Goal: Task Accomplishment & Management: Use online tool/utility

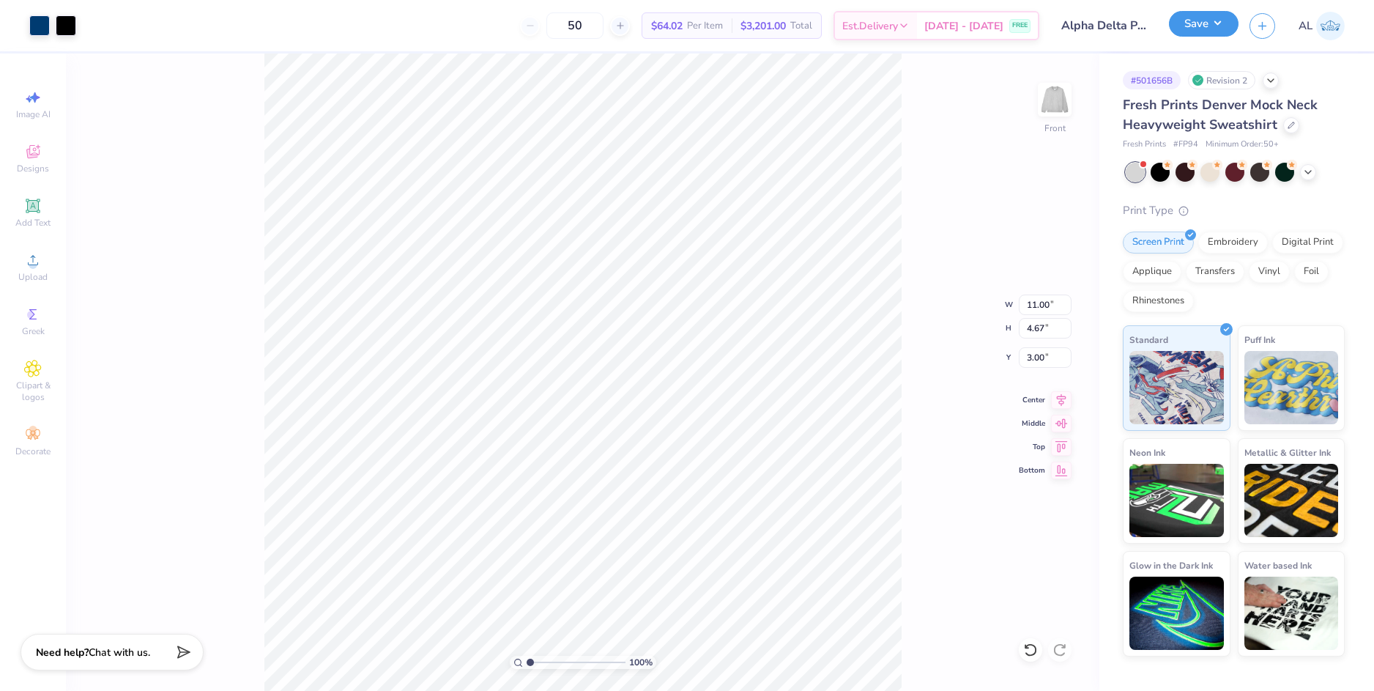
click at [1184, 29] on button "Save" at bounding box center [1204, 24] width 70 height 26
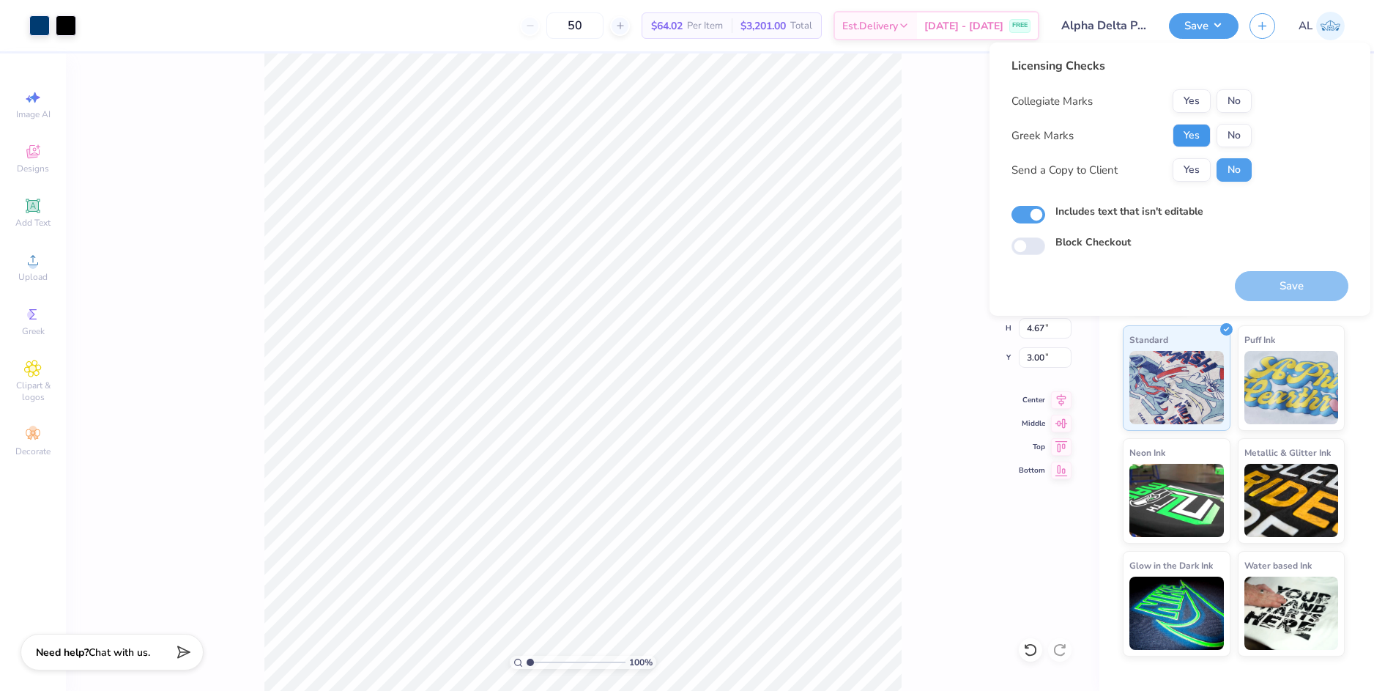
click at [1195, 130] on button "Yes" at bounding box center [1192, 135] width 38 height 23
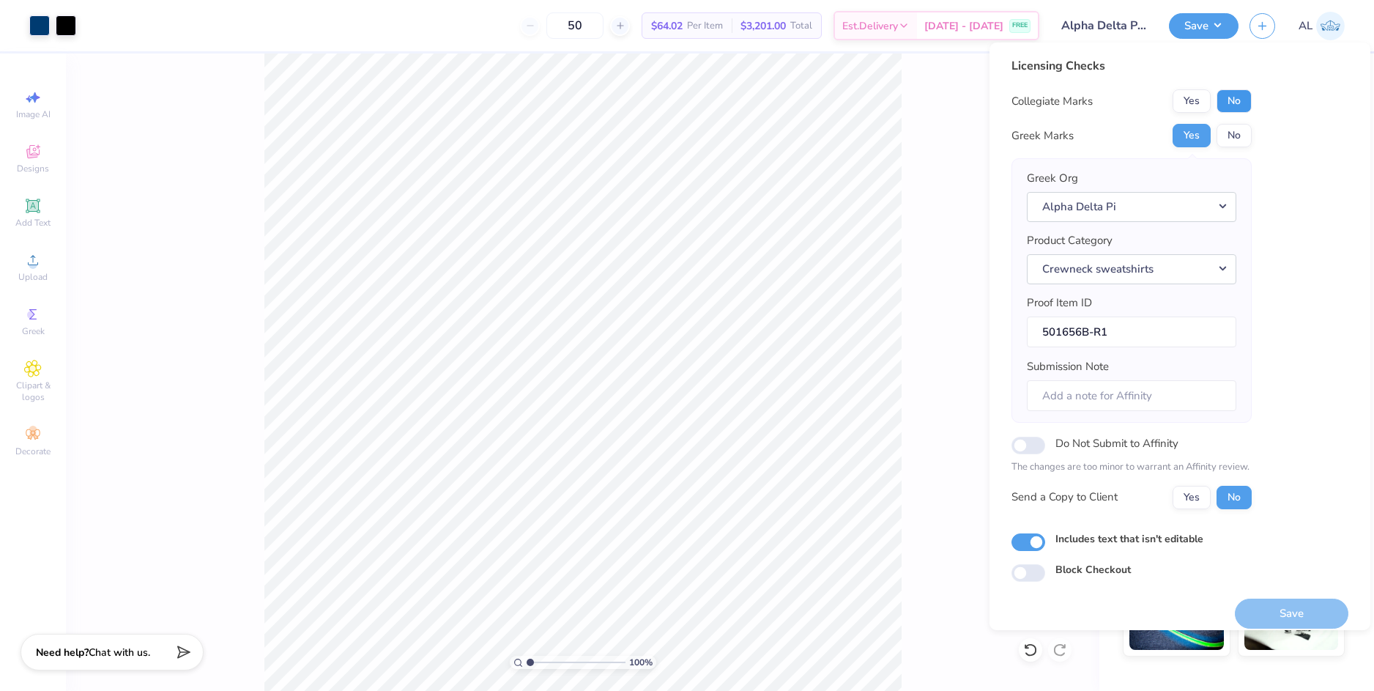
click at [1233, 102] on button "No" at bounding box center [1234, 100] width 35 height 23
click at [1206, 500] on button "Yes" at bounding box center [1192, 497] width 38 height 23
click at [1288, 603] on button "Save" at bounding box center [1292, 613] width 114 height 30
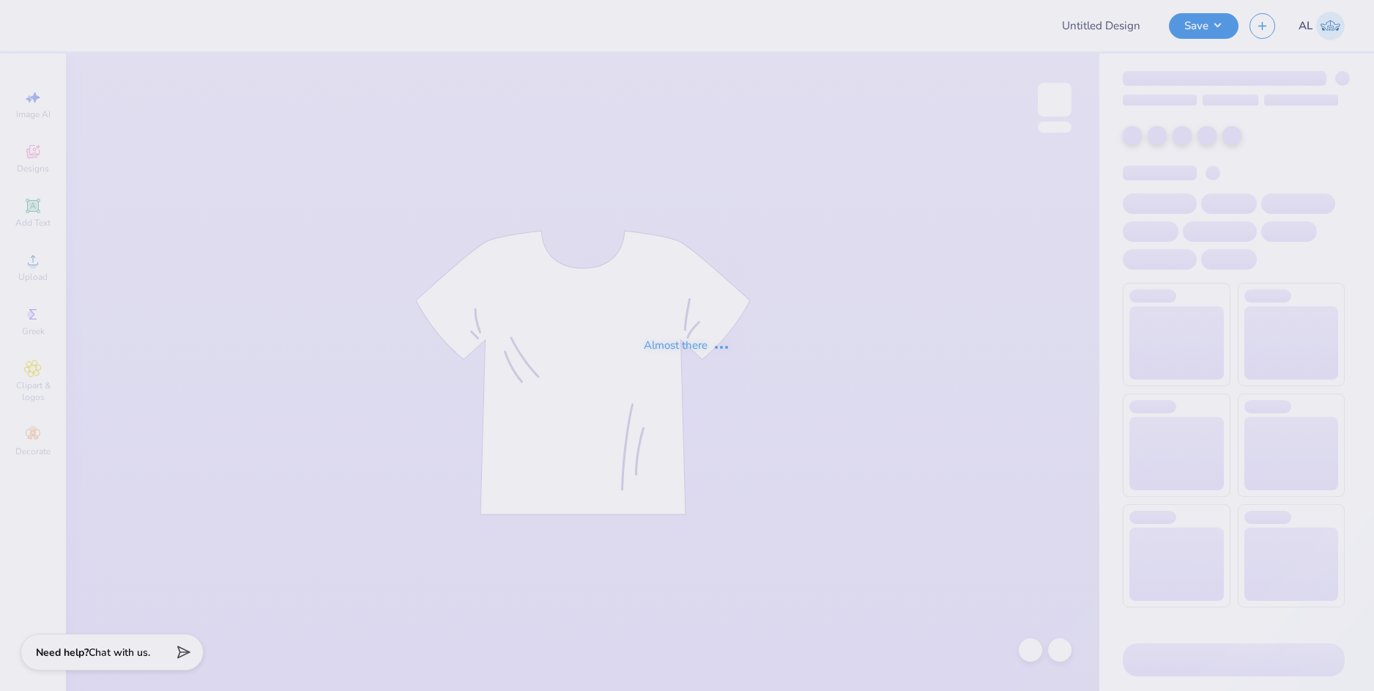
type input "sig pi camo"
type input "12"
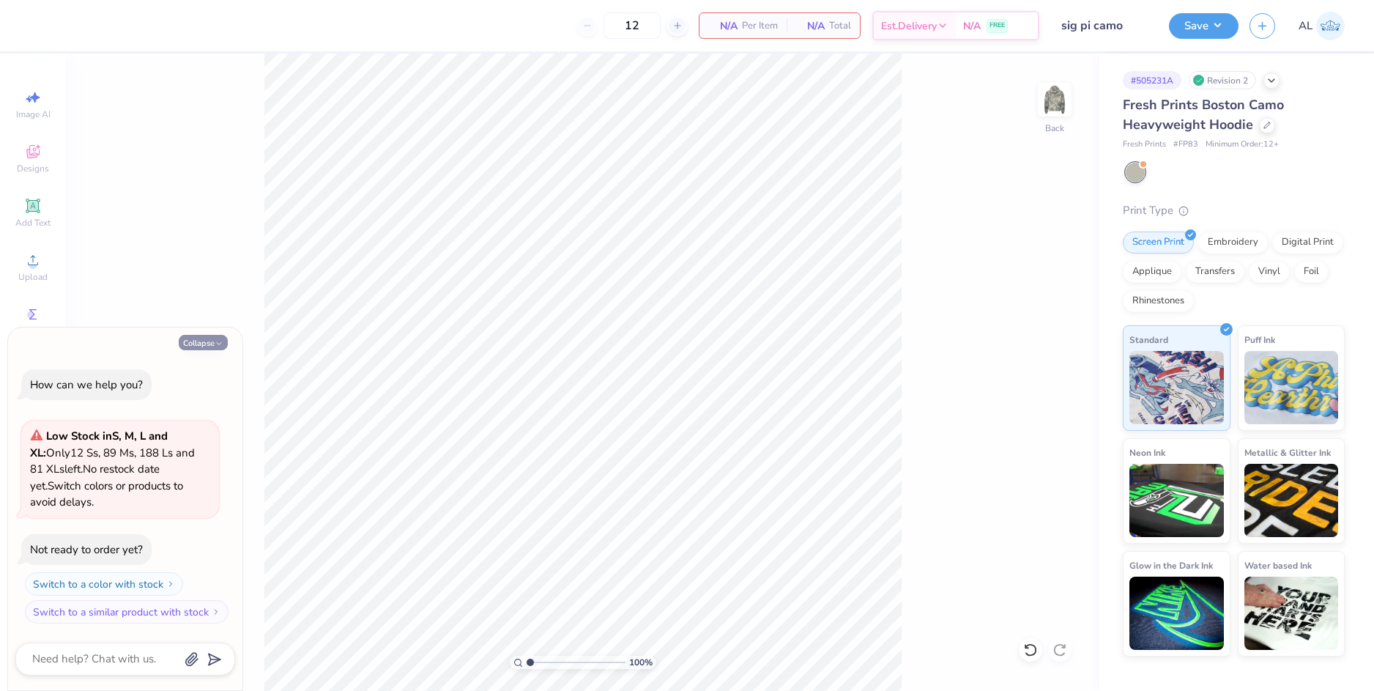
click at [209, 340] on button "Collapse" at bounding box center [203, 342] width 49 height 15
type textarea "x"
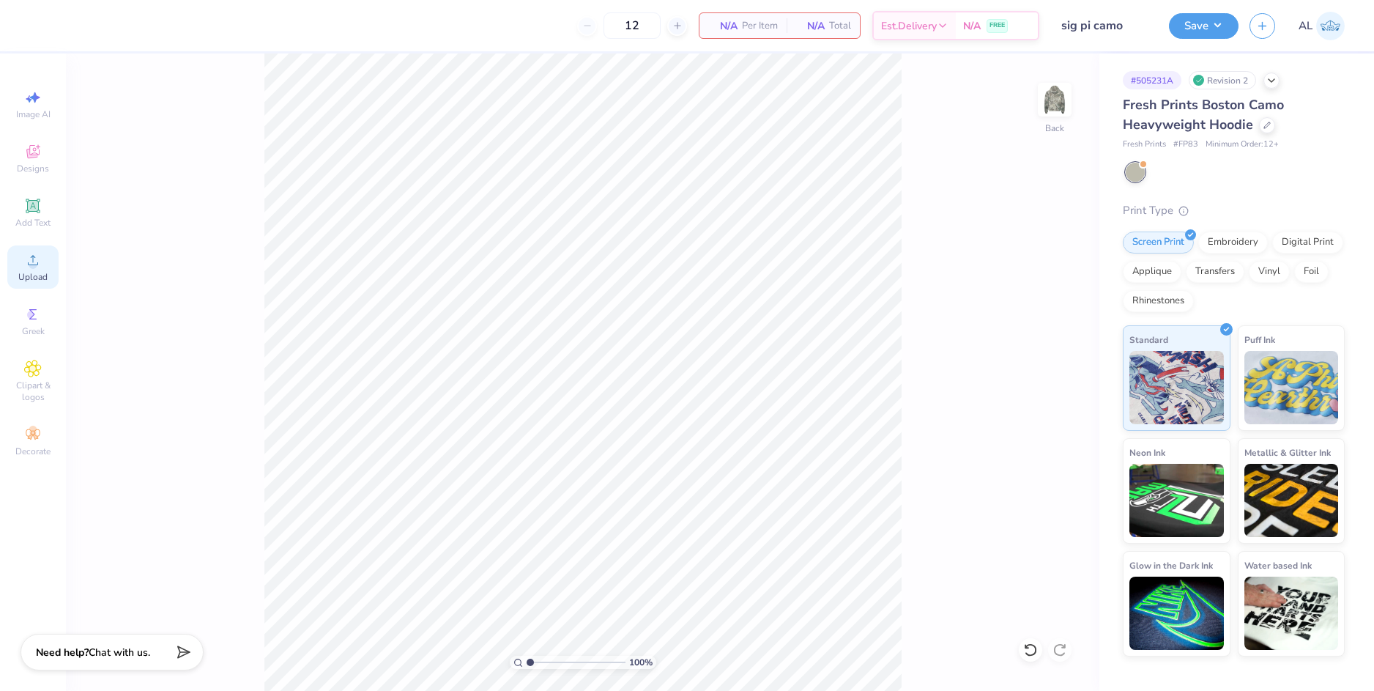
click at [30, 272] on span "Upload" at bounding box center [32, 277] width 29 height 12
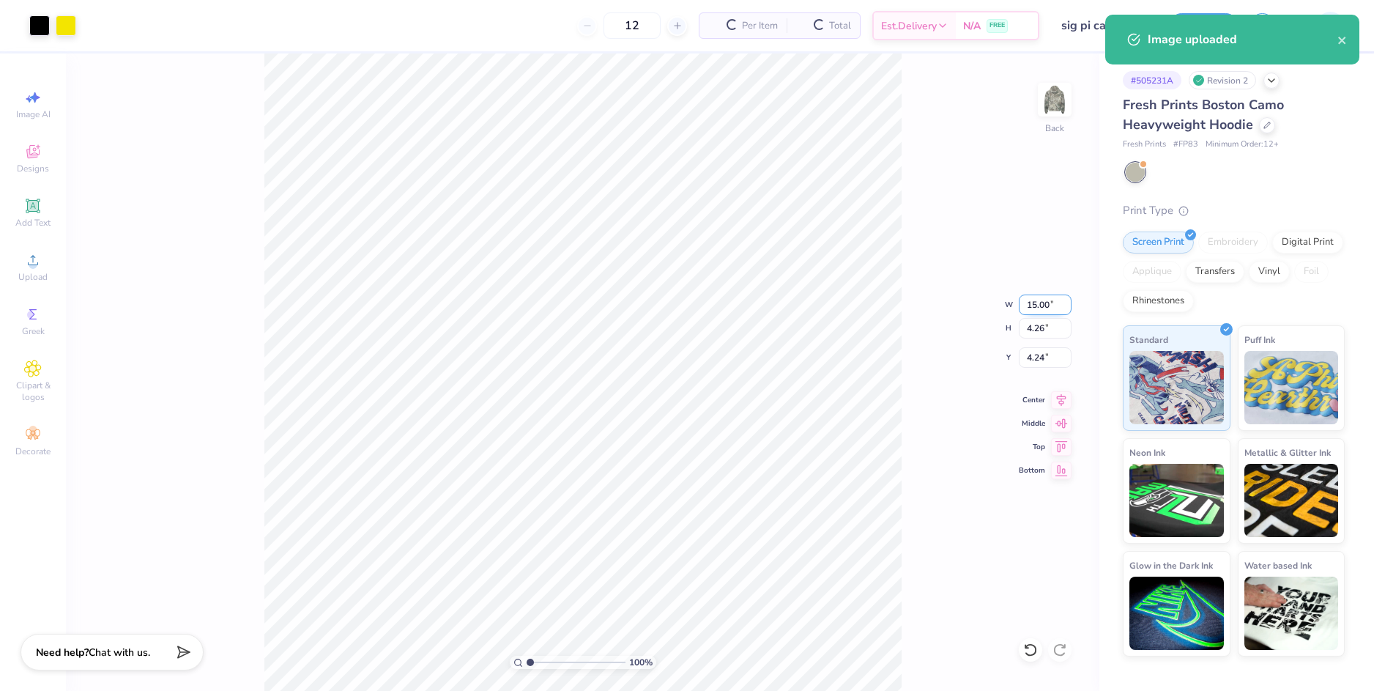
click at [1039, 308] on input "15.00" at bounding box center [1045, 304] width 53 height 21
click at [1039, 356] on input "4.24" at bounding box center [1045, 357] width 53 height 21
type input "12.00"
type input "3.41"
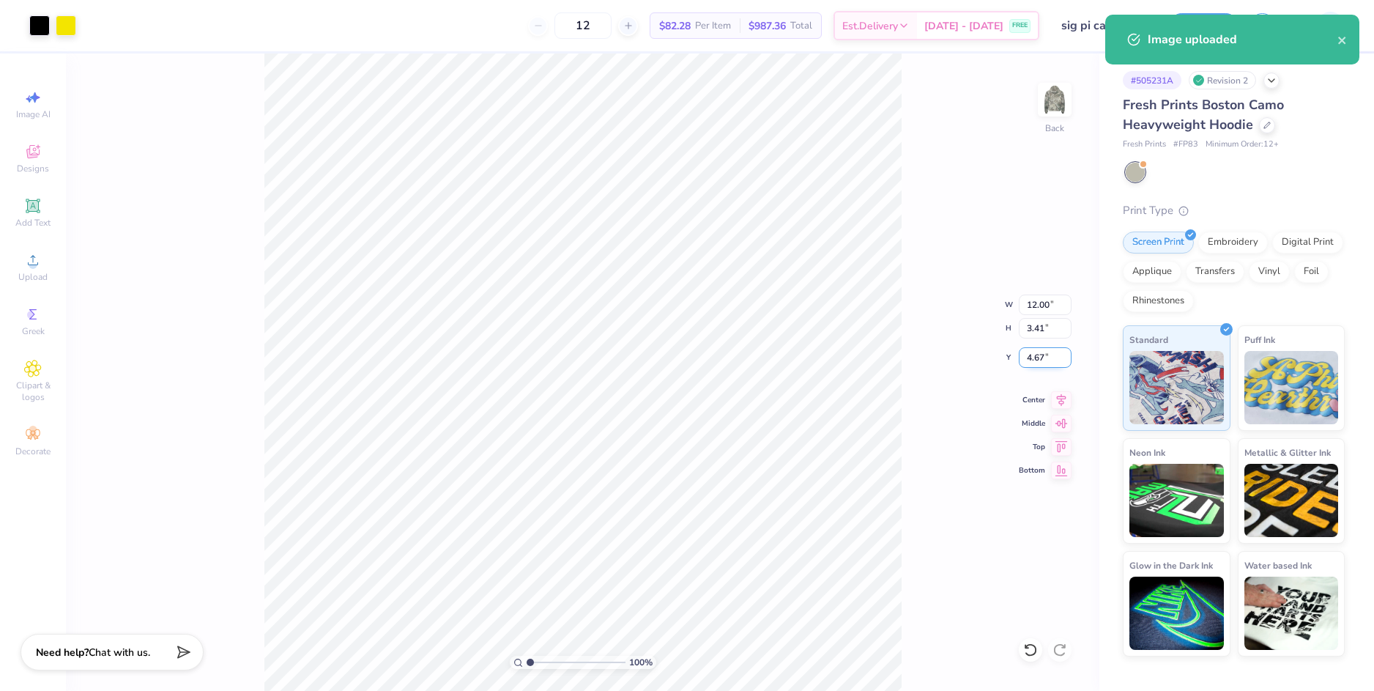
click at [1039, 357] on input "4.67" at bounding box center [1045, 357] width 53 height 21
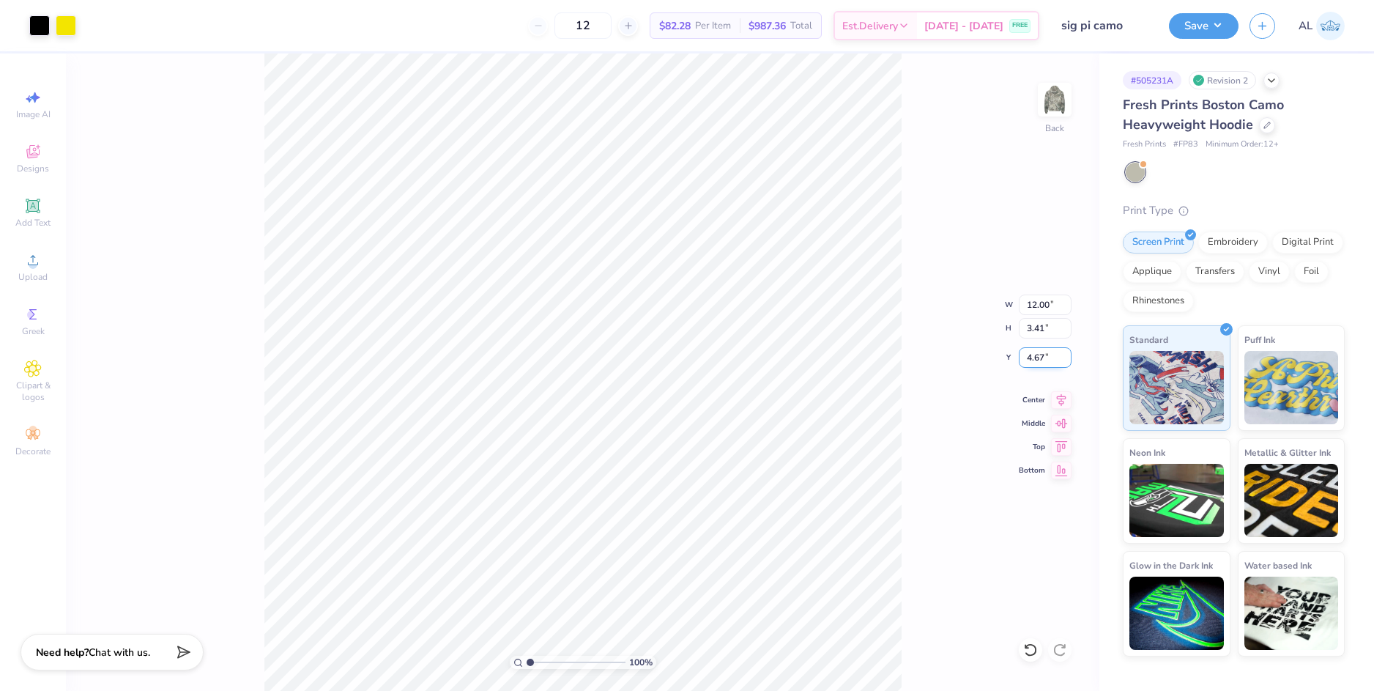
click at [1039, 357] on input "4.67" at bounding box center [1045, 357] width 53 height 21
click at [1038, 331] on input "3.41" at bounding box center [1045, 328] width 53 height 21
type input "3.00"
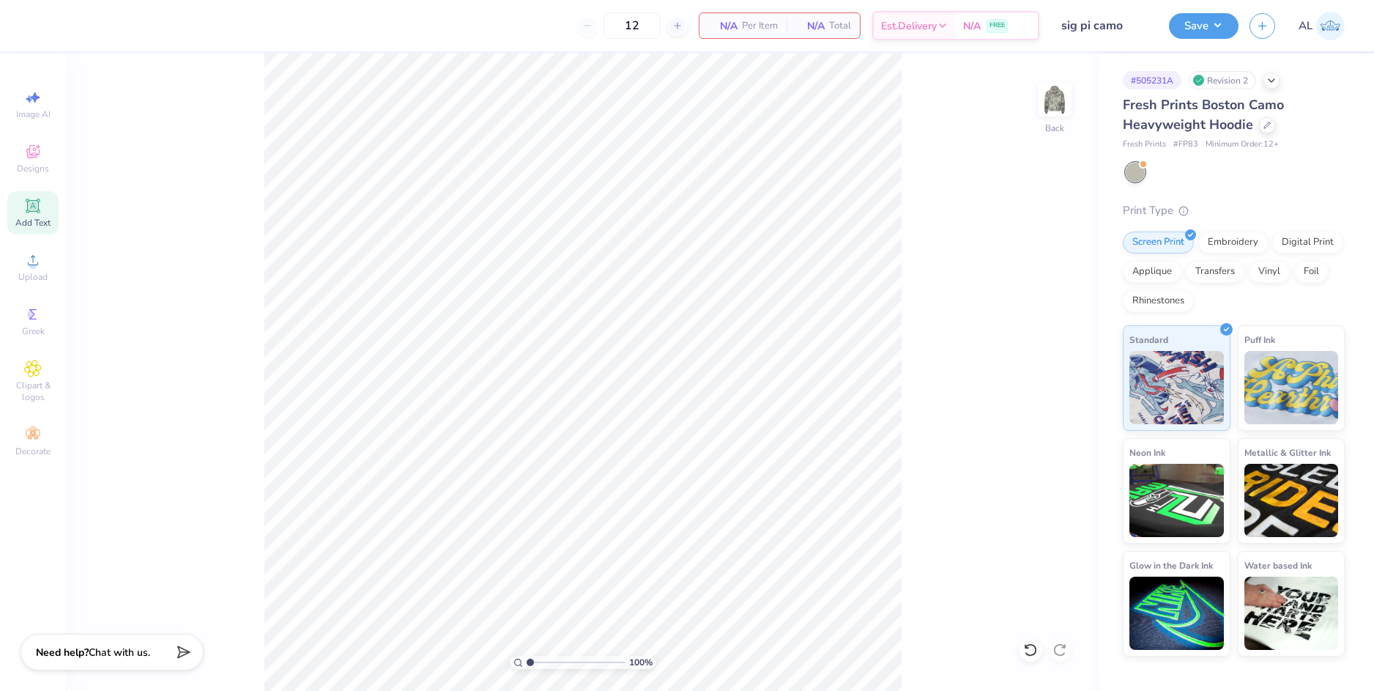
click at [47, 209] on div "Add Text" at bounding box center [32, 212] width 51 height 43
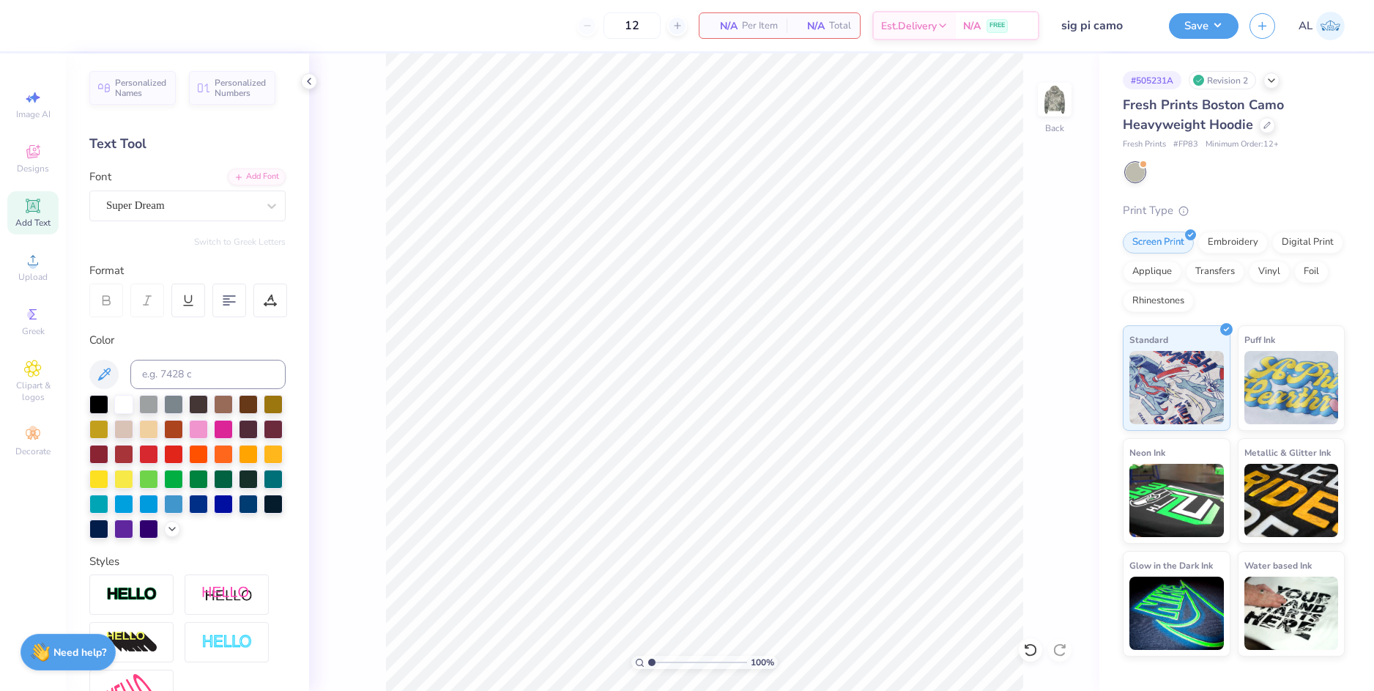
click at [306, 84] on icon at bounding box center [309, 81] width 12 height 12
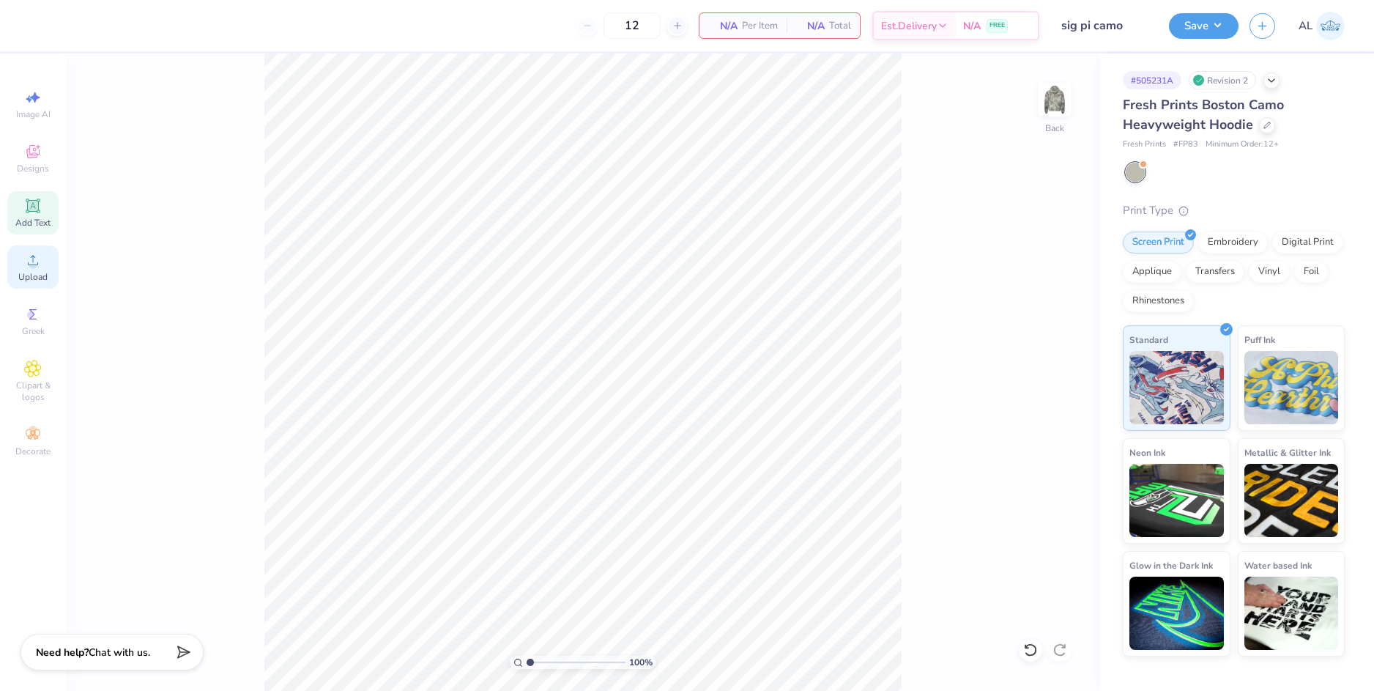
click at [30, 272] on span "Upload" at bounding box center [32, 277] width 29 height 12
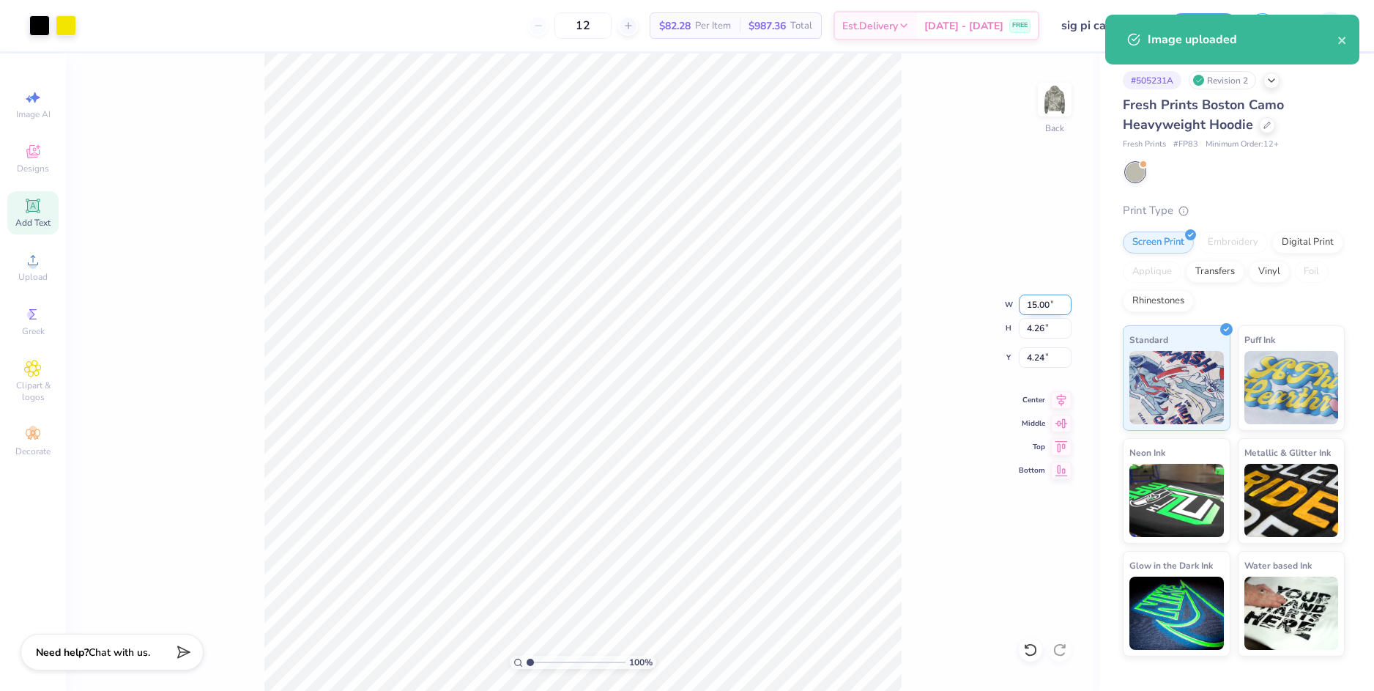
click at [1031, 307] on input "15.00" at bounding box center [1045, 304] width 53 height 21
click at [1033, 354] on input "4.24" at bounding box center [1045, 357] width 53 height 21
type input "11.00"
type input "3.12"
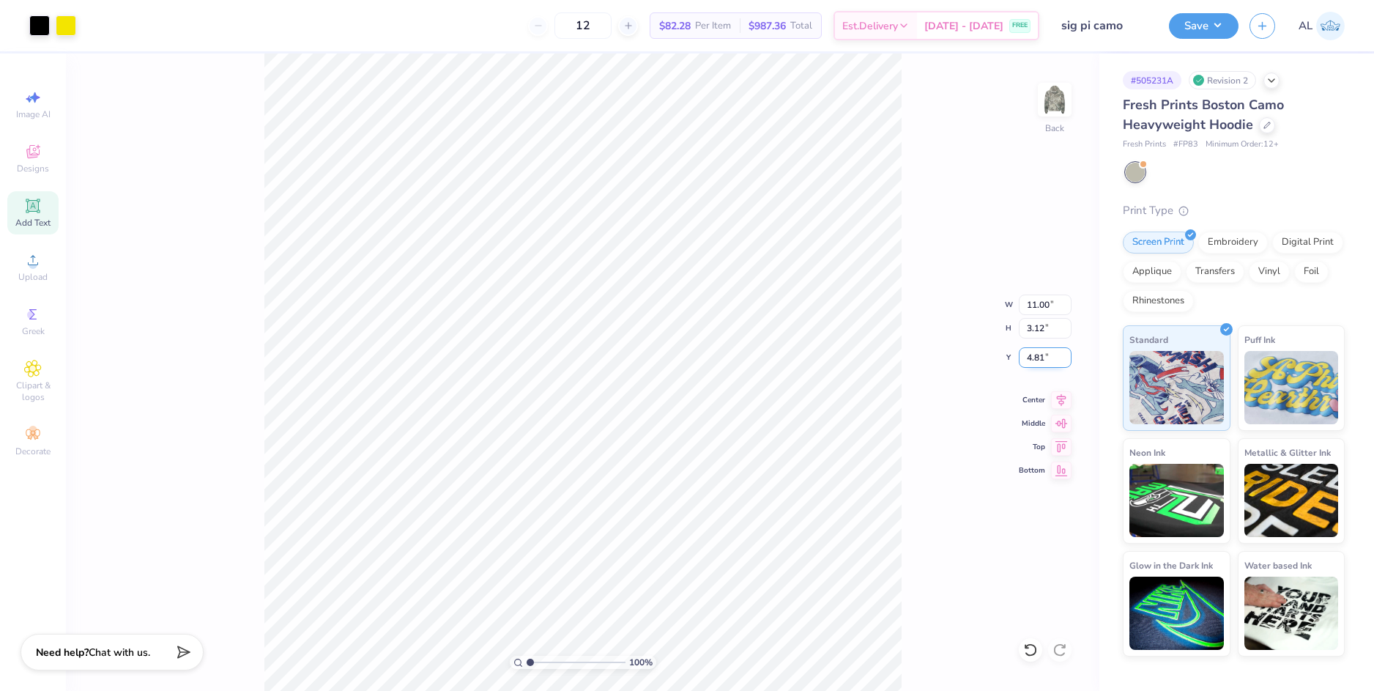
click at [1033, 360] on input "4.81" at bounding box center [1045, 357] width 53 height 21
type input "2"
click at [1039, 332] on input "3.12" at bounding box center [1045, 328] width 53 height 21
type input "3.00"
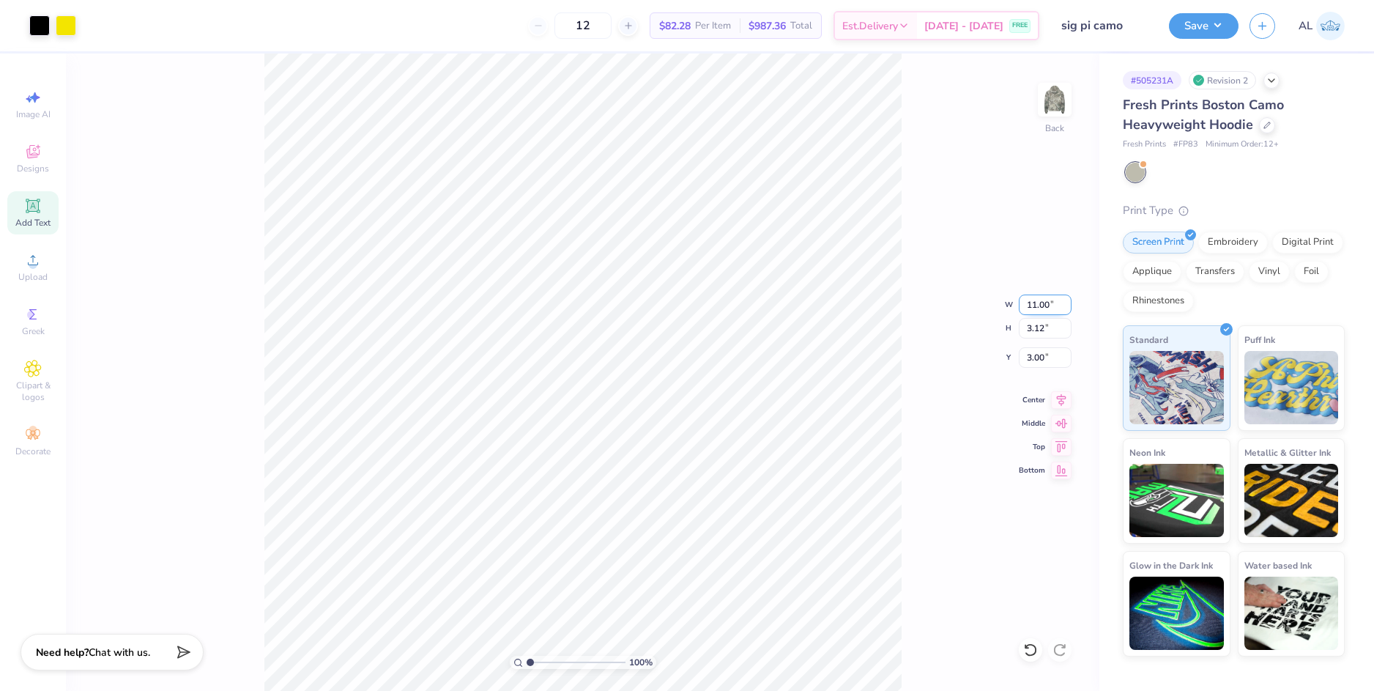
click at [1038, 313] on input "11.00" at bounding box center [1045, 304] width 53 height 21
click at [1038, 355] on input "3.00" at bounding box center [1045, 357] width 53 height 21
type input "12.00"
type input "3.41"
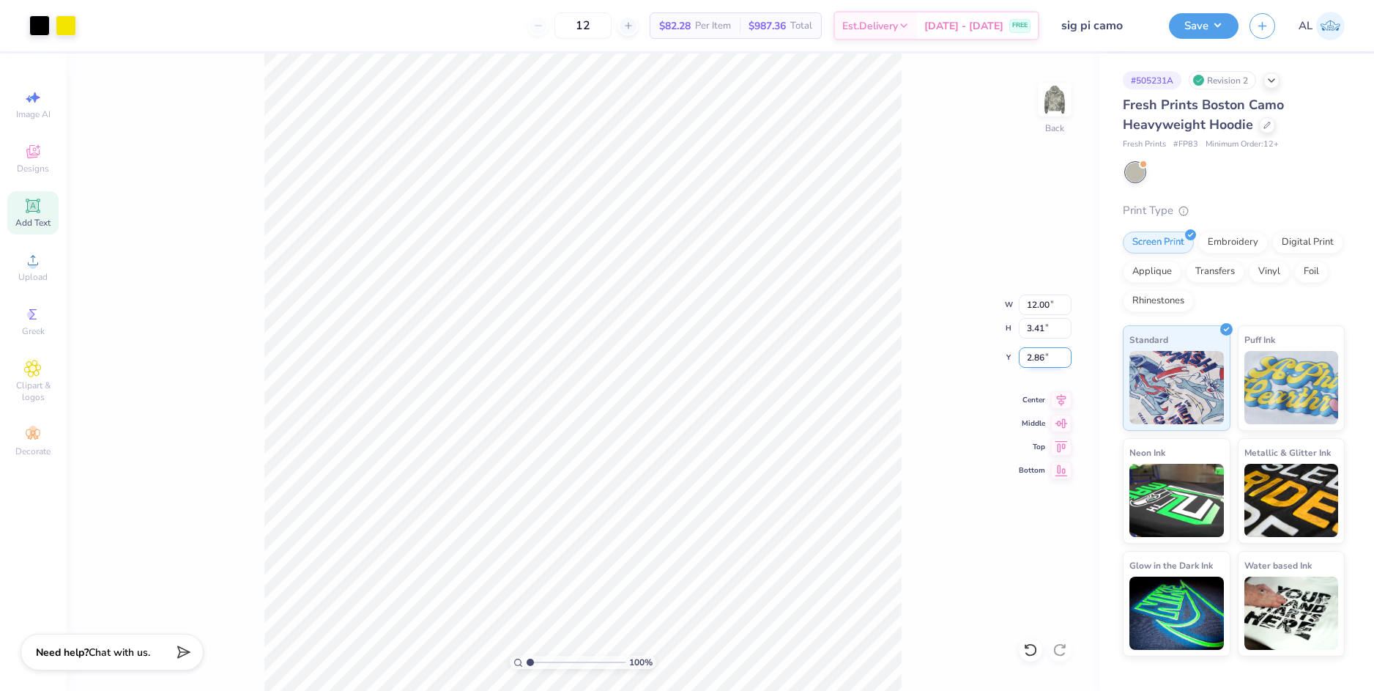
click at [1038, 359] on input "2.86" at bounding box center [1045, 357] width 53 height 21
click at [1036, 320] on input "3.41" at bounding box center [1045, 328] width 53 height 21
type input "3.00"
click at [1213, 29] on button "Save" at bounding box center [1204, 24] width 70 height 26
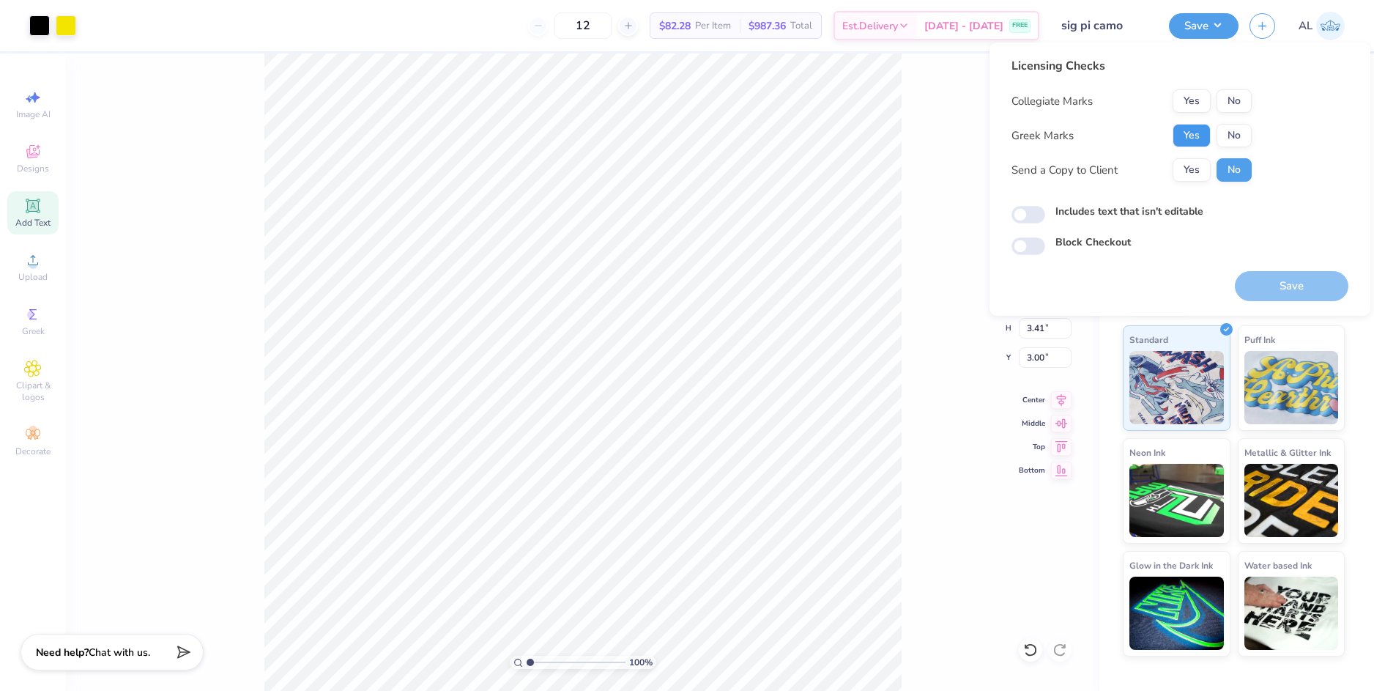
click at [1205, 133] on button "Yes" at bounding box center [1192, 135] width 38 height 23
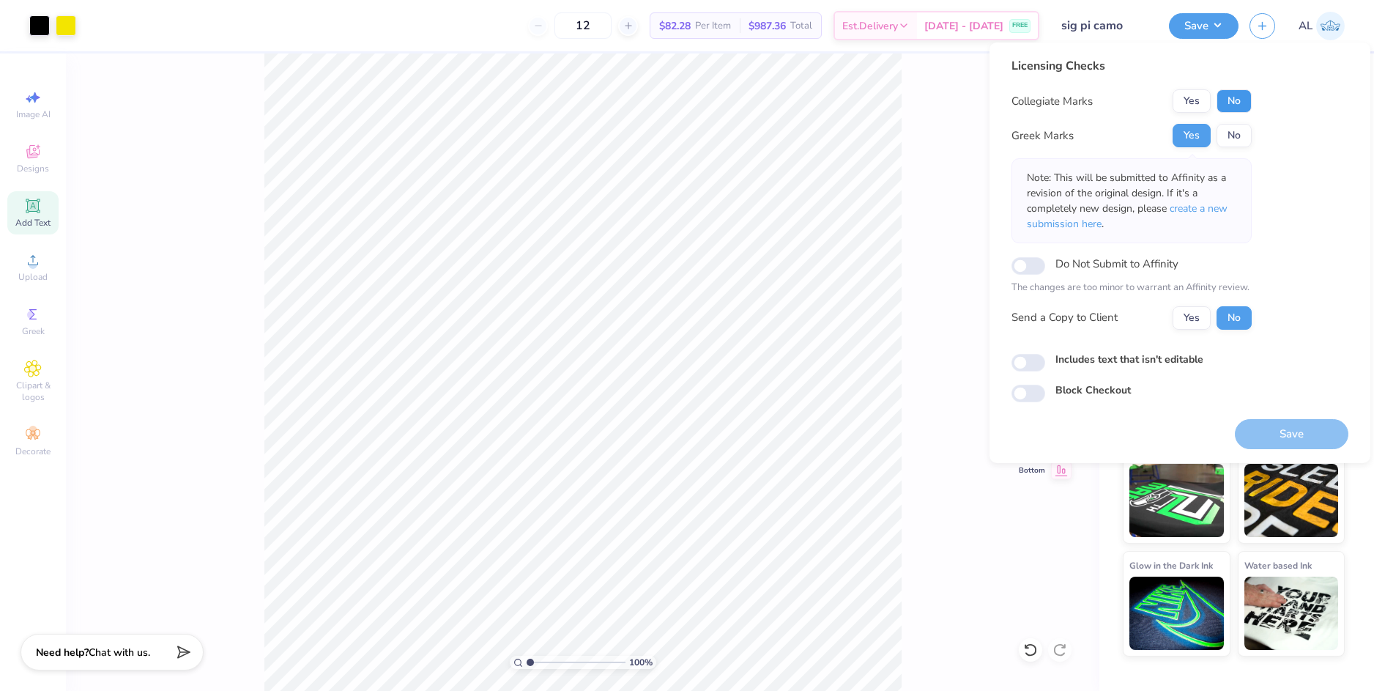
click at [1229, 103] on button "No" at bounding box center [1234, 100] width 35 height 23
click at [1189, 317] on button "Yes" at bounding box center [1192, 317] width 38 height 23
click at [1256, 432] on button "Save" at bounding box center [1292, 434] width 114 height 30
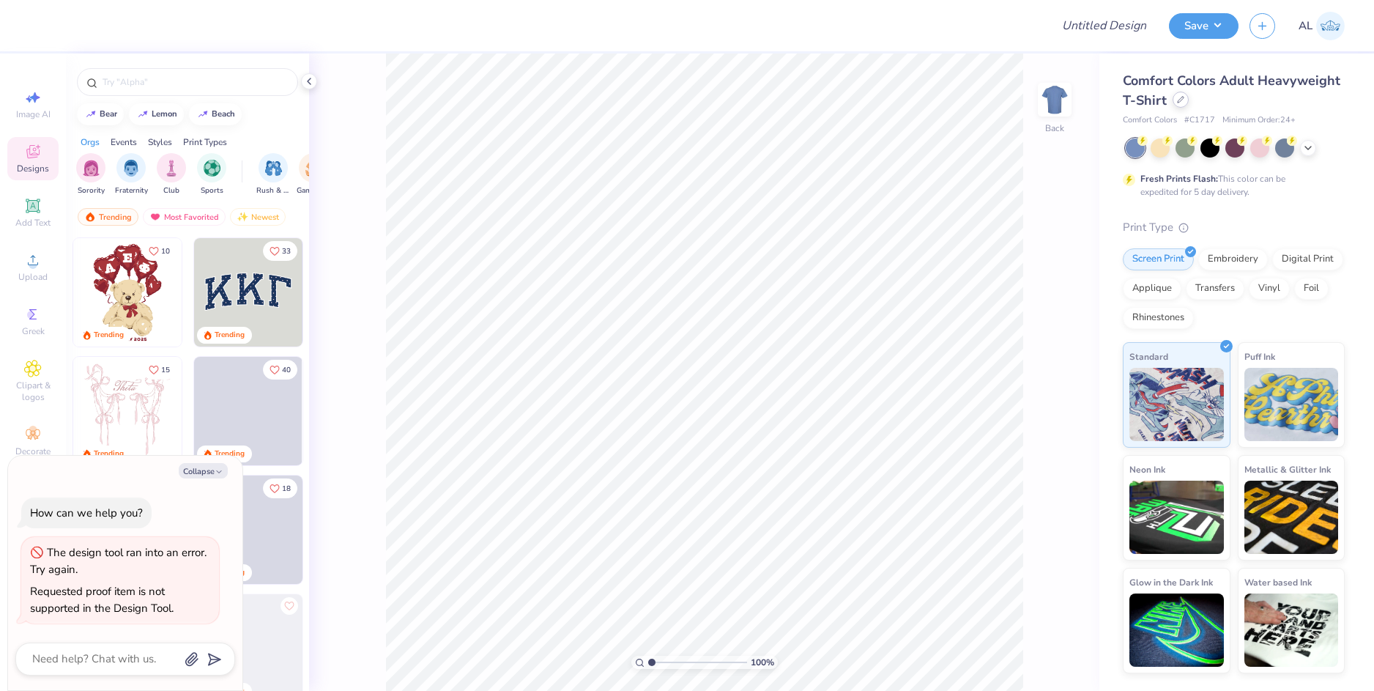
click at [1179, 104] on div at bounding box center [1181, 100] width 16 height 16
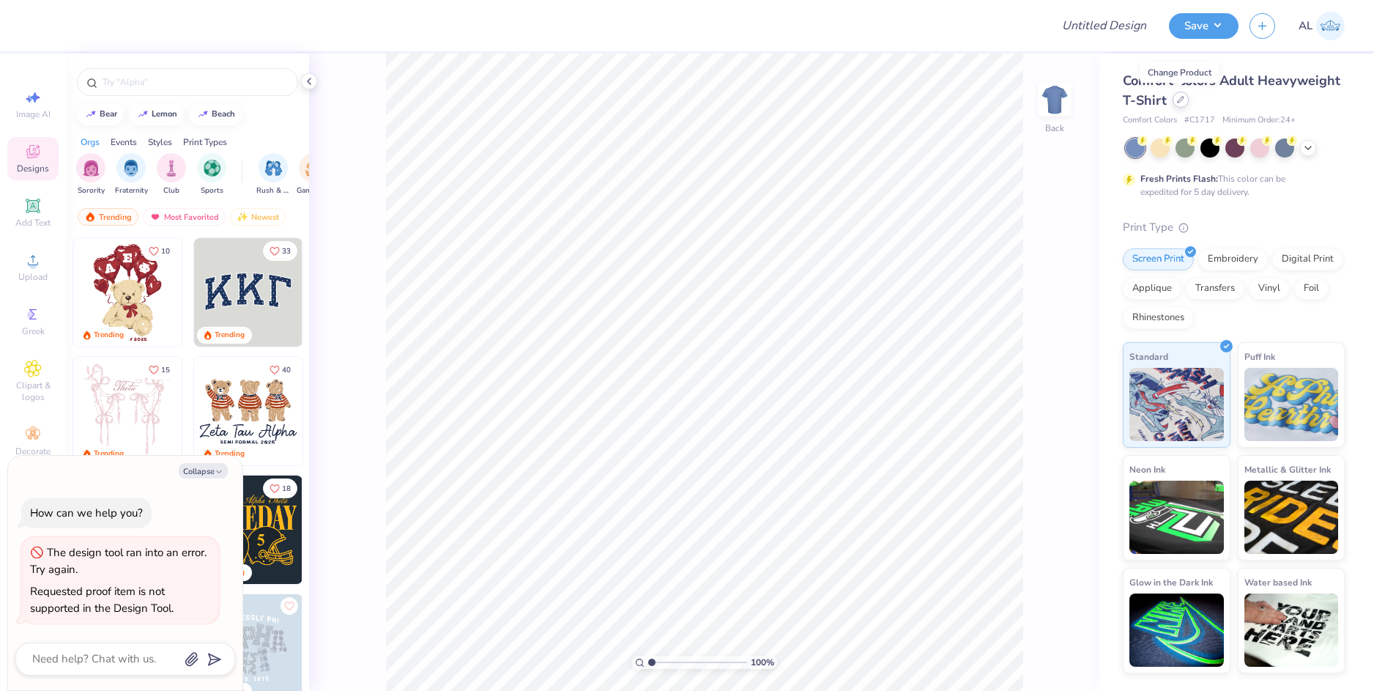
type textarea "x"
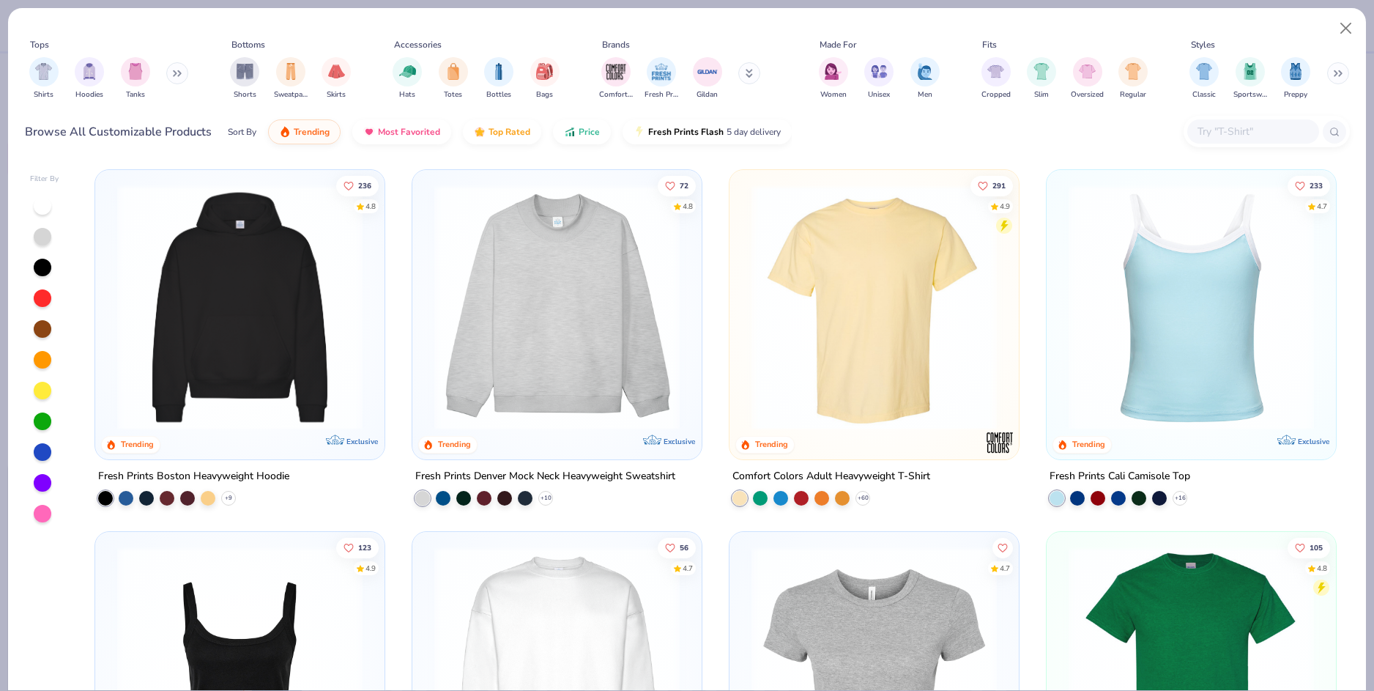
click at [1235, 137] on input "text" at bounding box center [1252, 131] width 113 height 17
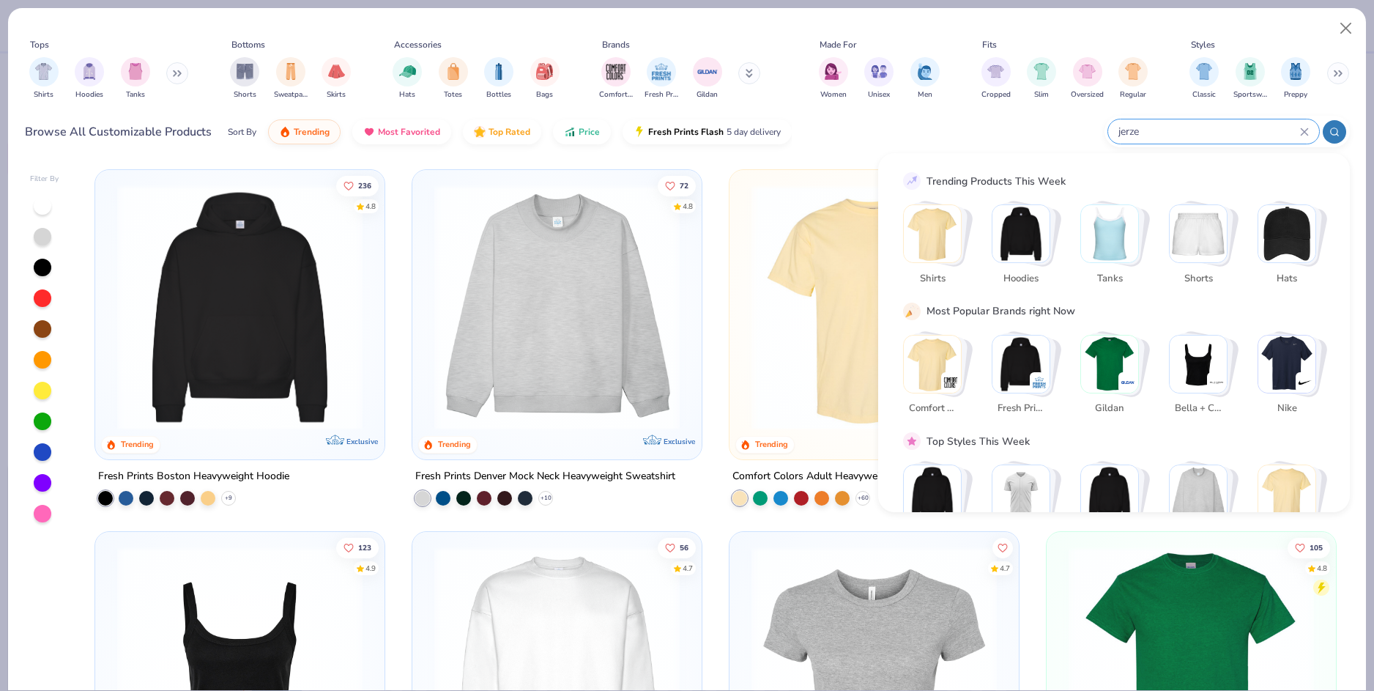
type input "jerzee"
type textarea "x"
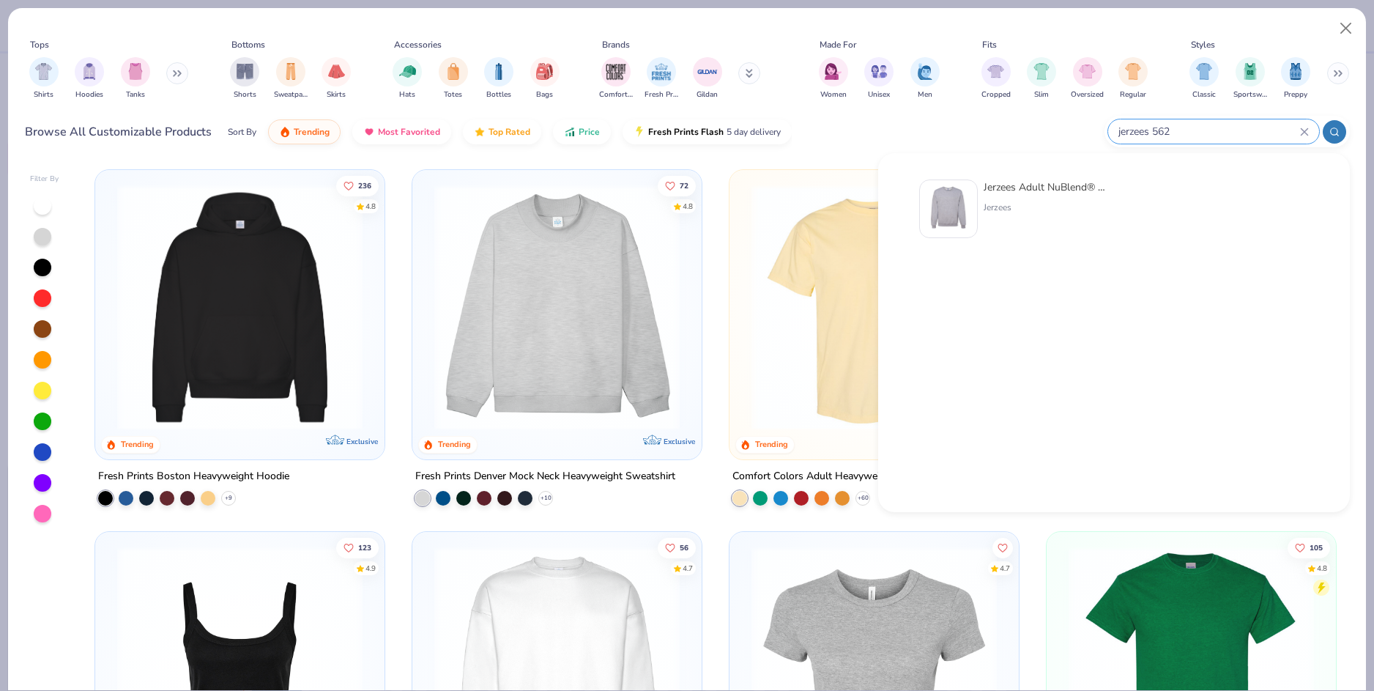
type input "jerzees 562"
click at [948, 188] on img at bounding box center [948, 208] width 45 height 45
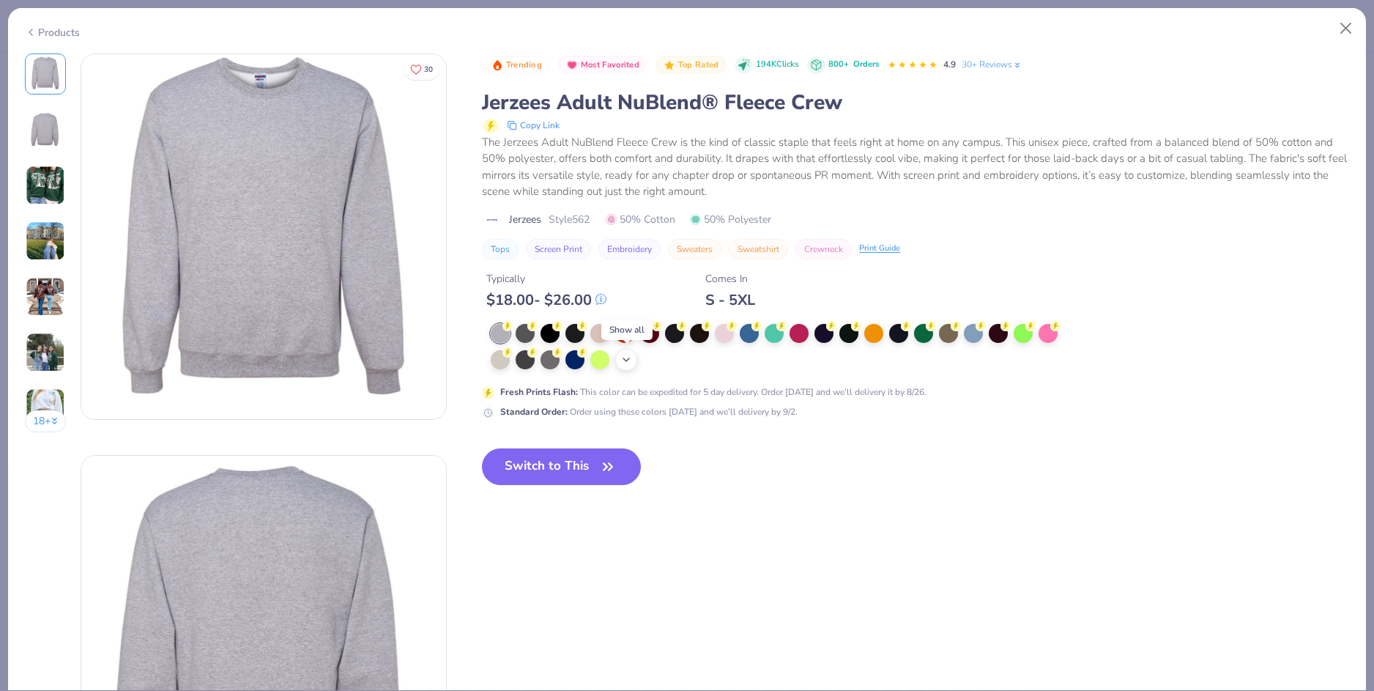
click at [628, 357] on icon at bounding box center [626, 360] width 12 height 12
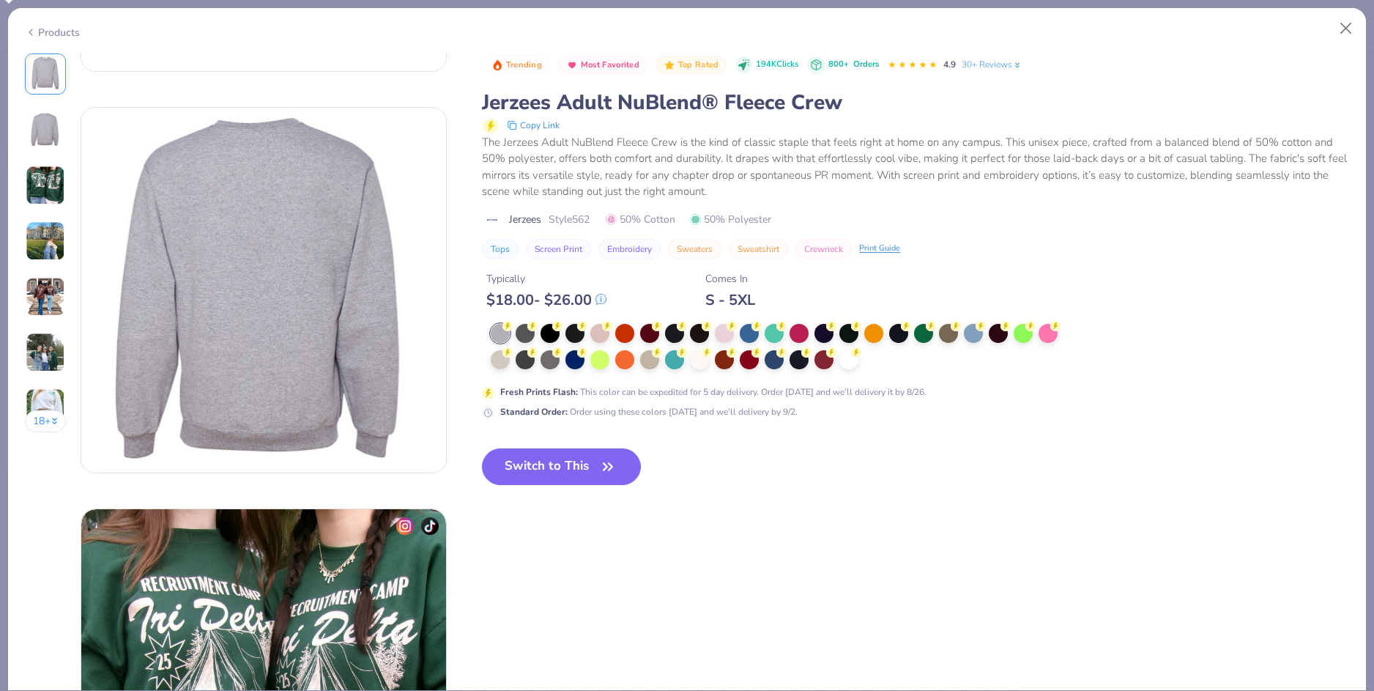
scroll to position [366, 0]
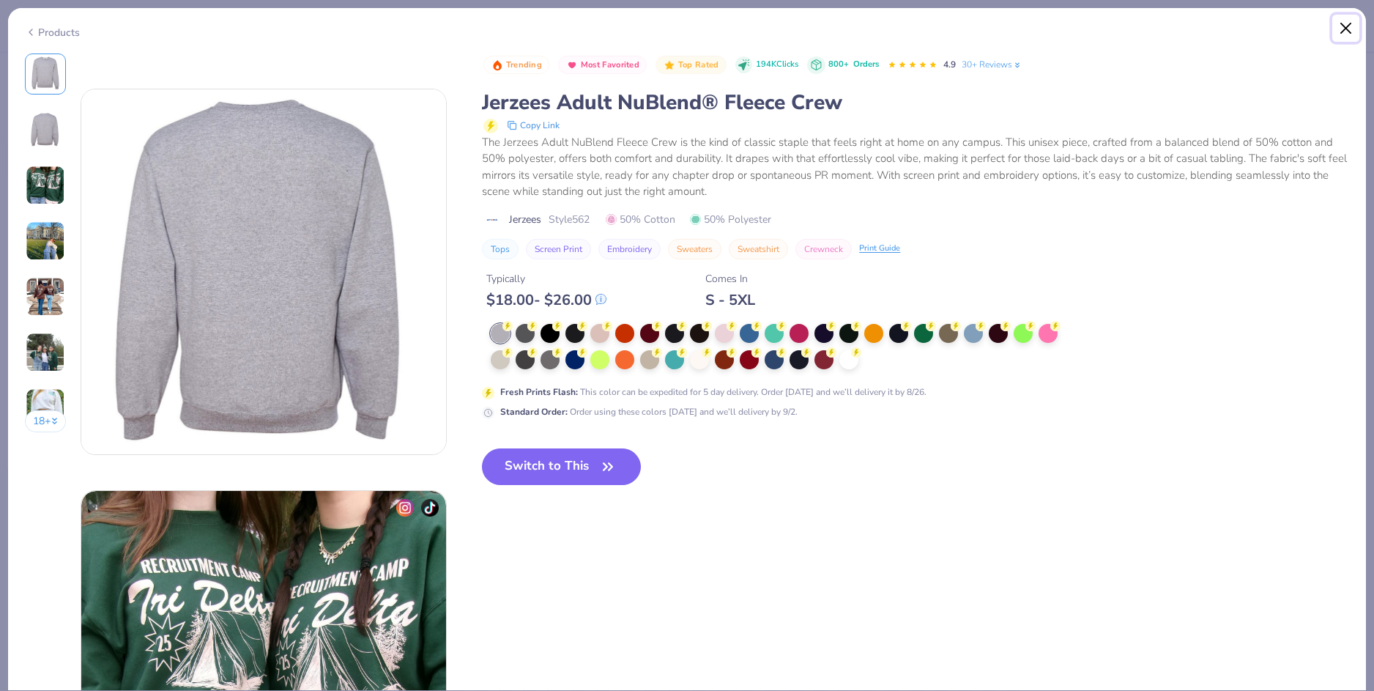
click at [1345, 23] on button "Close" at bounding box center [1346, 29] width 28 height 28
type textarea "x"
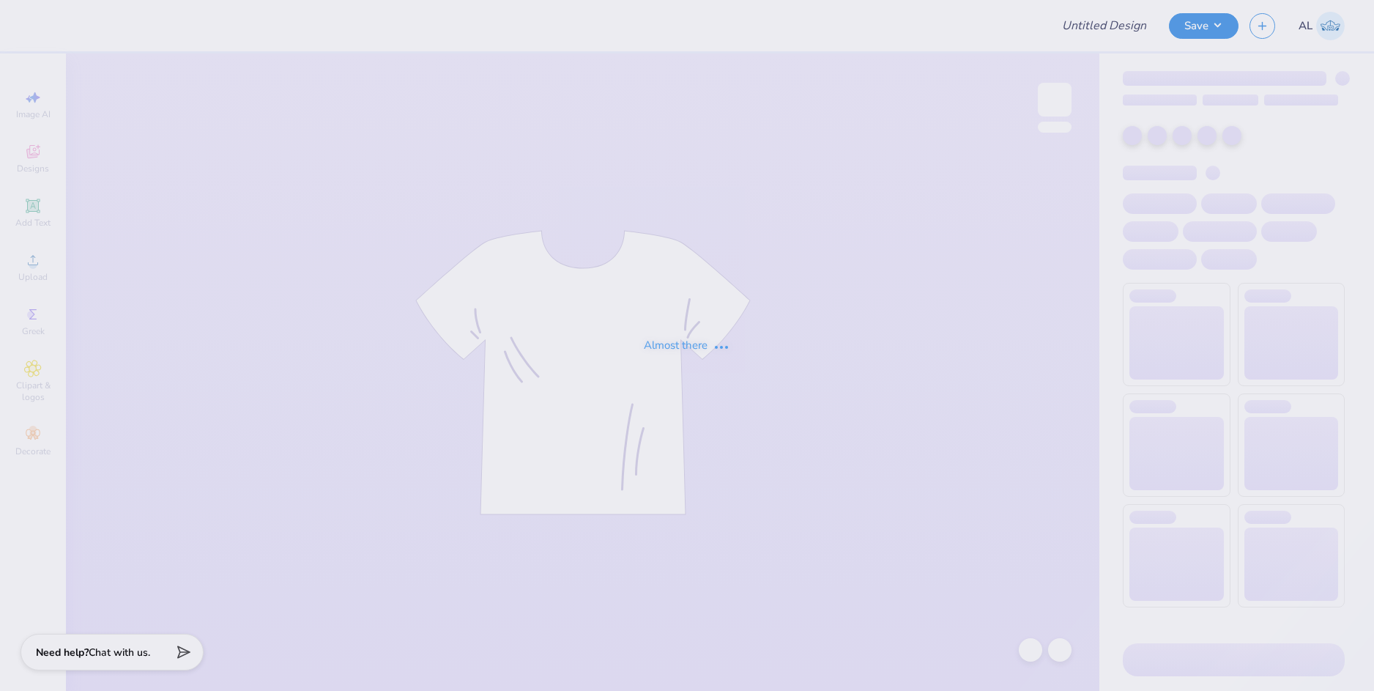
type input "Theta Parents Weekend Mockup"
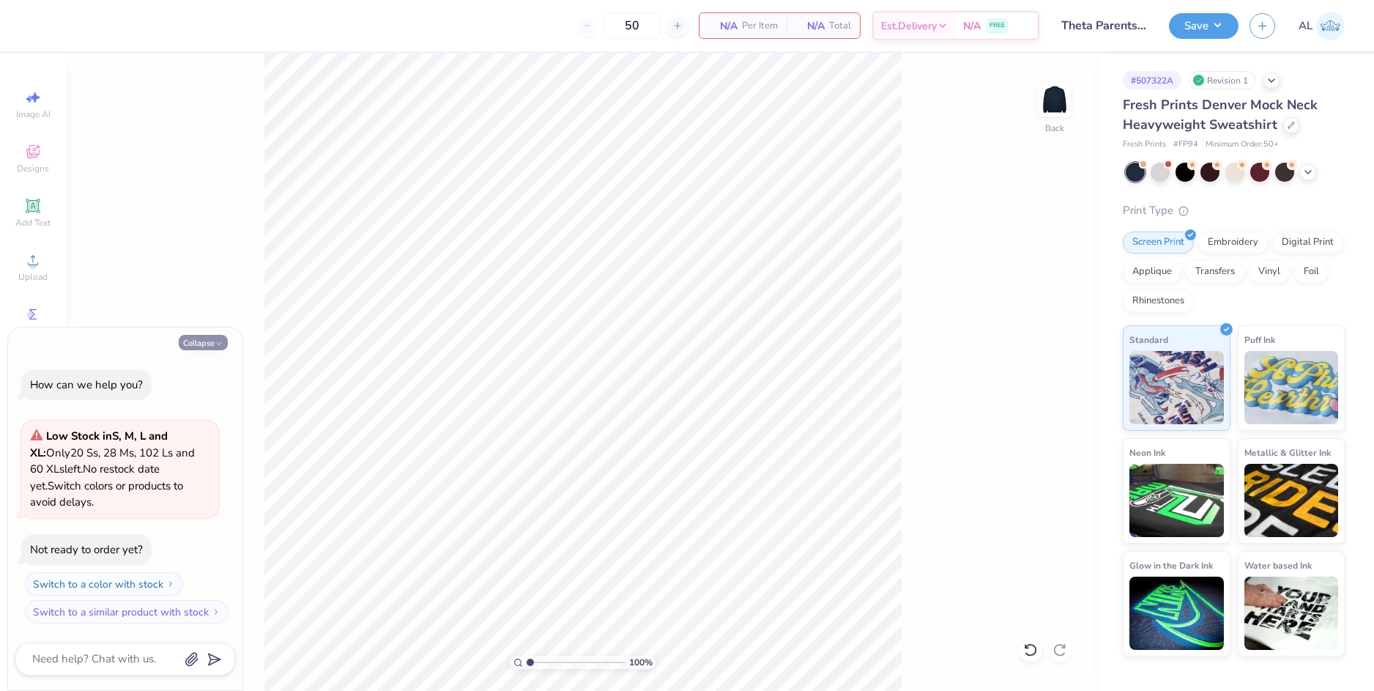
click at [195, 337] on button "Collapse" at bounding box center [203, 342] width 49 height 15
type textarea "x"
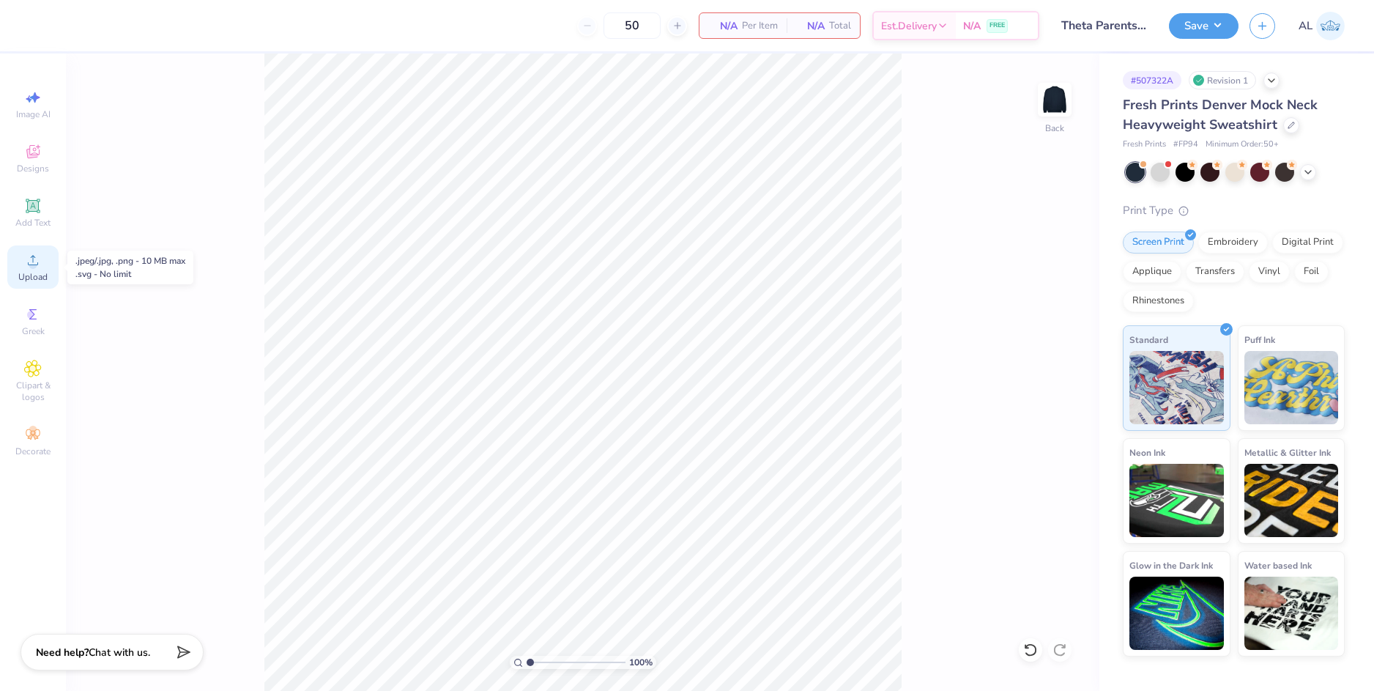
click at [40, 266] on icon at bounding box center [33, 260] width 18 height 18
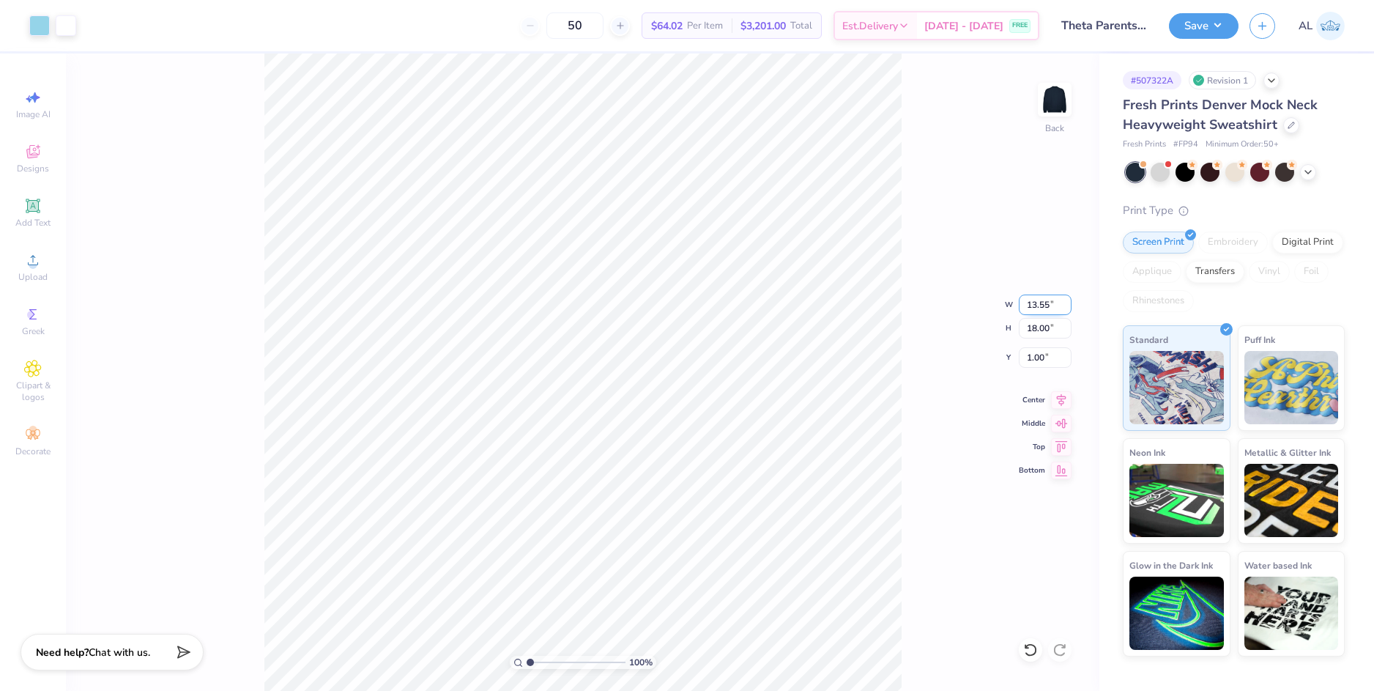
click at [1032, 303] on input "13.55" at bounding box center [1045, 304] width 53 height 21
click at [1035, 356] on input "1.00" at bounding box center [1045, 357] width 53 height 21
type input "10.00"
type input "13.29"
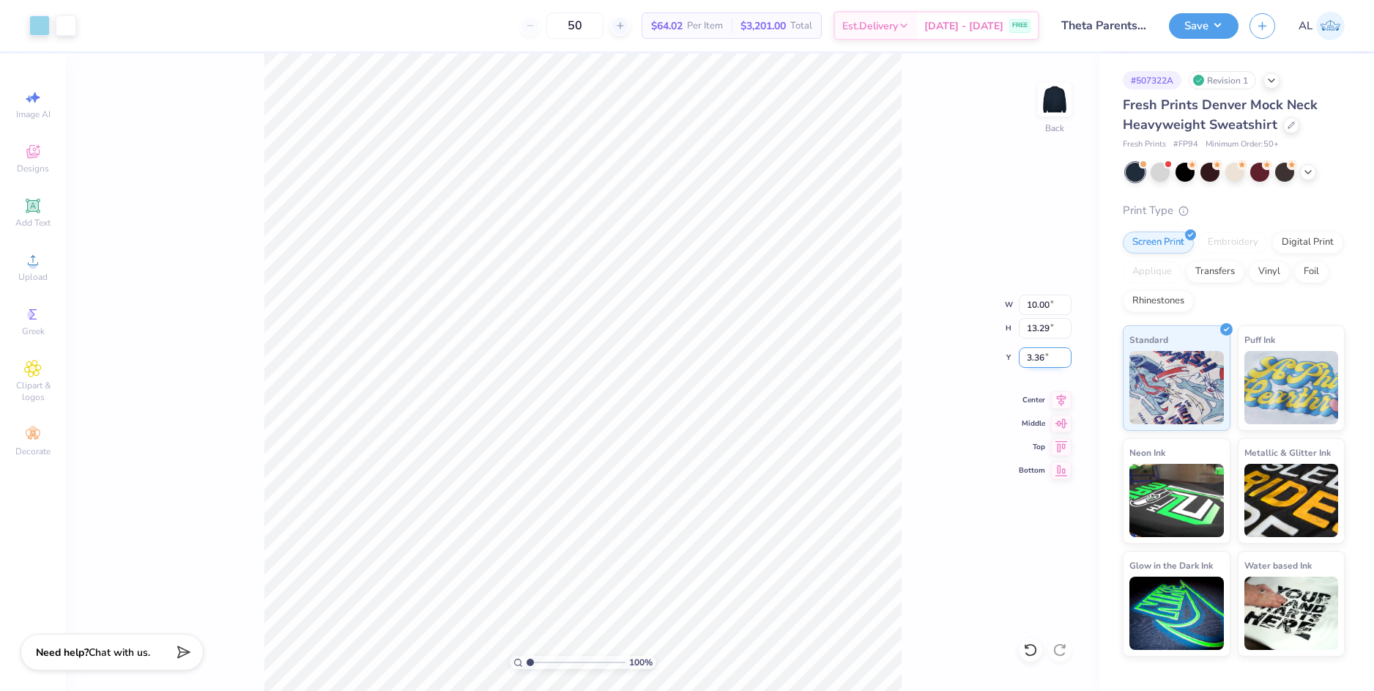
click at [1033, 353] on input "3.36" at bounding box center [1045, 357] width 53 height 21
click at [1032, 330] on input "13.29" at bounding box center [1045, 328] width 53 height 21
type input "1.00"
click at [926, 328] on div "100 % Back W 10.00 10.00 " H 13.29 13.29 " Y 1.00 1.00 " Center Middle Top Bott…" at bounding box center [582, 371] width 1033 height 637
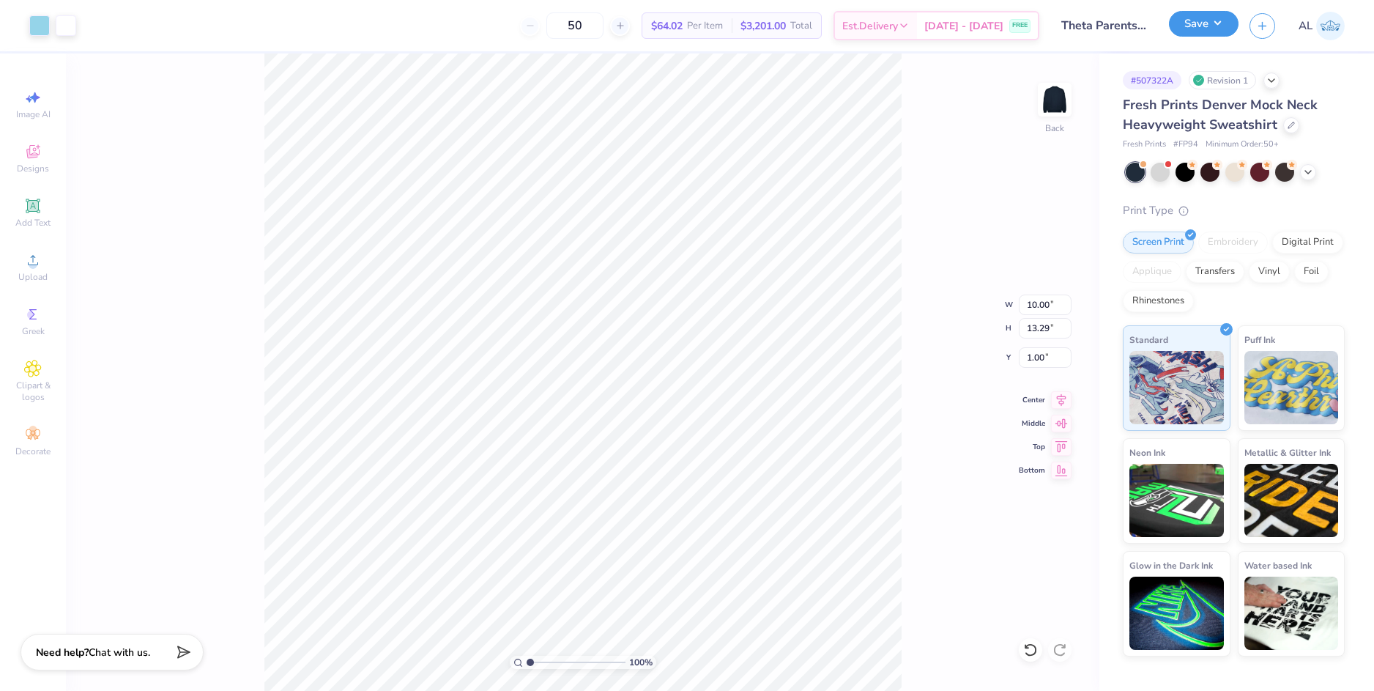
click at [1205, 24] on button "Save" at bounding box center [1204, 24] width 70 height 26
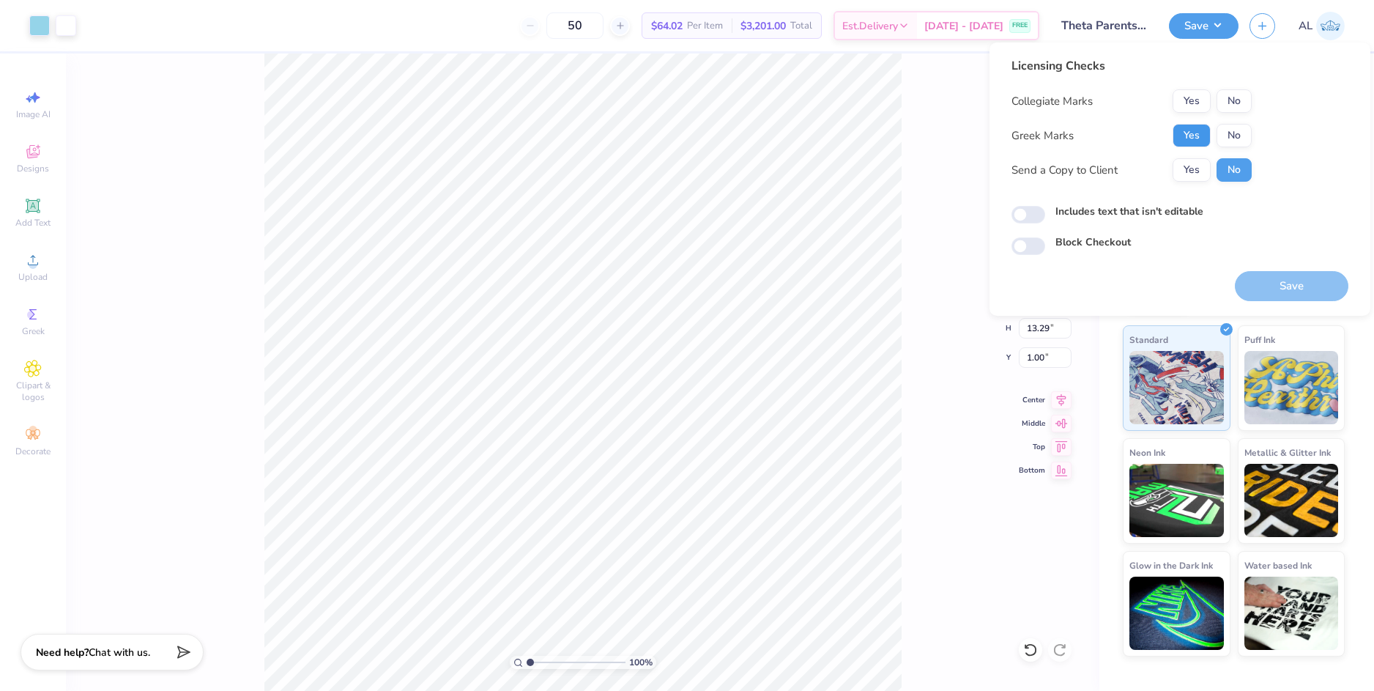
click at [1195, 131] on button "Yes" at bounding box center [1192, 135] width 38 height 23
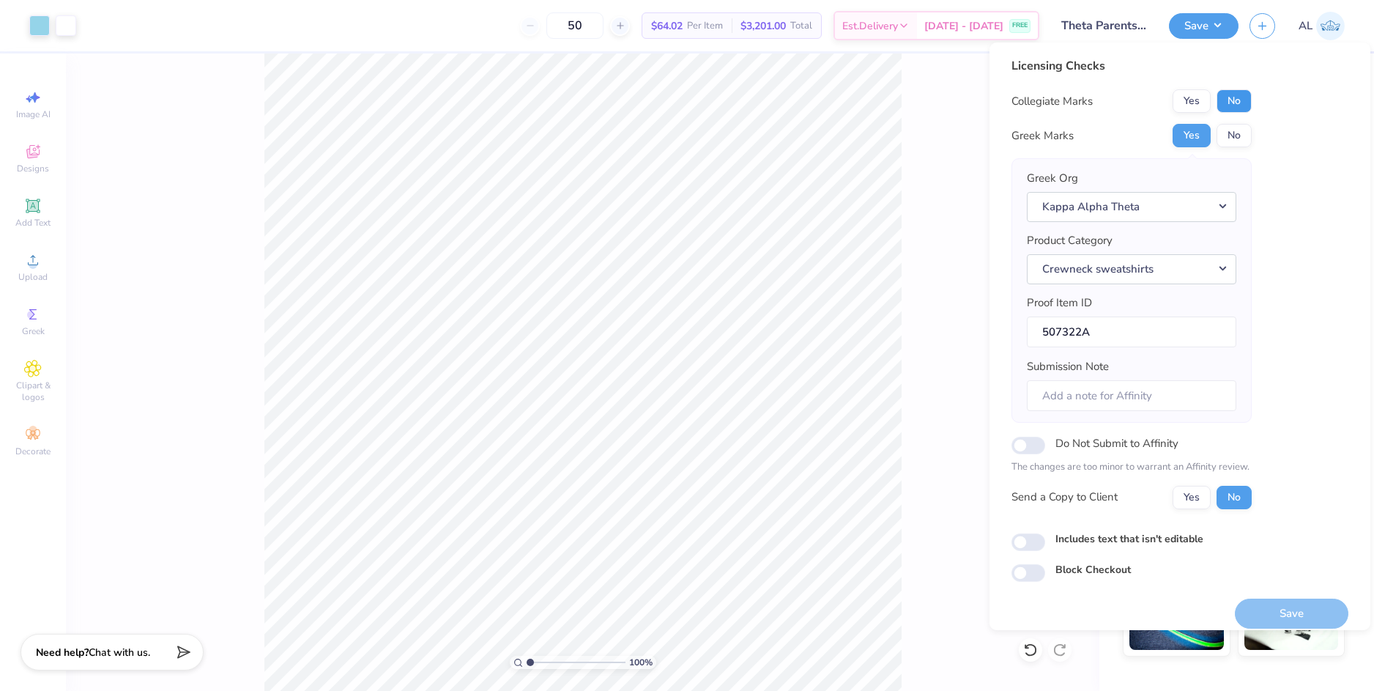
click at [1225, 98] on button "No" at bounding box center [1234, 100] width 35 height 23
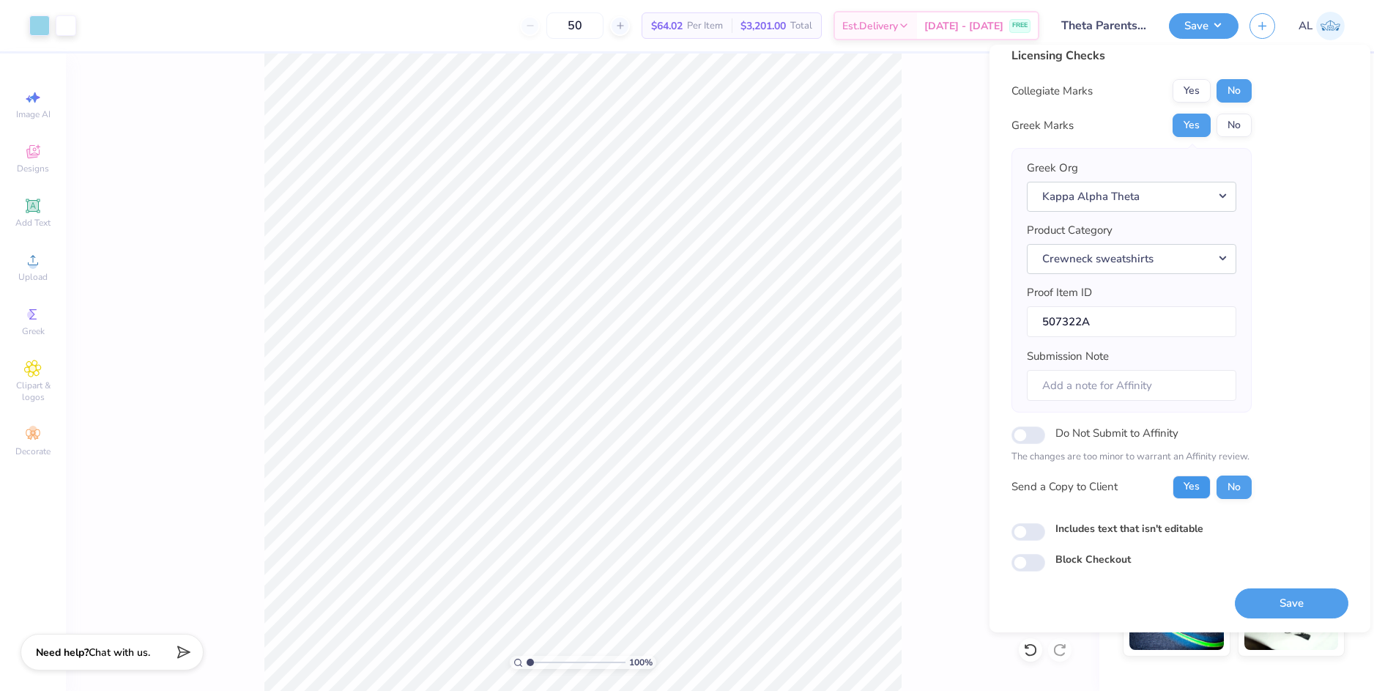
click at [1190, 487] on button "Yes" at bounding box center [1192, 486] width 38 height 23
click at [1252, 609] on button "Save" at bounding box center [1292, 603] width 114 height 30
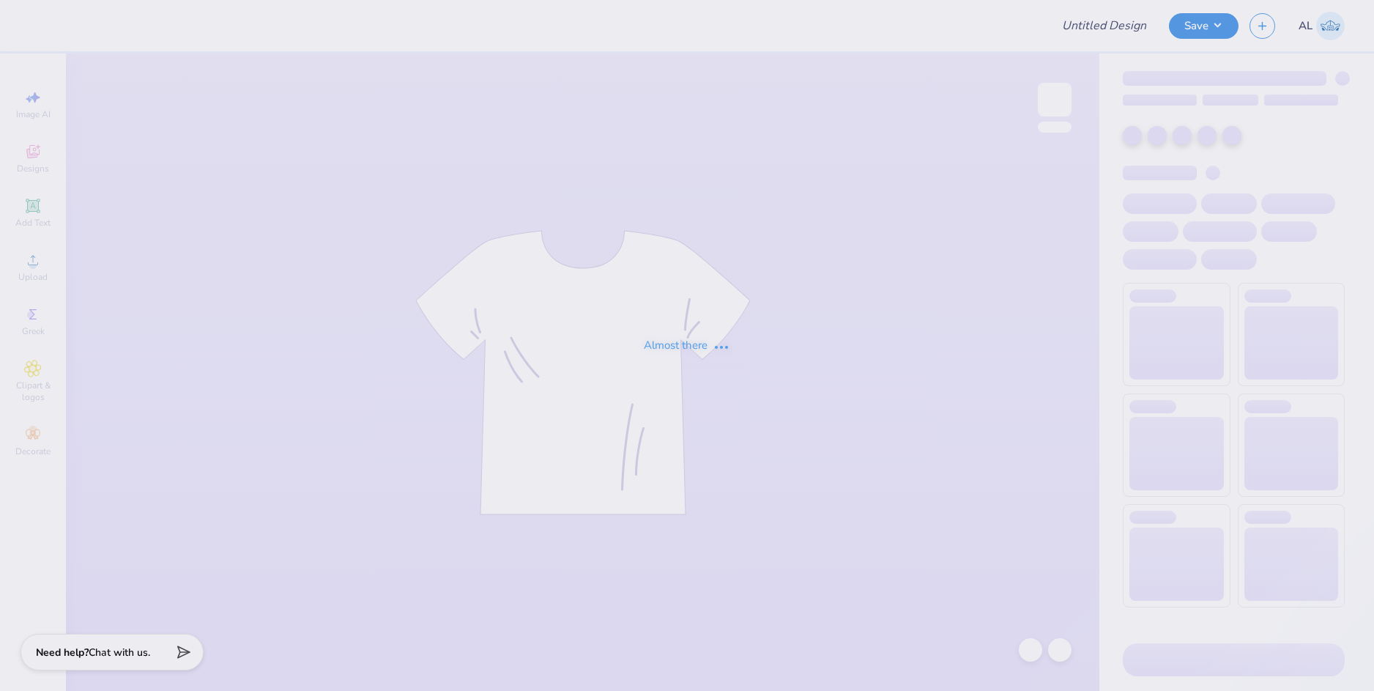
type input "Bucknell FIJI Rush Shirts 25"
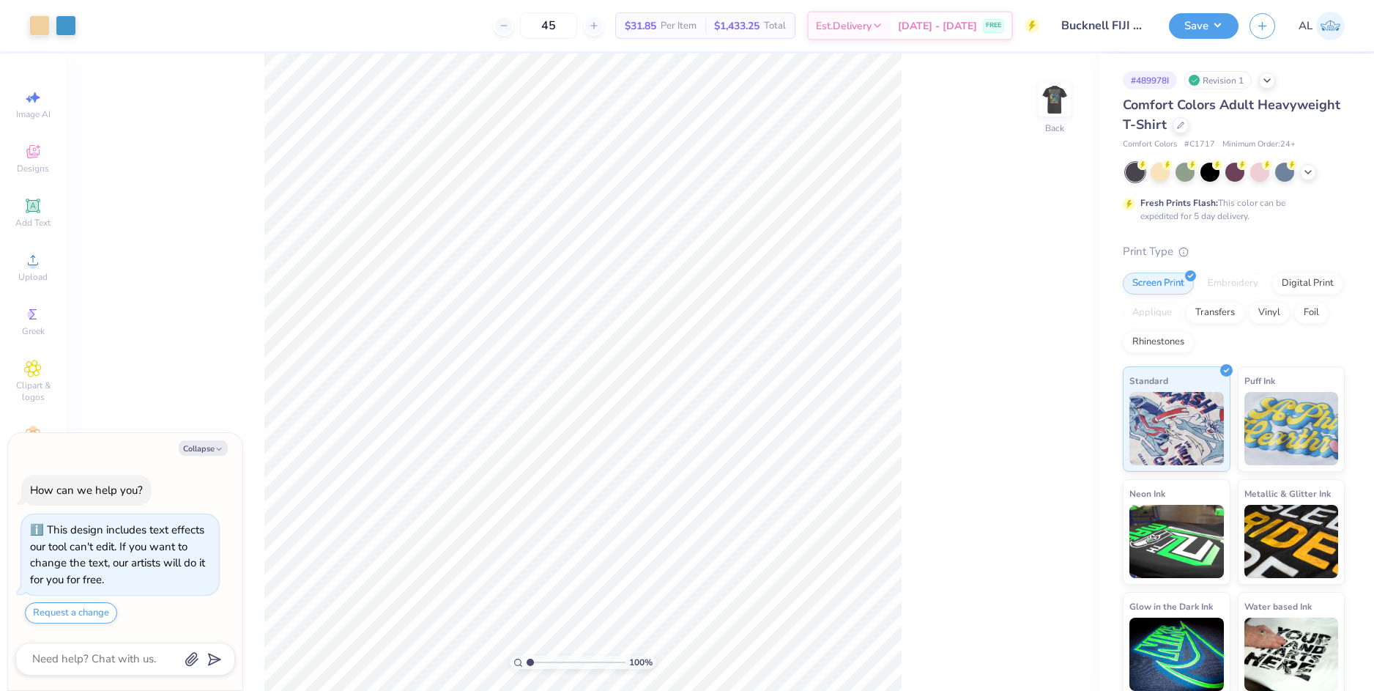
click at [215, 450] on icon "button" at bounding box center [219, 449] width 9 height 9
type textarea "x"
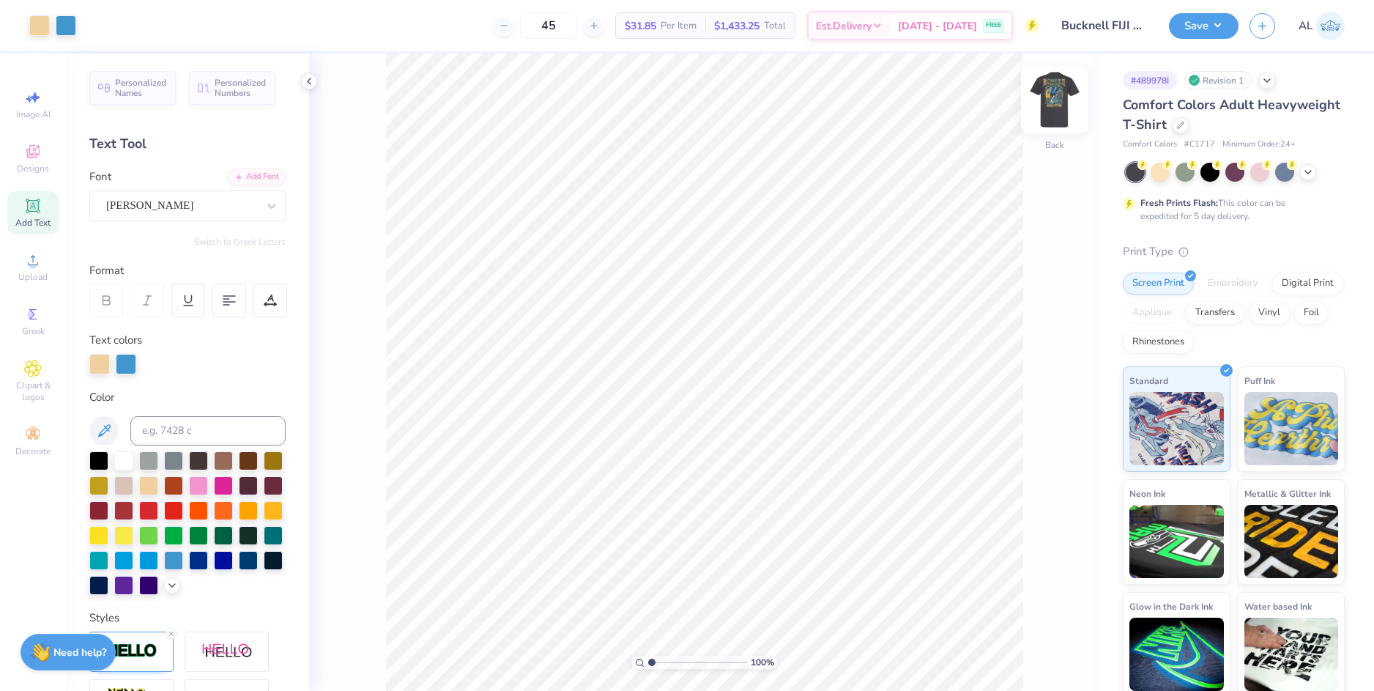
click at [1053, 103] on img at bounding box center [1054, 99] width 59 height 59
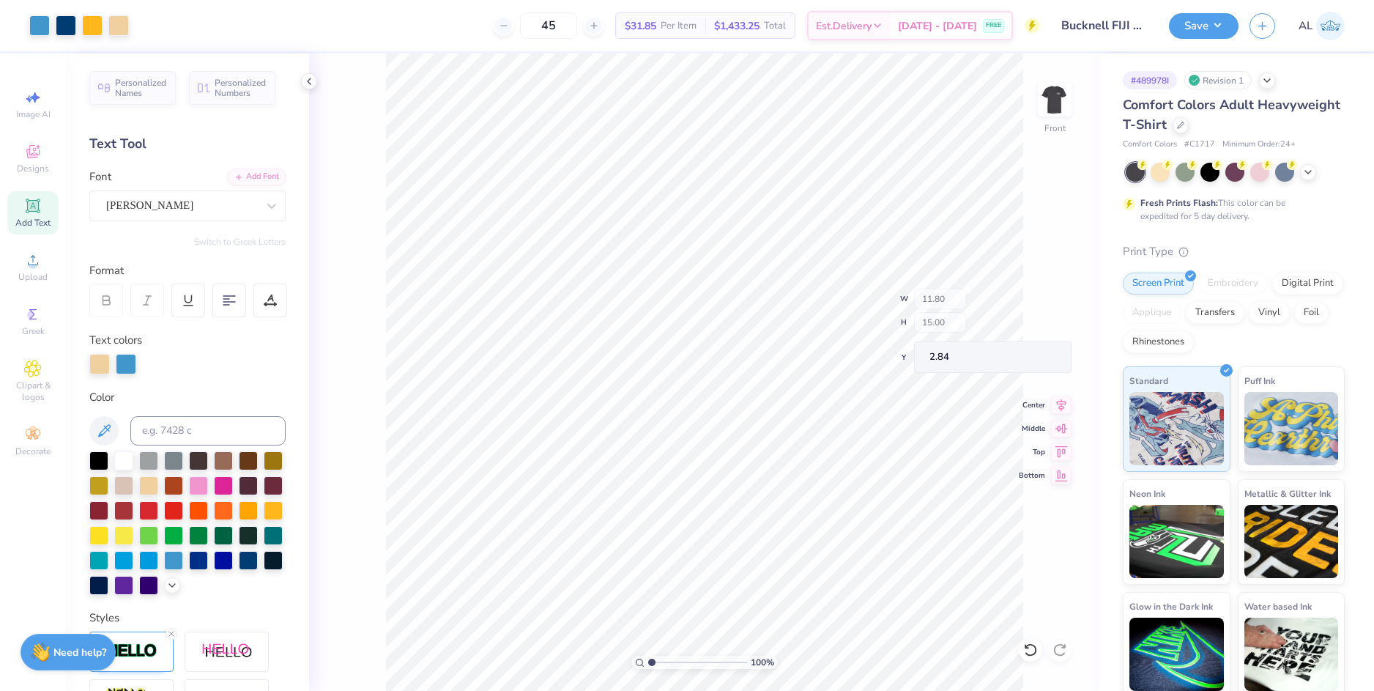
type input "2.15"
click at [663, 662] on input "range" at bounding box center [697, 662] width 99 height 13
type input "1.85"
type input "1.12"
type input "16.35"
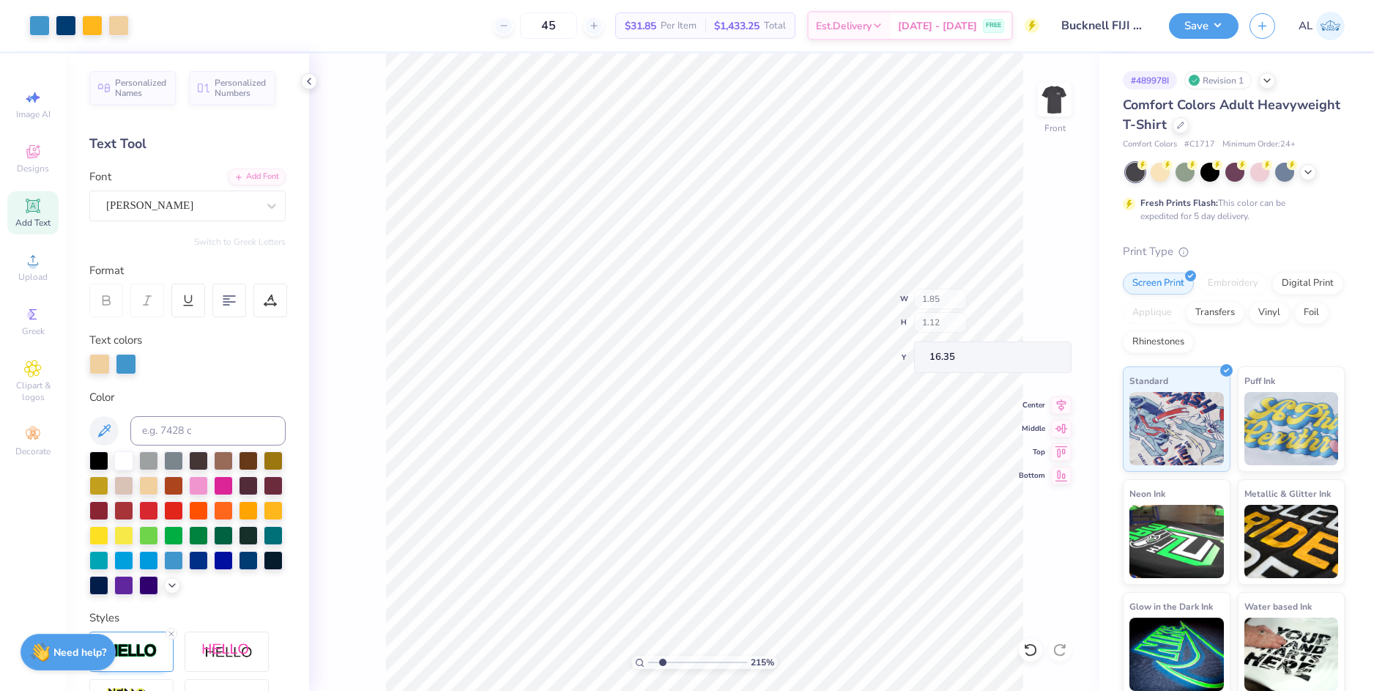
type input "2.53"
click at [667, 662] on input "range" at bounding box center [697, 662] width 99 height 13
type input "2.04"
type input "1.05"
type input "16.28"
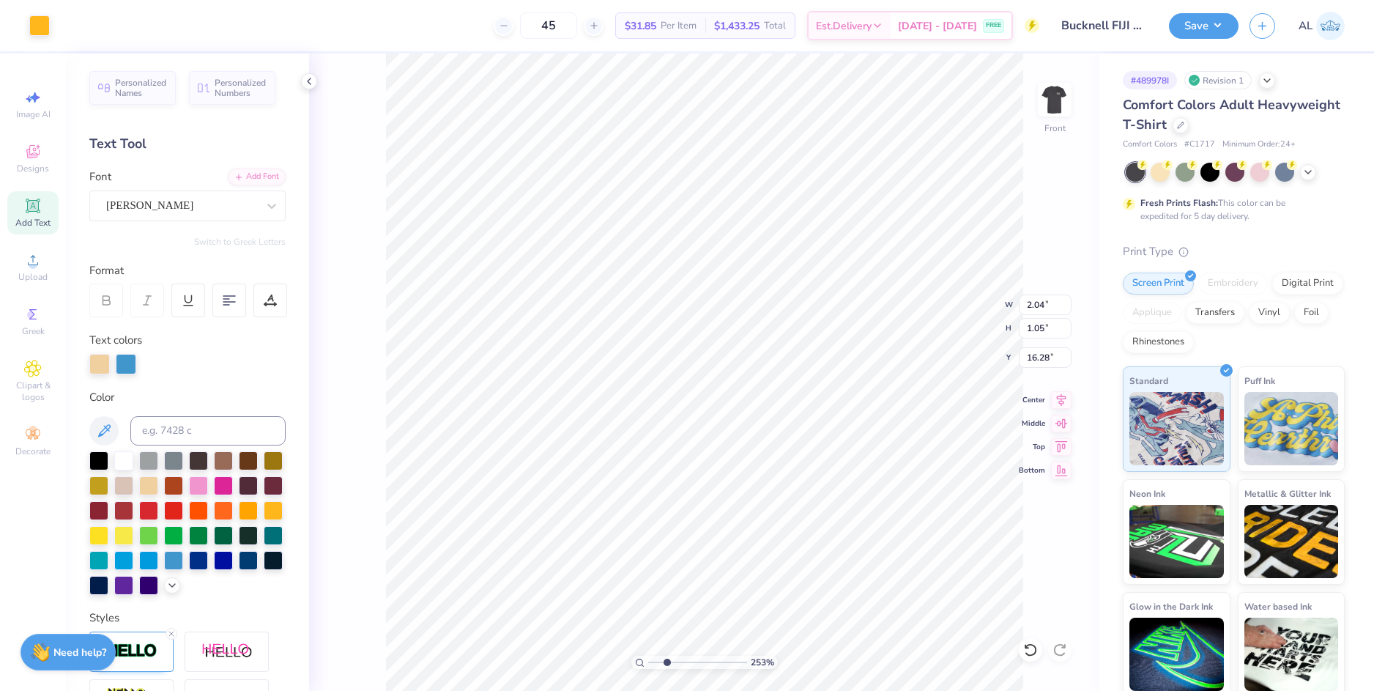
type input "1.85"
type input "1.12"
type input "16.35"
drag, startPoint x: 664, startPoint y: 661, endPoint x: 631, endPoint y: 664, distance: 33.0
type input "1"
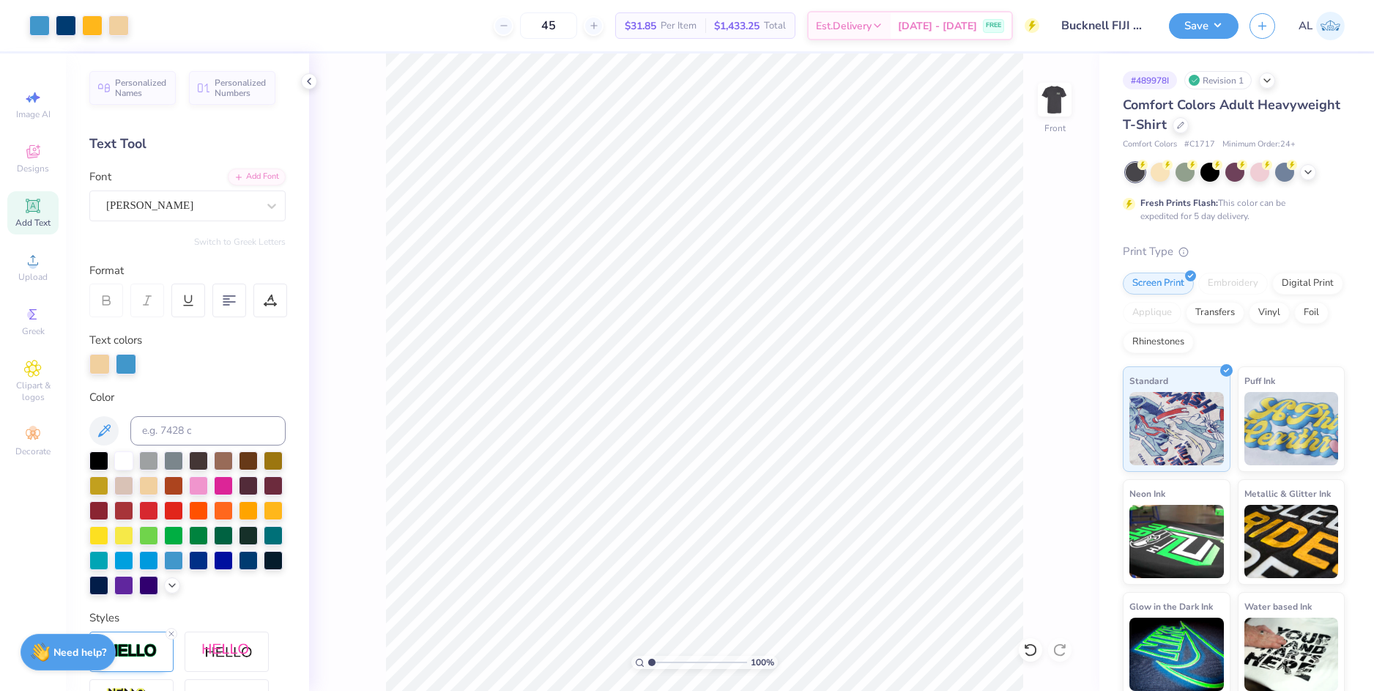
click at [648, 664] on input "range" at bounding box center [697, 662] width 99 height 13
click at [42, 267] on div "Upload" at bounding box center [32, 266] width 51 height 43
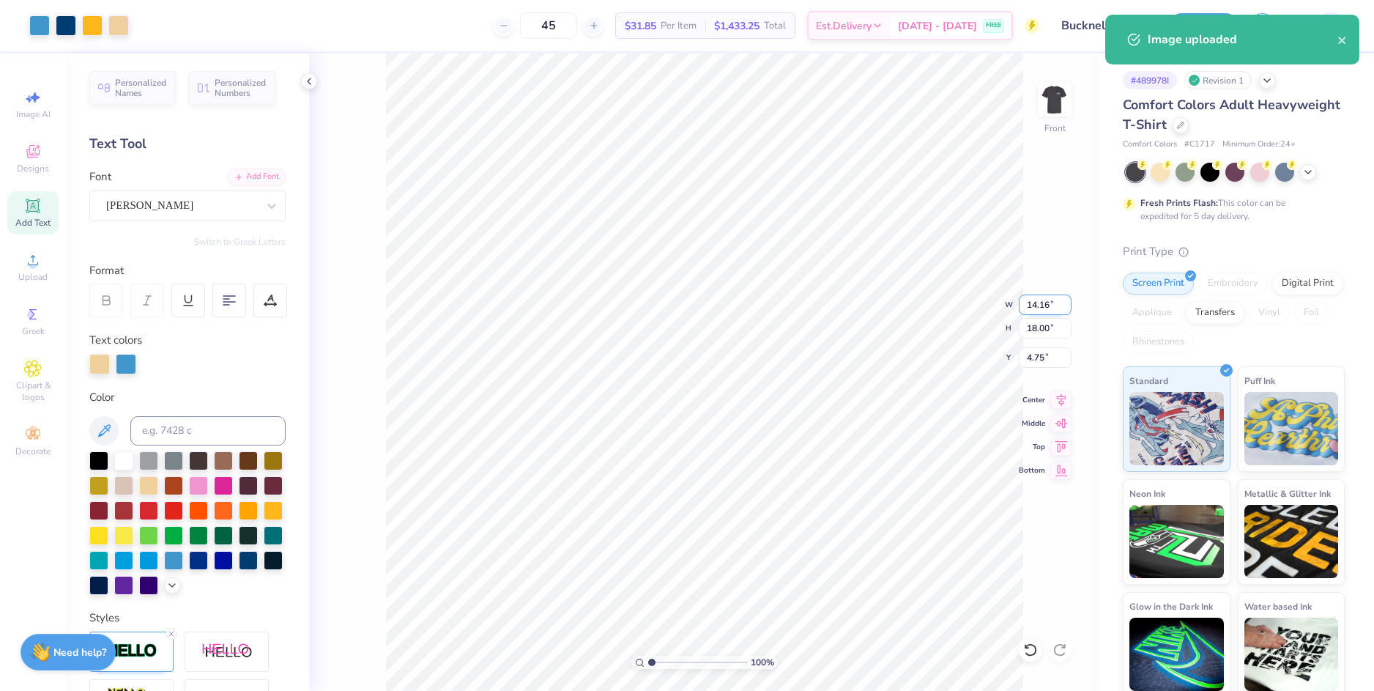
click at [1023, 301] on input "14.16" at bounding box center [1045, 304] width 53 height 21
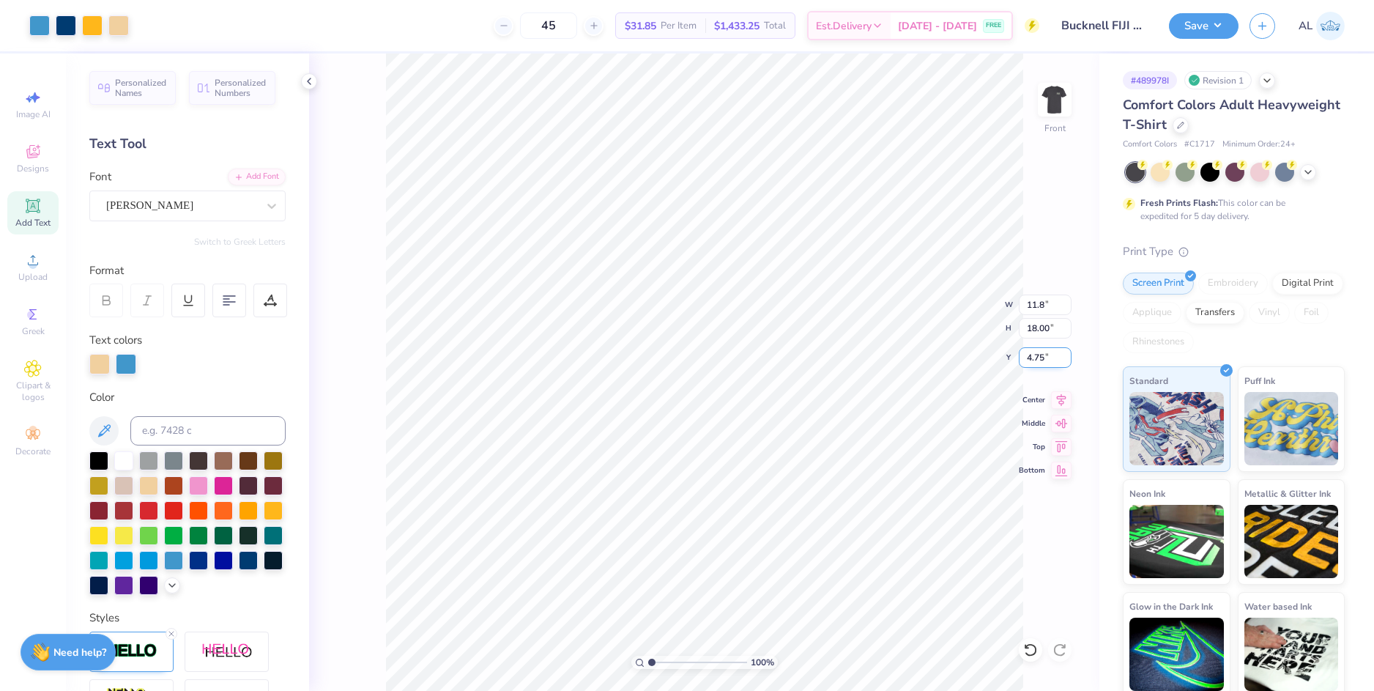
click at [1038, 349] on input "4.75" at bounding box center [1045, 357] width 53 height 21
type input "11.80"
type input "15.00"
click at [1038, 355] on input "6.25" at bounding box center [1045, 357] width 53 height 21
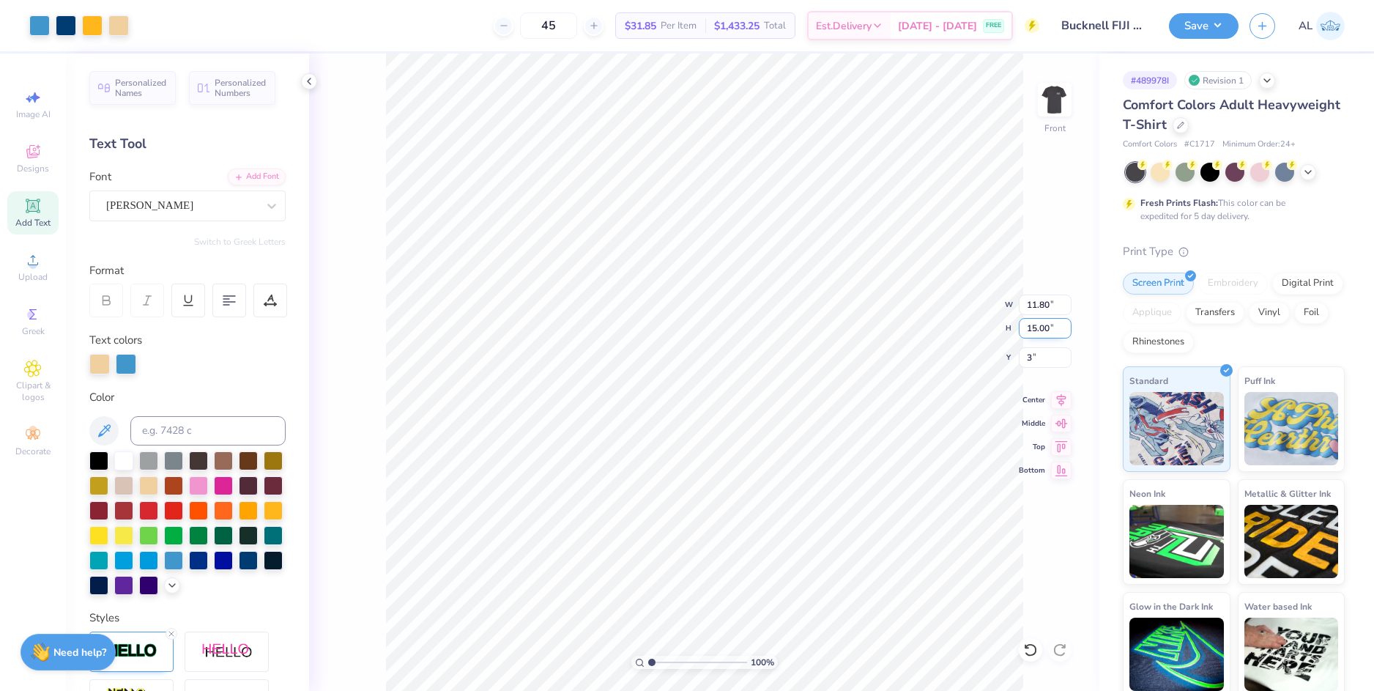
click at [1040, 330] on input "15.00" at bounding box center [1045, 328] width 53 height 21
type input "3.00"
click at [31, 218] on span "Add Text" at bounding box center [32, 223] width 35 height 12
click at [308, 83] on icon at bounding box center [309, 81] width 12 height 12
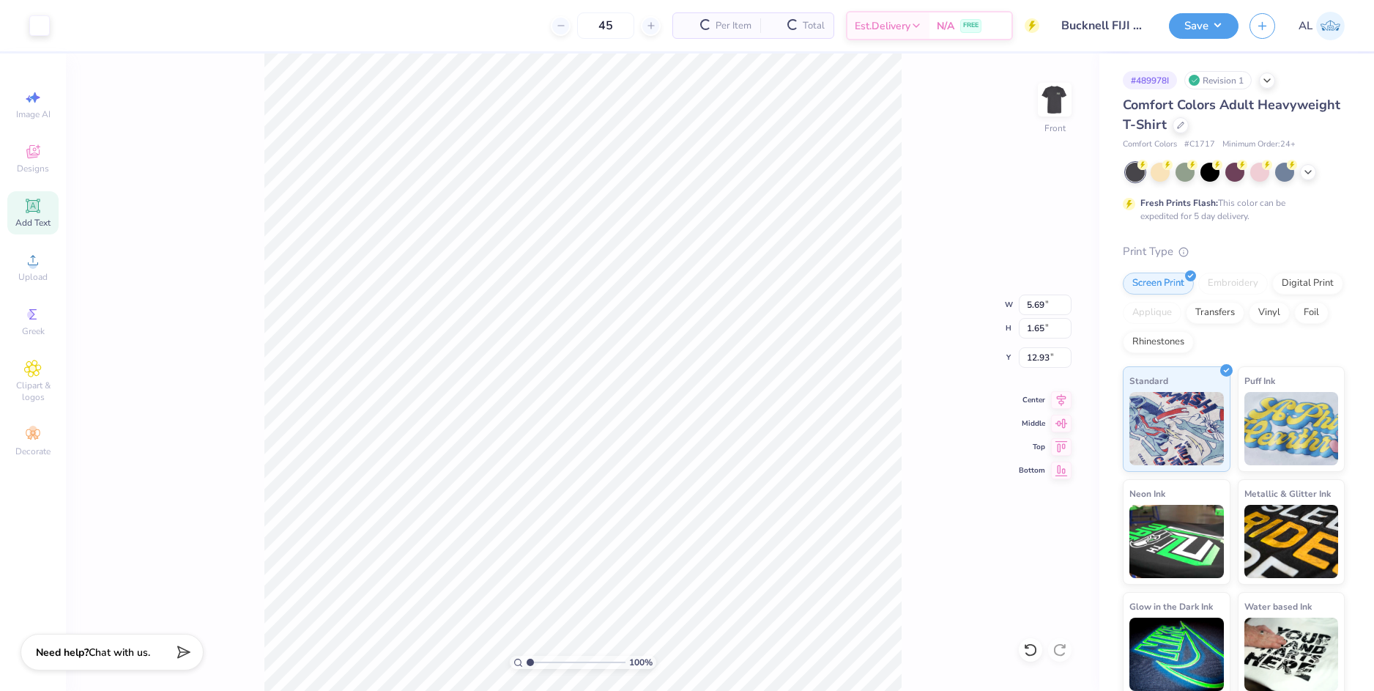
type input "5.69"
type input "1.65"
type input "12.93"
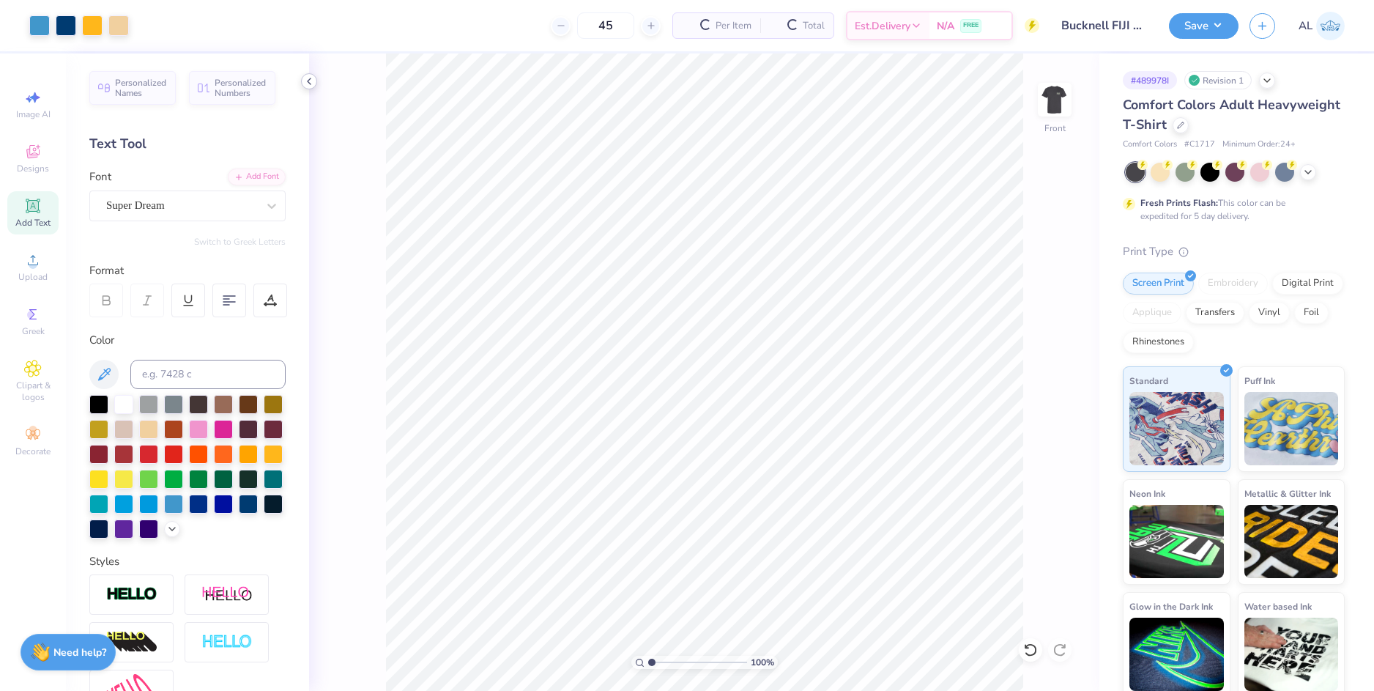
click at [313, 84] on icon at bounding box center [309, 81] width 12 height 12
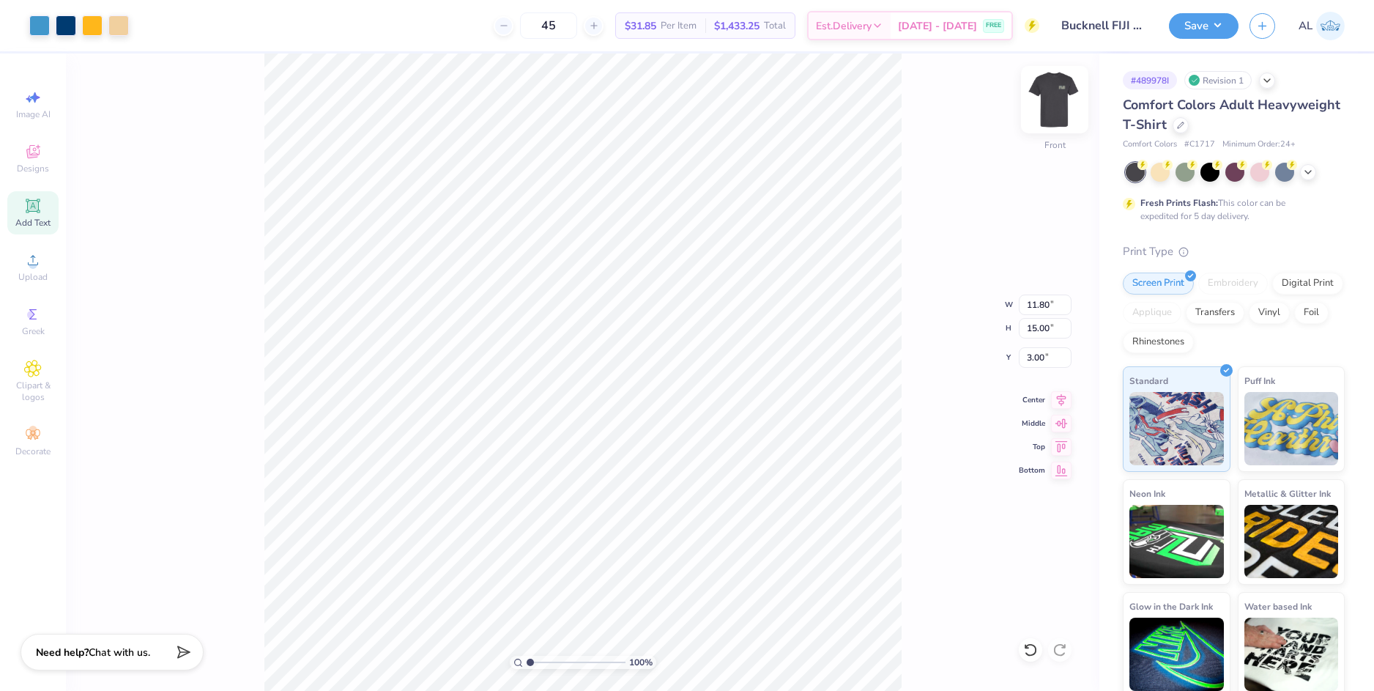
click at [1060, 105] on img at bounding box center [1054, 99] width 59 height 59
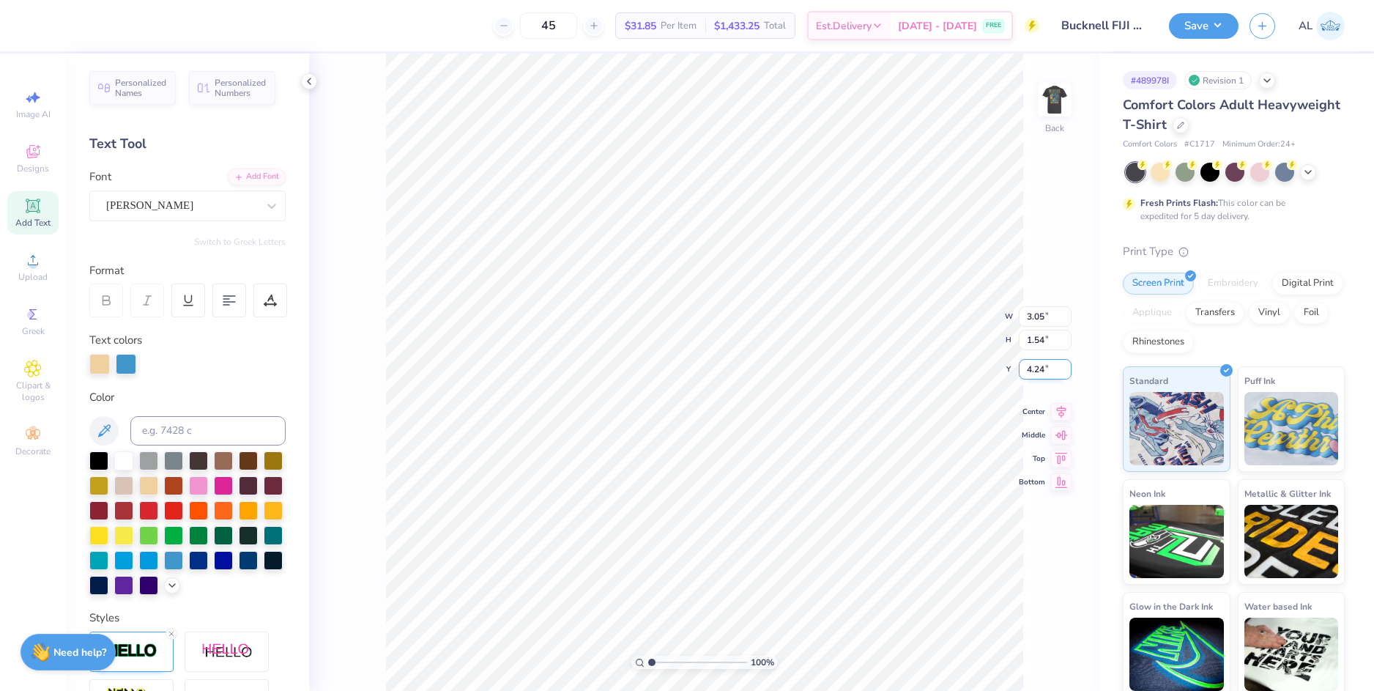
click at [1037, 368] on input "4.24" at bounding box center [1045, 369] width 53 height 21
click at [1041, 341] on div "100 % Back W 3.05 3.05 " H 1.54 1.54 " Y 3 3 " Center Middle Top Bottom" at bounding box center [704, 371] width 790 height 637
type input "3.00"
click at [307, 81] on icon at bounding box center [309, 81] width 12 height 12
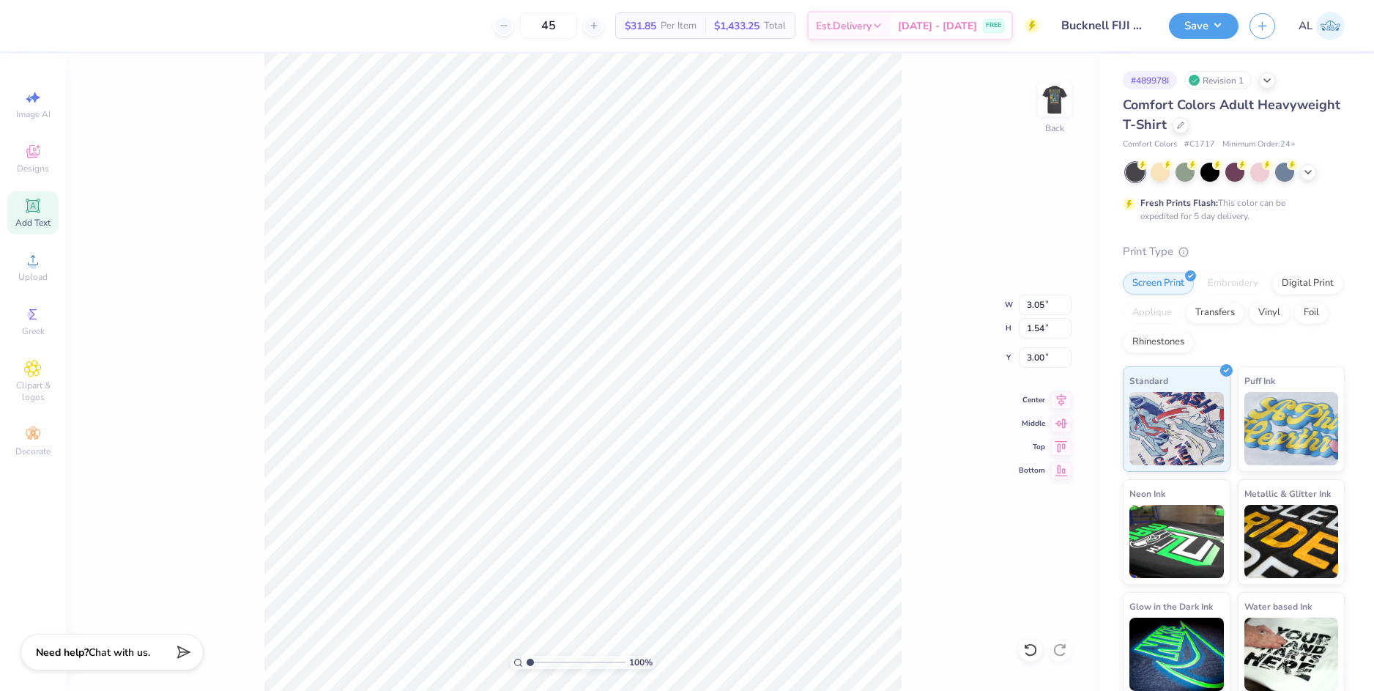
scroll to position [12, 2]
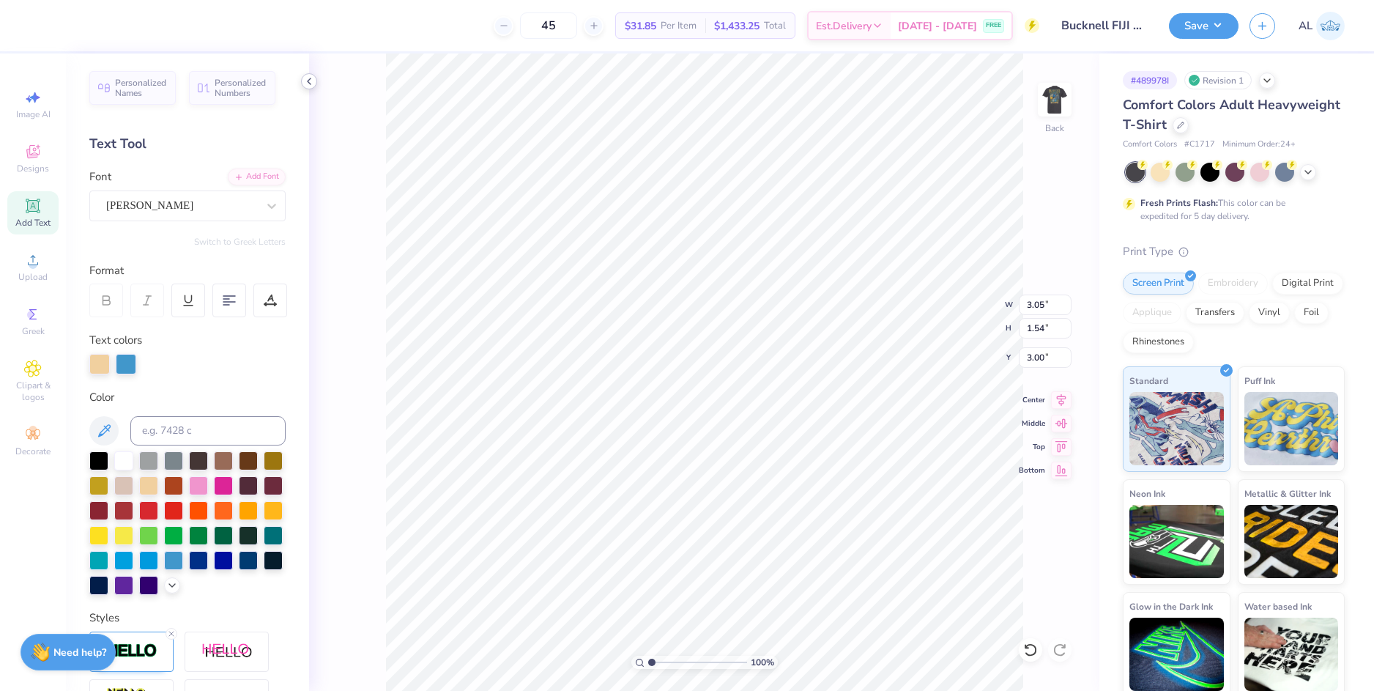
click at [314, 86] on icon at bounding box center [309, 81] width 12 height 12
click at [313, 83] on icon at bounding box center [309, 81] width 12 height 12
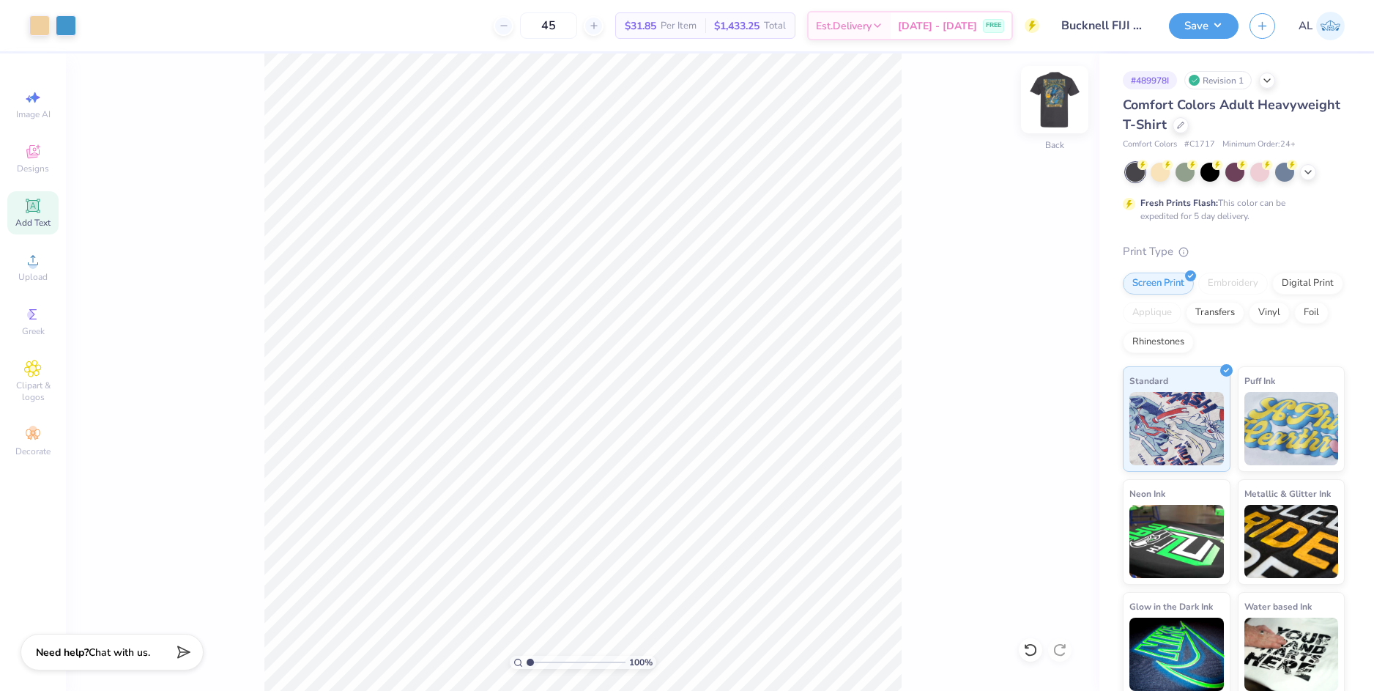
click at [1050, 95] on img at bounding box center [1054, 99] width 59 height 59
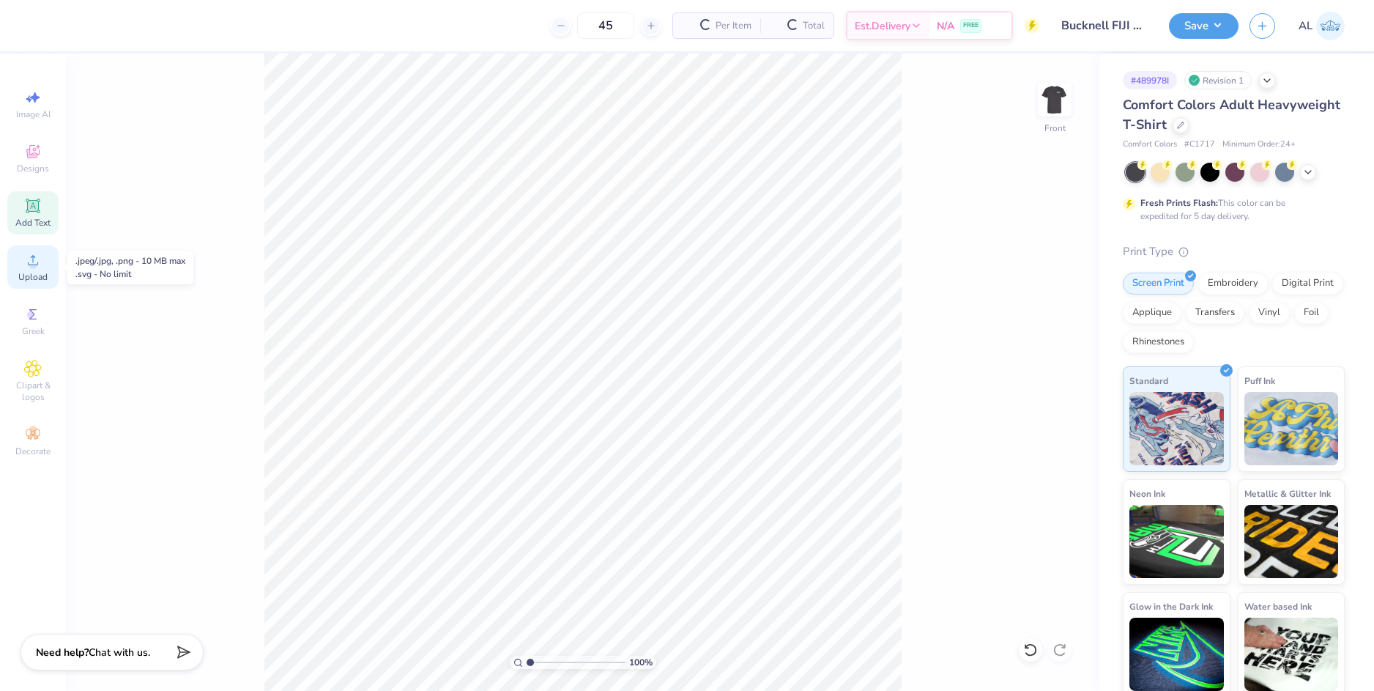
click at [47, 272] on span "Upload" at bounding box center [32, 277] width 29 height 12
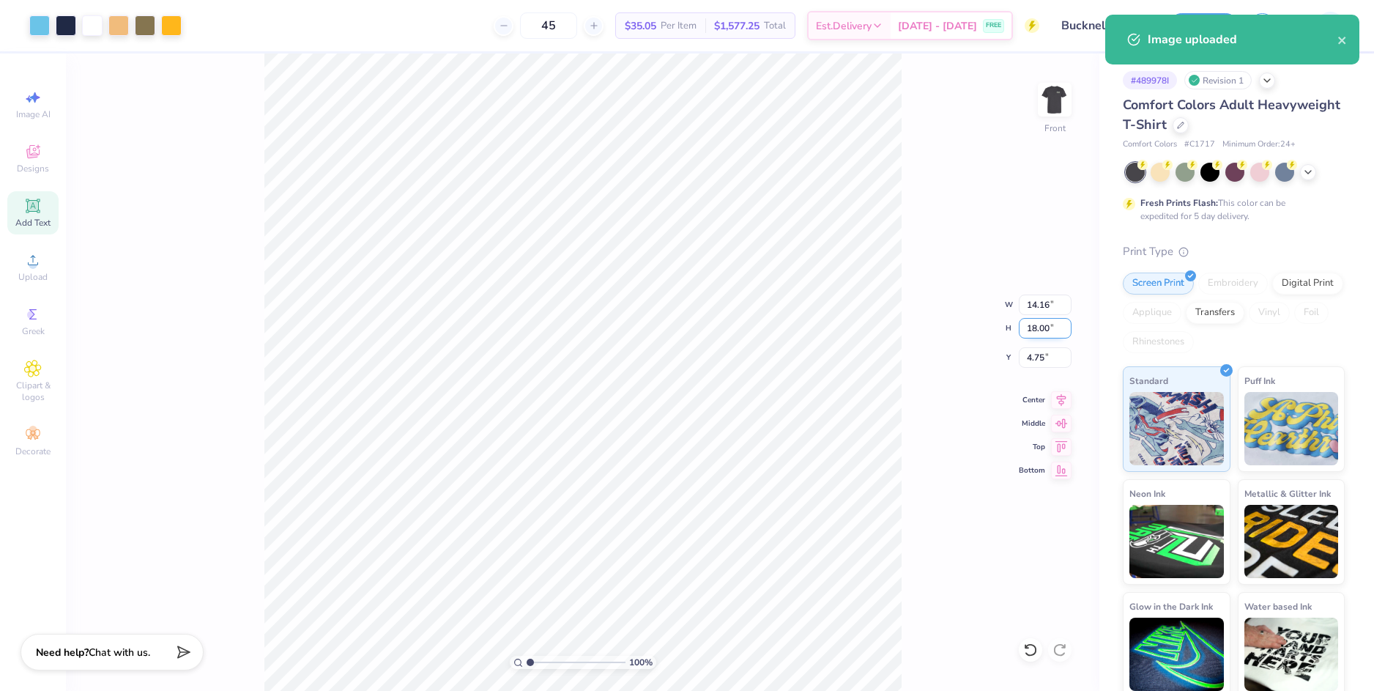
click at [1033, 333] on input "18.00" at bounding box center [1045, 328] width 53 height 21
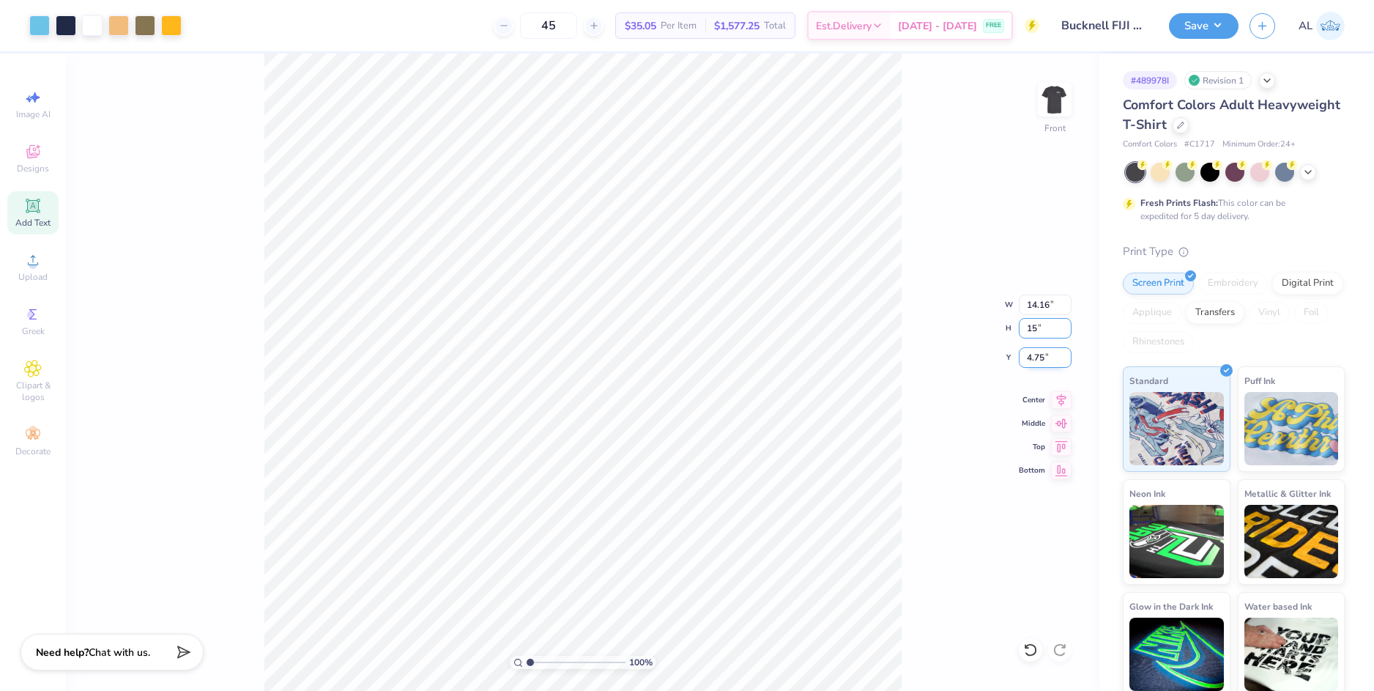
type input "15"
click at [1031, 359] on input "4.75" at bounding box center [1045, 357] width 53 height 21
click at [1035, 358] on input "4.75" at bounding box center [1045, 357] width 53 height 21
type input "11.80"
type input "15.00"
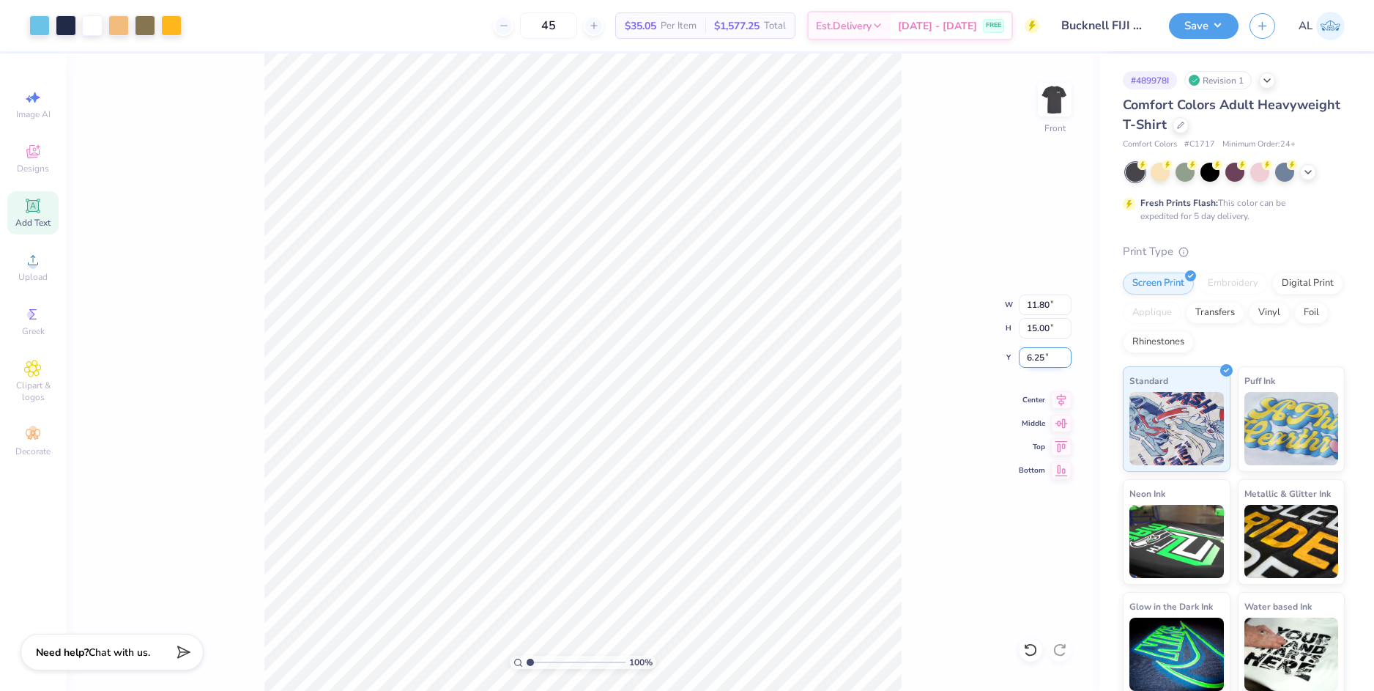
click at [1035, 357] on input "6.25" at bounding box center [1045, 357] width 53 height 21
click at [1039, 328] on input "15.00" at bounding box center [1045, 328] width 53 height 21
type input "3.00"
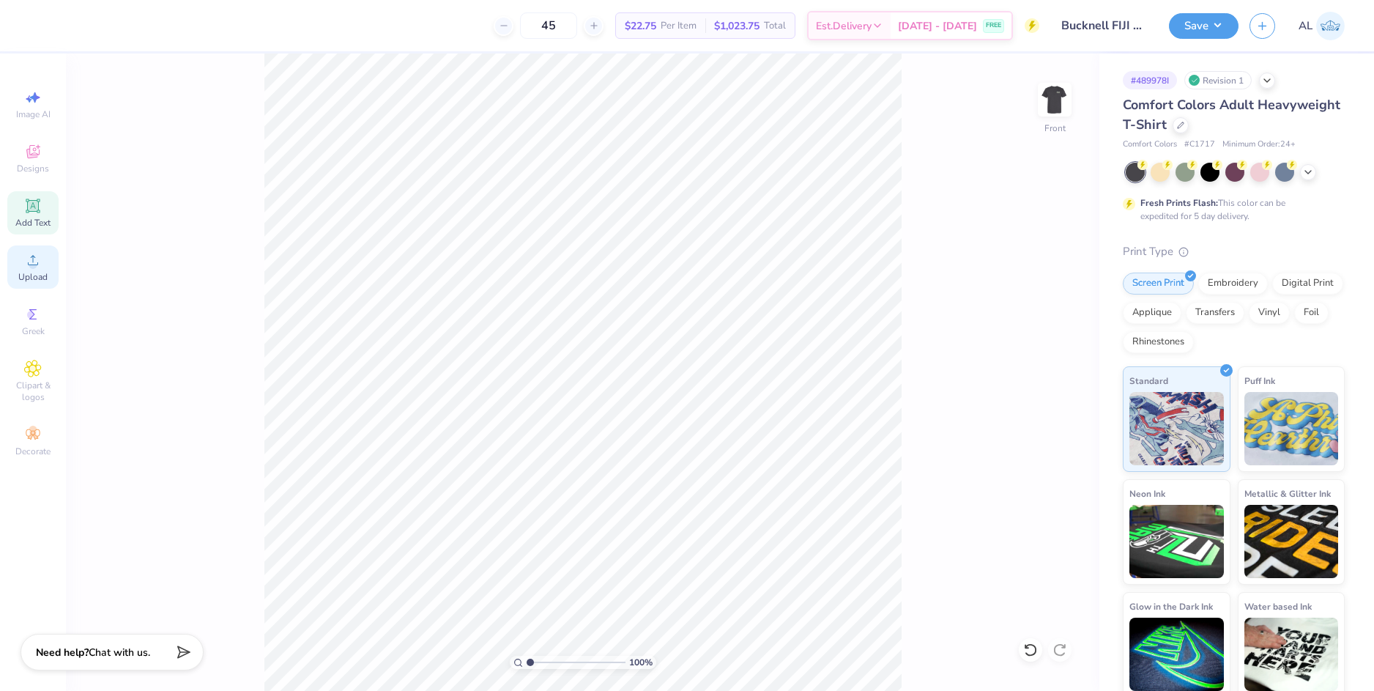
click at [51, 264] on div "Upload" at bounding box center [32, 266] width 51 height 43
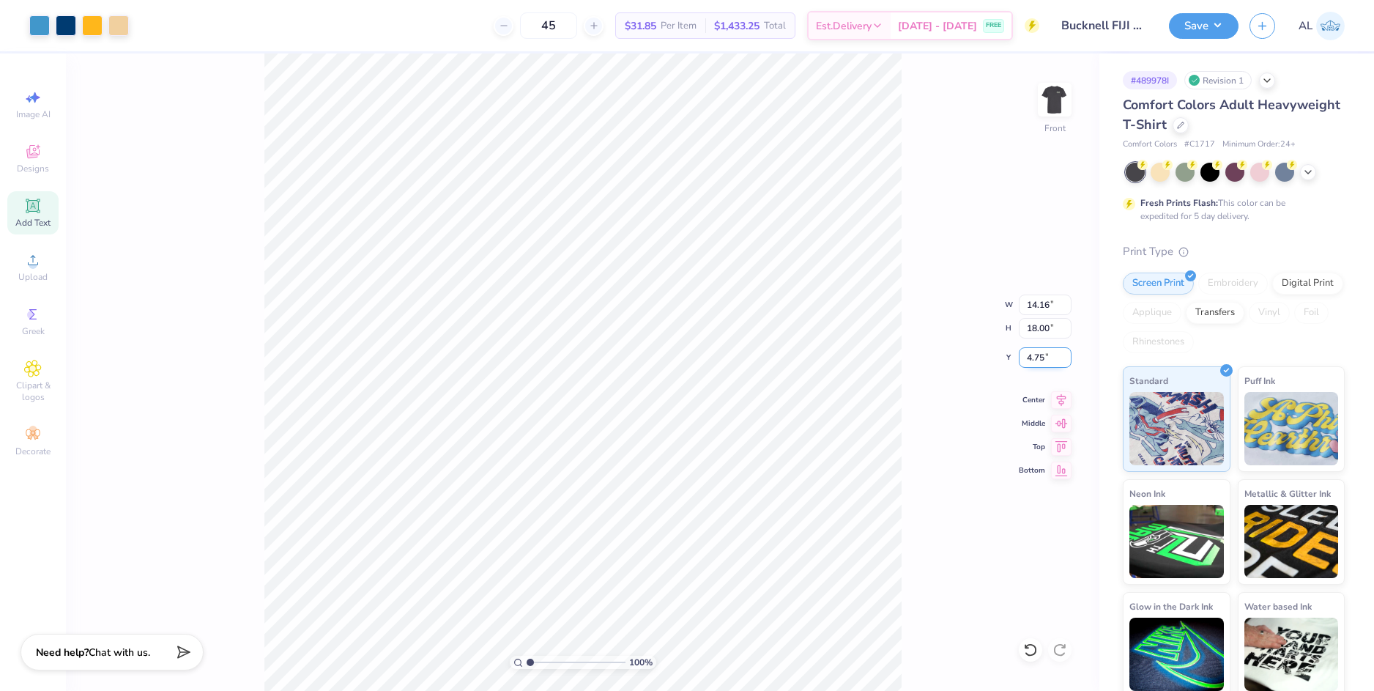
click at [1034, 356] on input "4.75" at bounding box center [1045, 357] width 53 height 21
click at [1042, 323] on input "18.00" at bounding box center [1045, 328] width 53 height 21
type input "15"
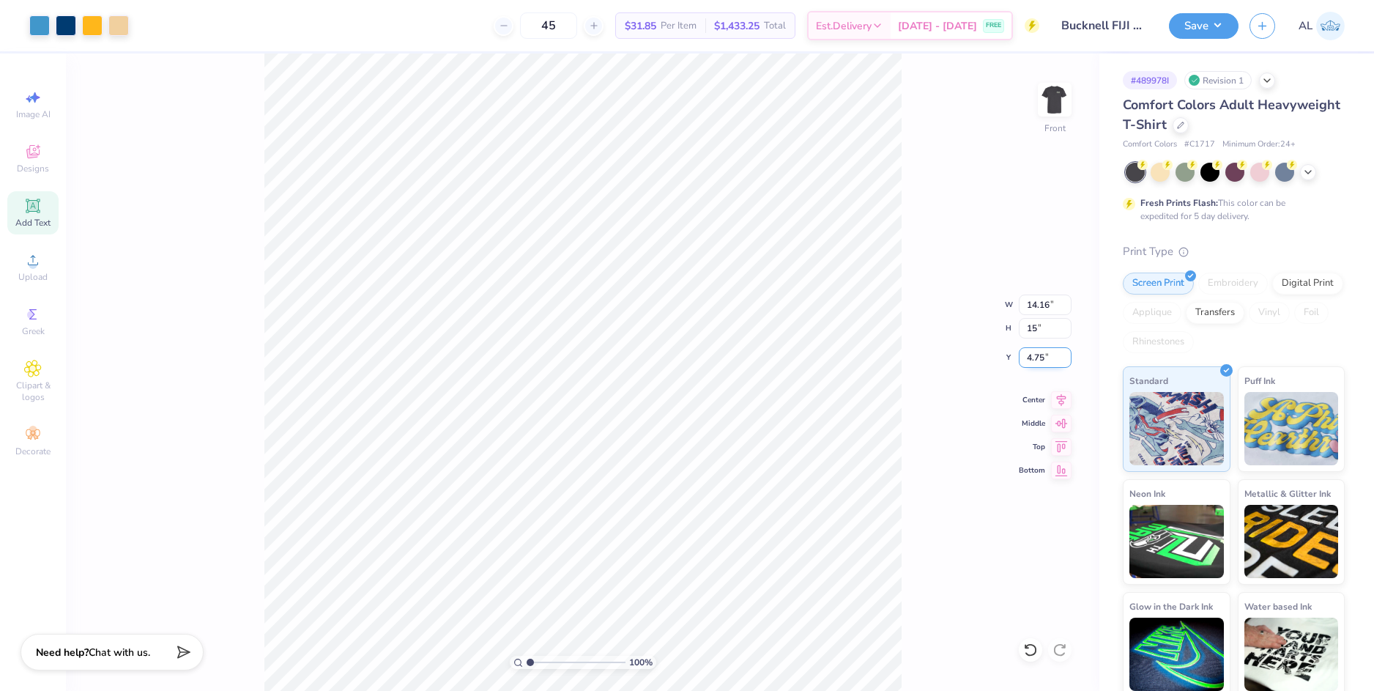
click at [1038, 361] on input "4.75" at bounding box center [1045, 357] width 53 height 21
click at [1036, 359] on input "4.75" at bounding box center [1045, 357] width 53 height 21
drag, startPoint x: 1038, startPoint y: 360, endPoint x: 1028, endPoint y: 358, distance: 9.8
click at [1036, 359] on input "4.75" at bounding box center [1045, 357] width 53 height 21
type input "11.80"
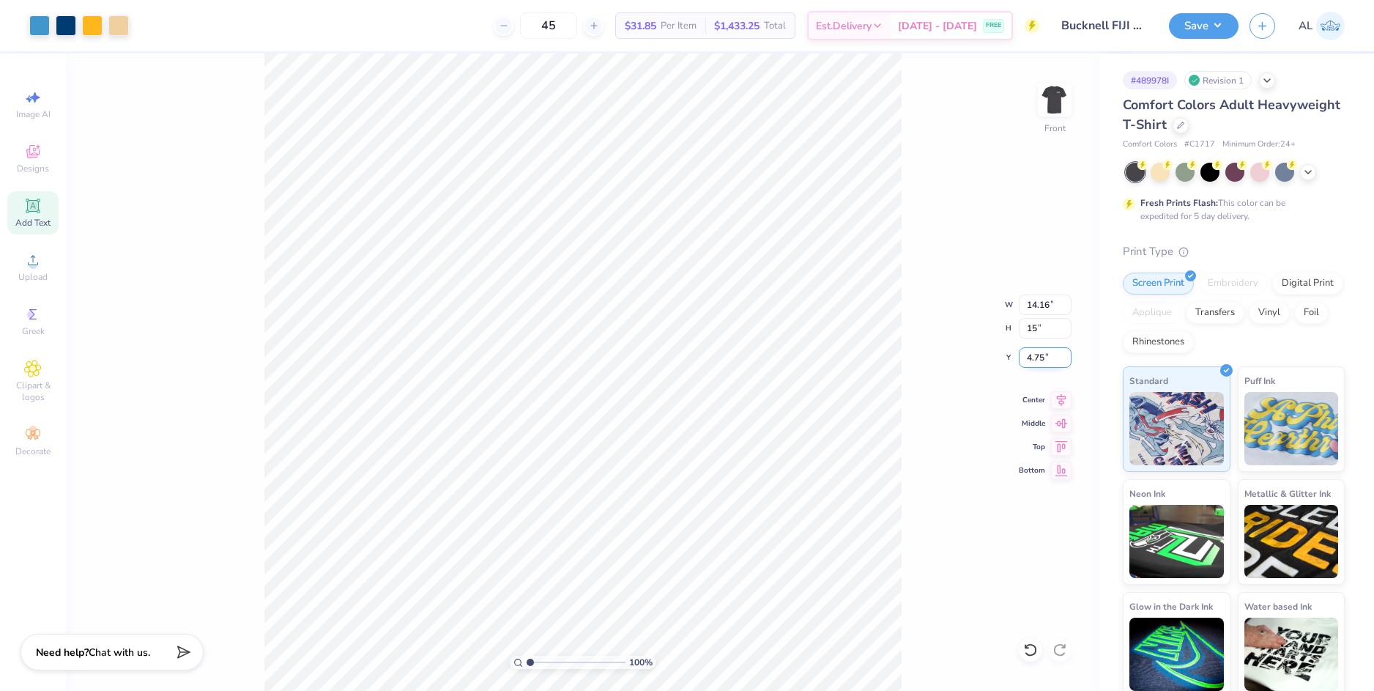
type input "15.00"
click at [1031, 357] on input "6.25" at bounding box center [1045, 357] width 53 height 21
click at [1041, 330] on input "15.00" at bounding box center [1045, 328] width 53 height 21
type input "3.00"
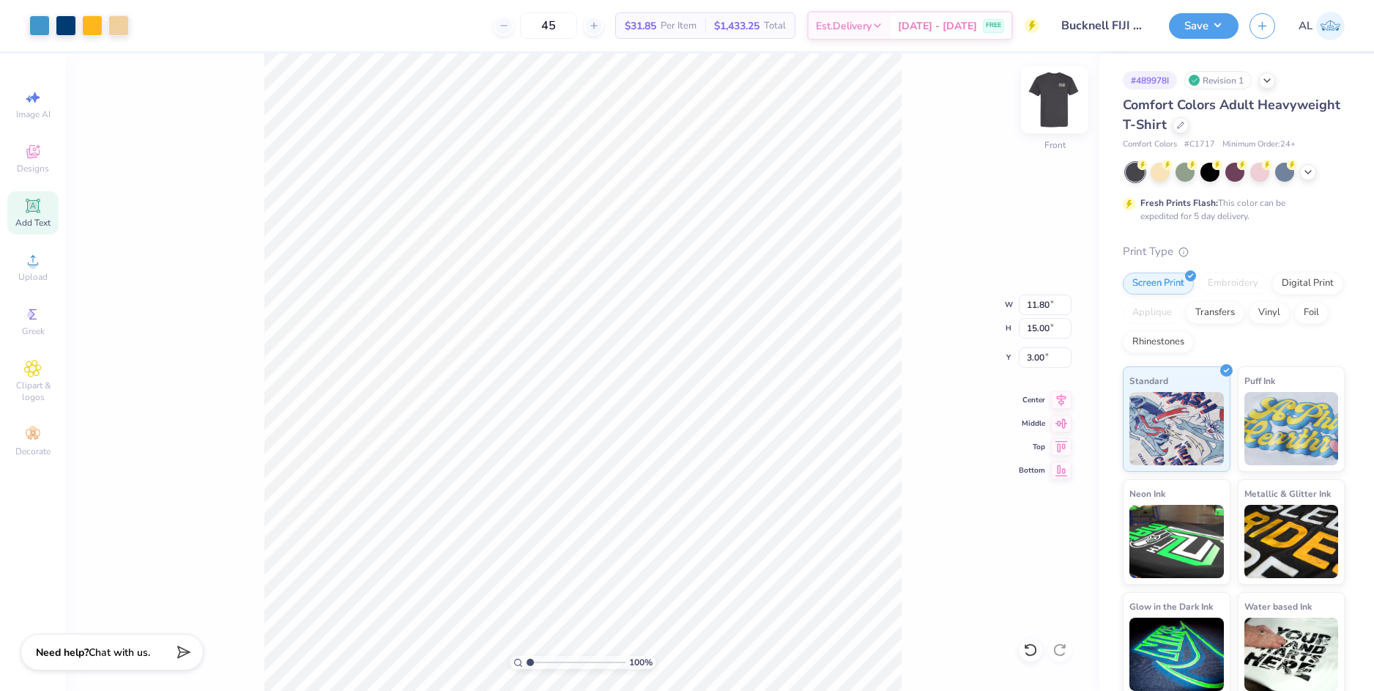
click at [1059, 104] on img at bounding box center [1054, 99] width 59 height 59
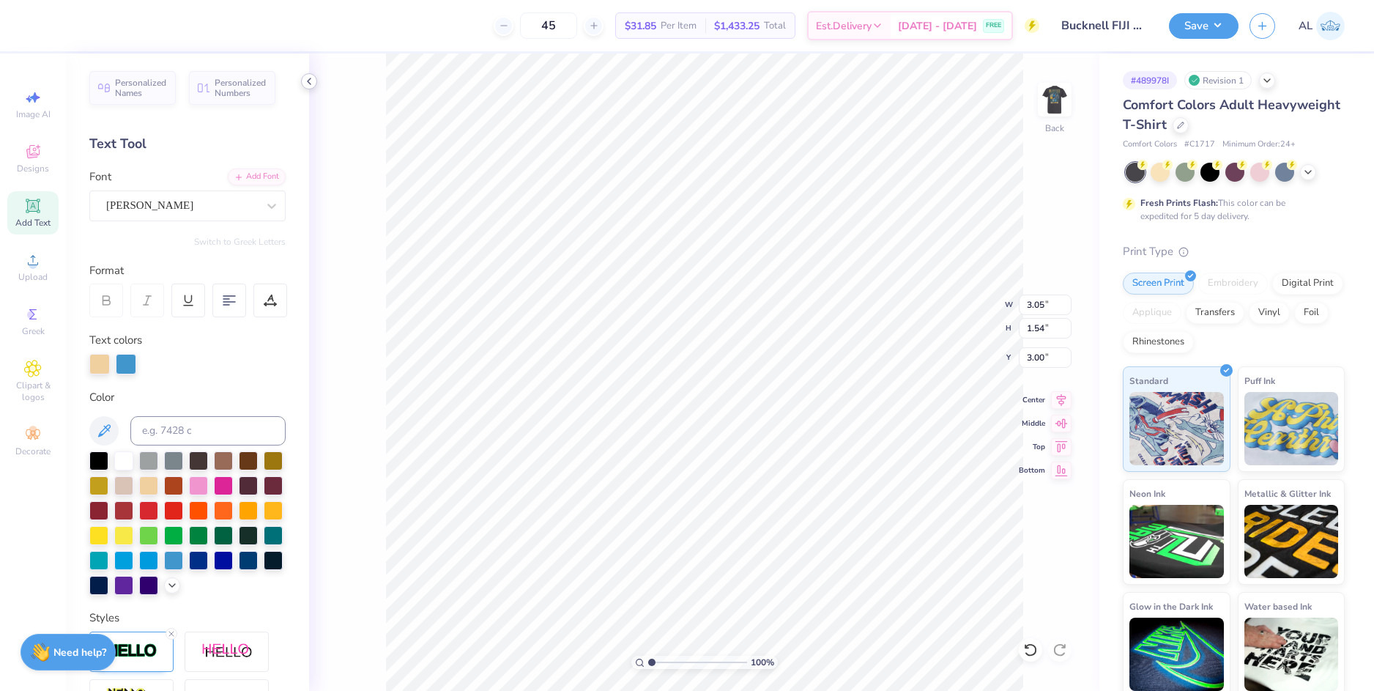
click at [308, 82] on icon at bounding box center [309, 81] width 12 height 12
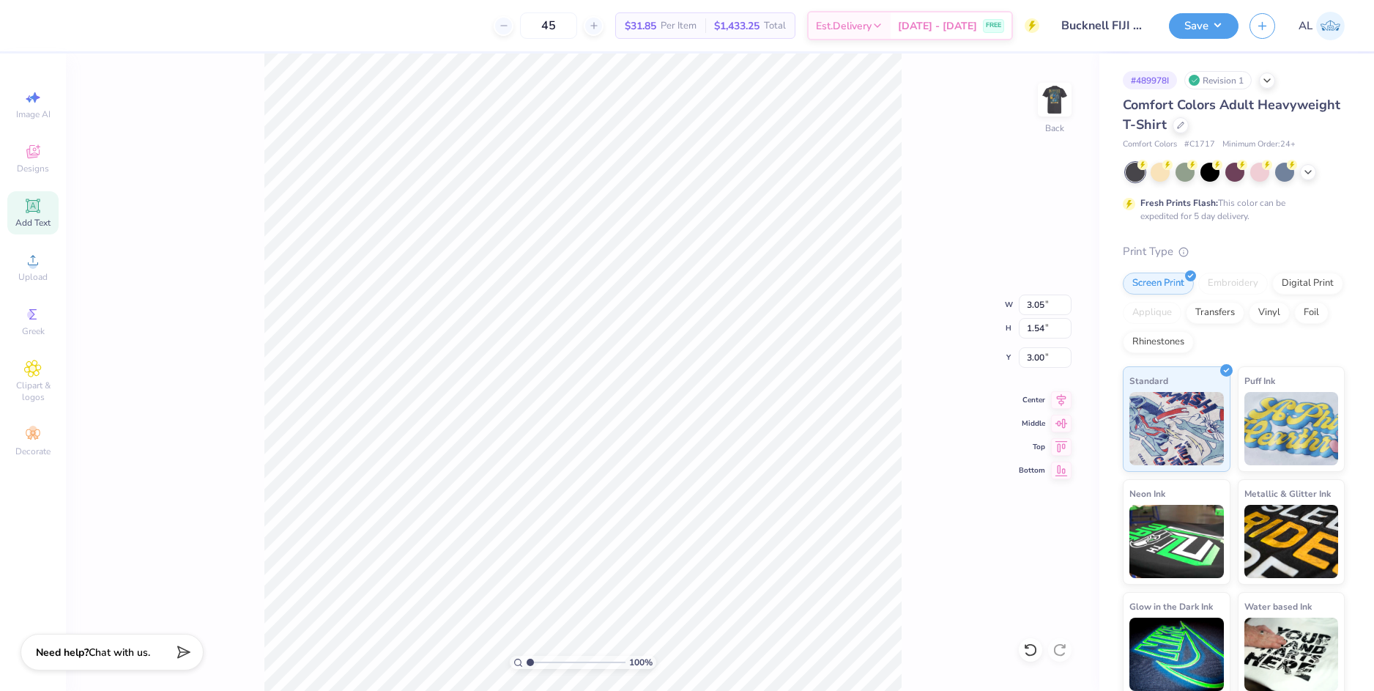
click at [1197, 12] on div "Save AL" at bounding box center [1271, 25] width 205 height 51
click at [1198, 20] on button "Save" at bounding box center [1204, 24] width 70 height 26
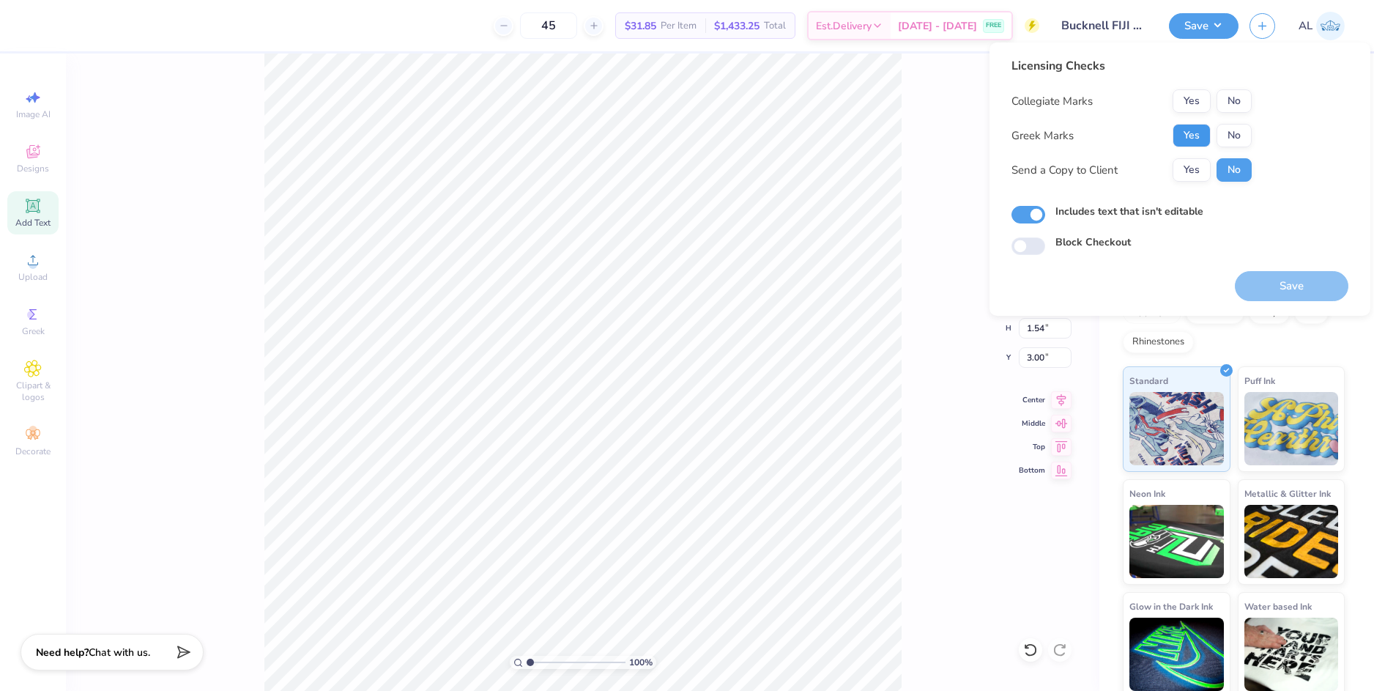
click at [1192, 141] on button "Yes" at bounding box center [1192, 135] width 38 height 23
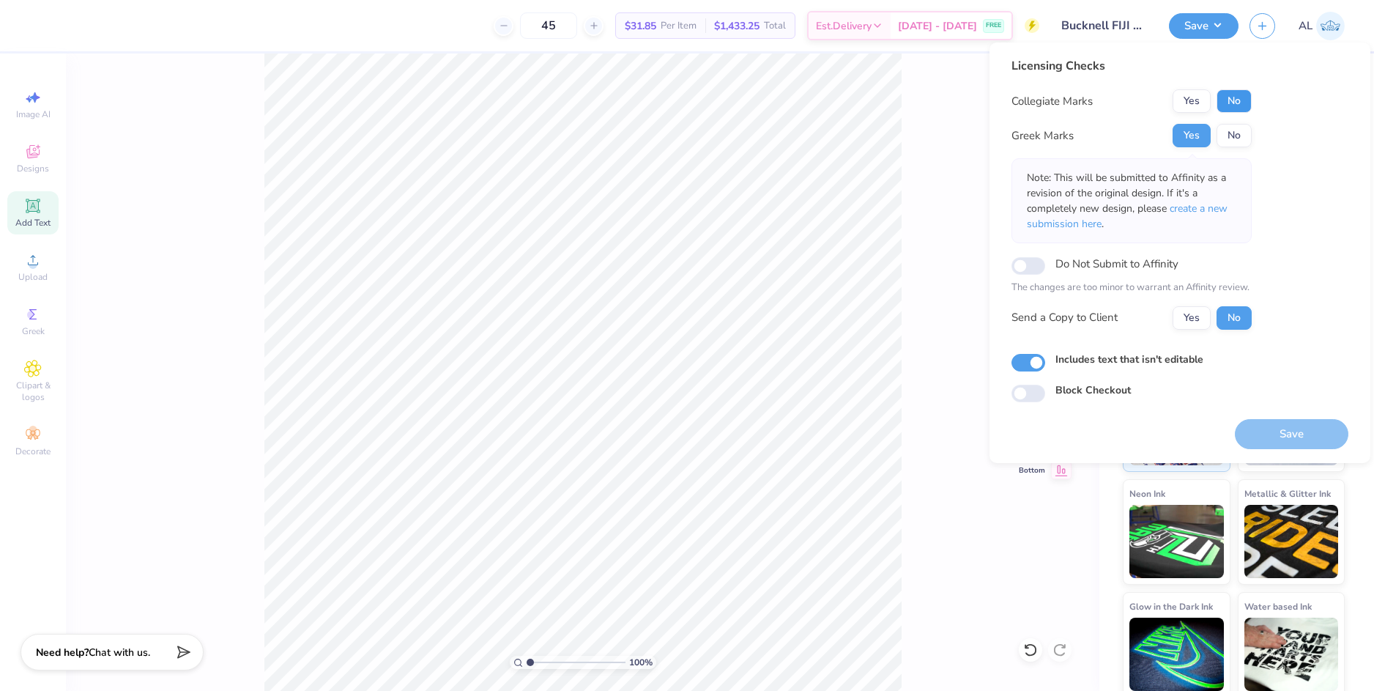
click at [1231, 103] on button "No" at bounding box center [1234, 100] width 35 height 23
click at [1192, 313] on button "Yes" at bounding box center [1192, 317] width 38 height 23
click at [1296, 436] on button "Save" at bounding box center [1292, 434] width 114 height 30
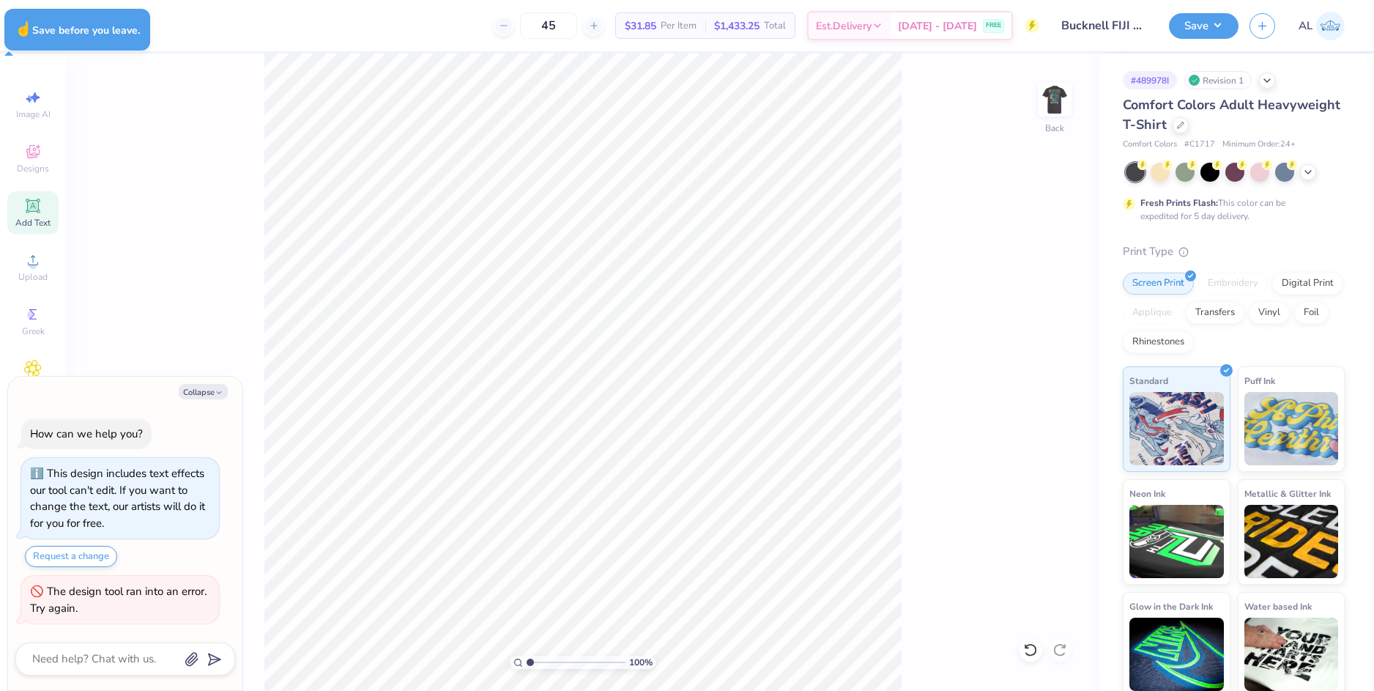
type textarea "x"
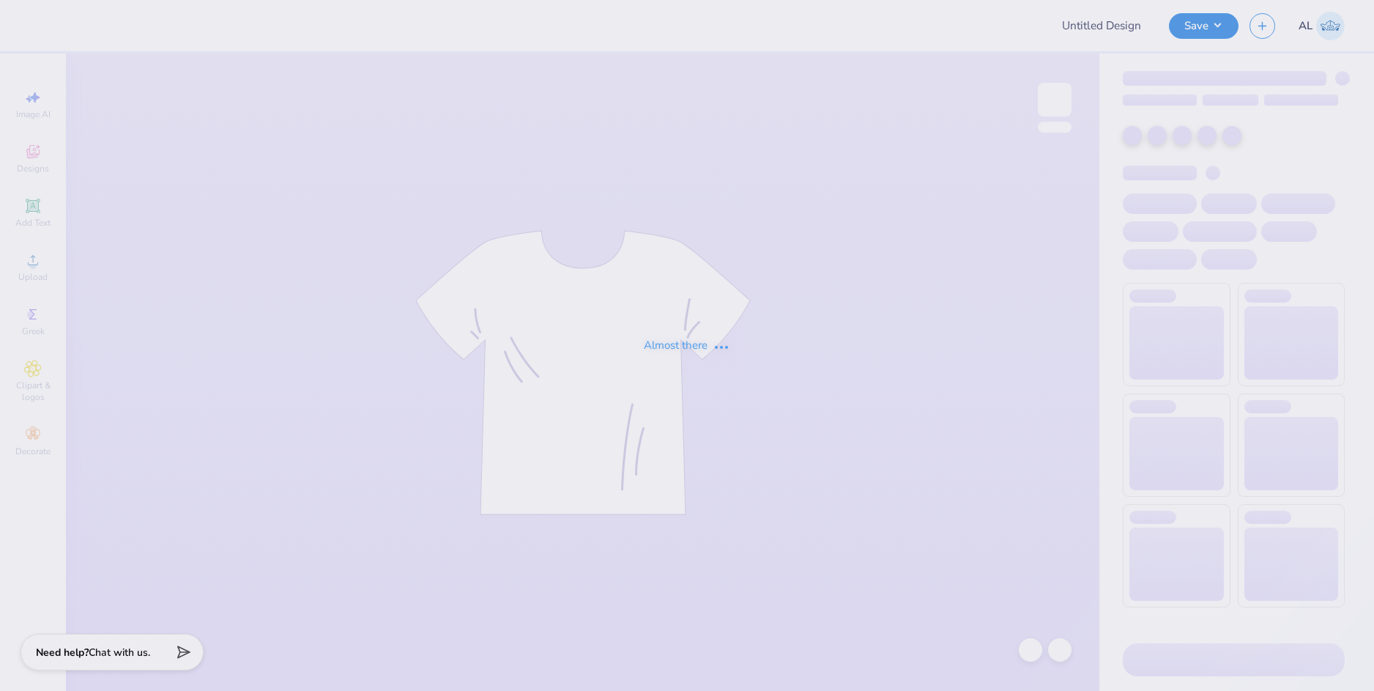
type input "[PERSON_NAME] : [GEOGRAPHIC_DATA][US_STATE] at [GEOGRAPHIC_DATA]"
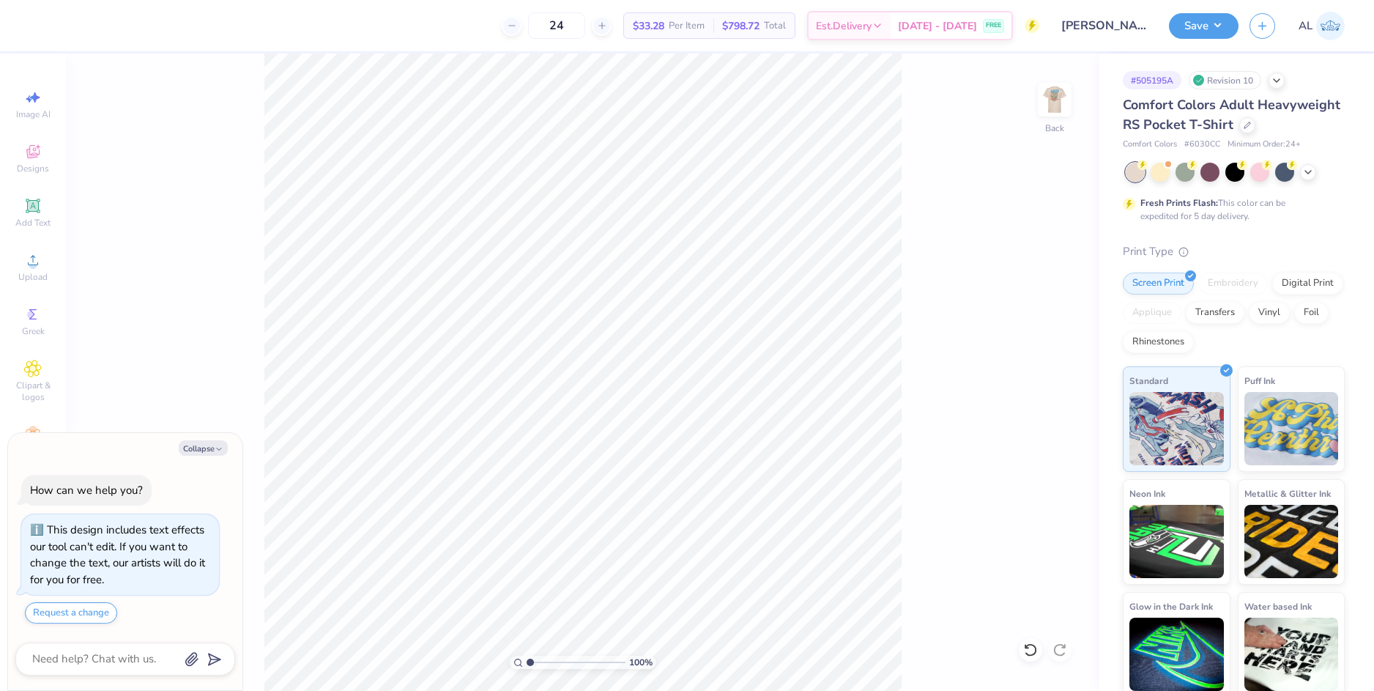
drag, startPoint x: 215, startPoint y: 447, endPoint x: 210, endPoint y: 436, distance: 12.1
click at [212, 446] on button "Collapse" at bounding box center [203, 447] width 49 height 15
type textarea "x"
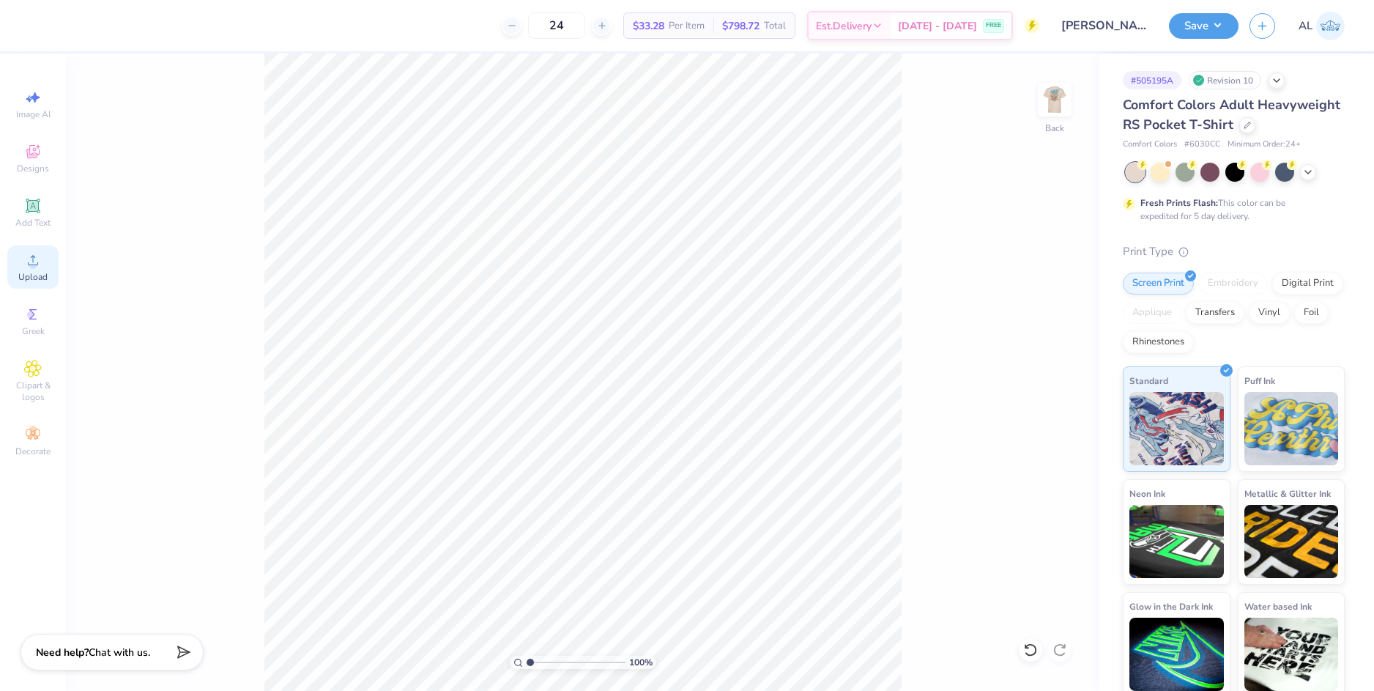
click at [37, 259] on icon at bounding box center [33, 260] width 18 height 18
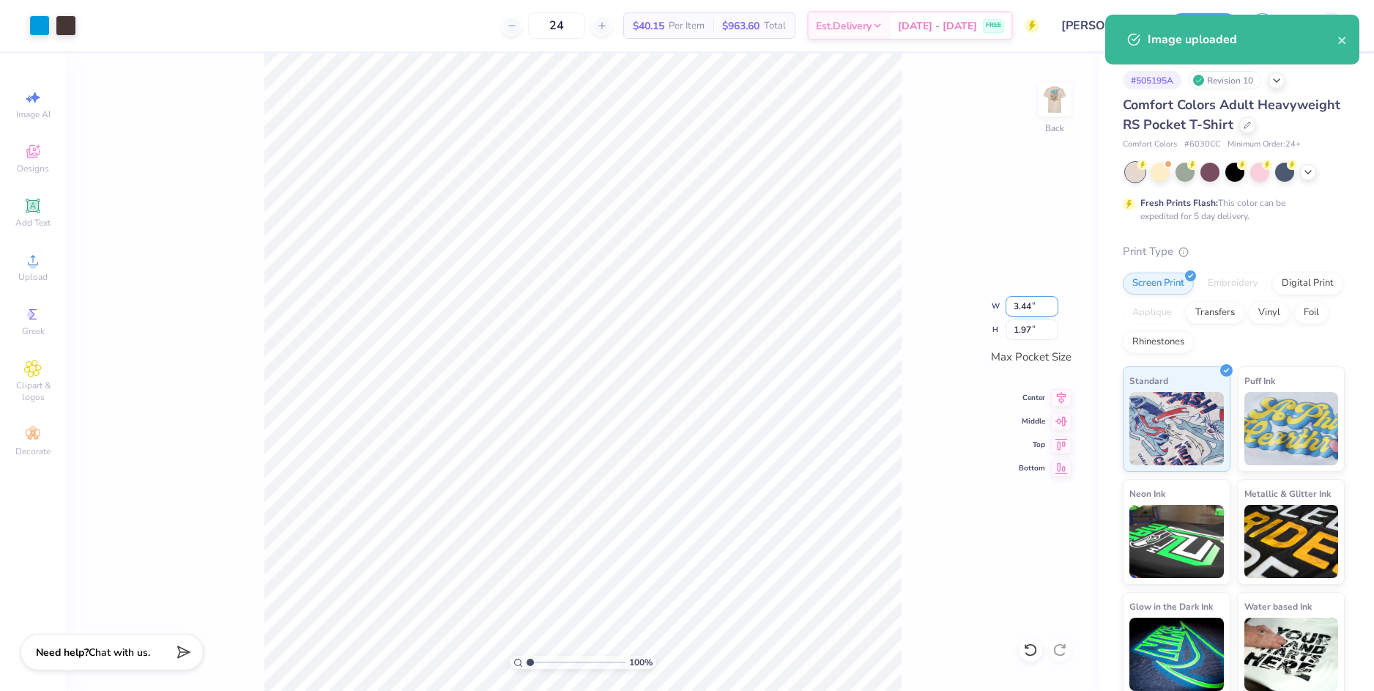
click at [1026, 308] on input "3.44" at bounding box center [1032, 306] width 53 height 21
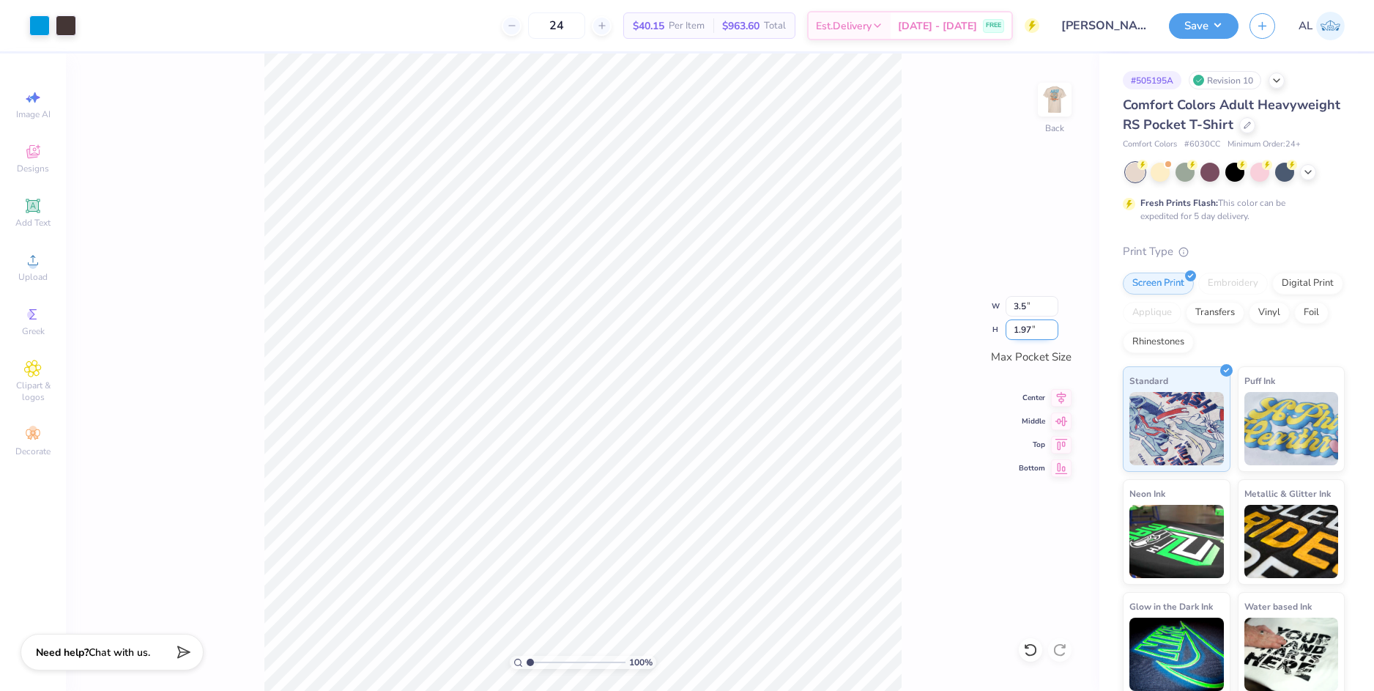
click at [1028, 325] on input "1.97" at bounding box center [1032, 329] width 53 height 21
type input "3.50"
type input "2.01"
click at [929, 338] on div "100 % Back W 3.50 3.50 " H 2.01 2.01 " Max Pocket Size Center Middle Top Bottom" at bounding box center [582, 371] width 1033 height 637
click at [1045, 88] on img at bounding box center [1054, 99] width 59 height 59
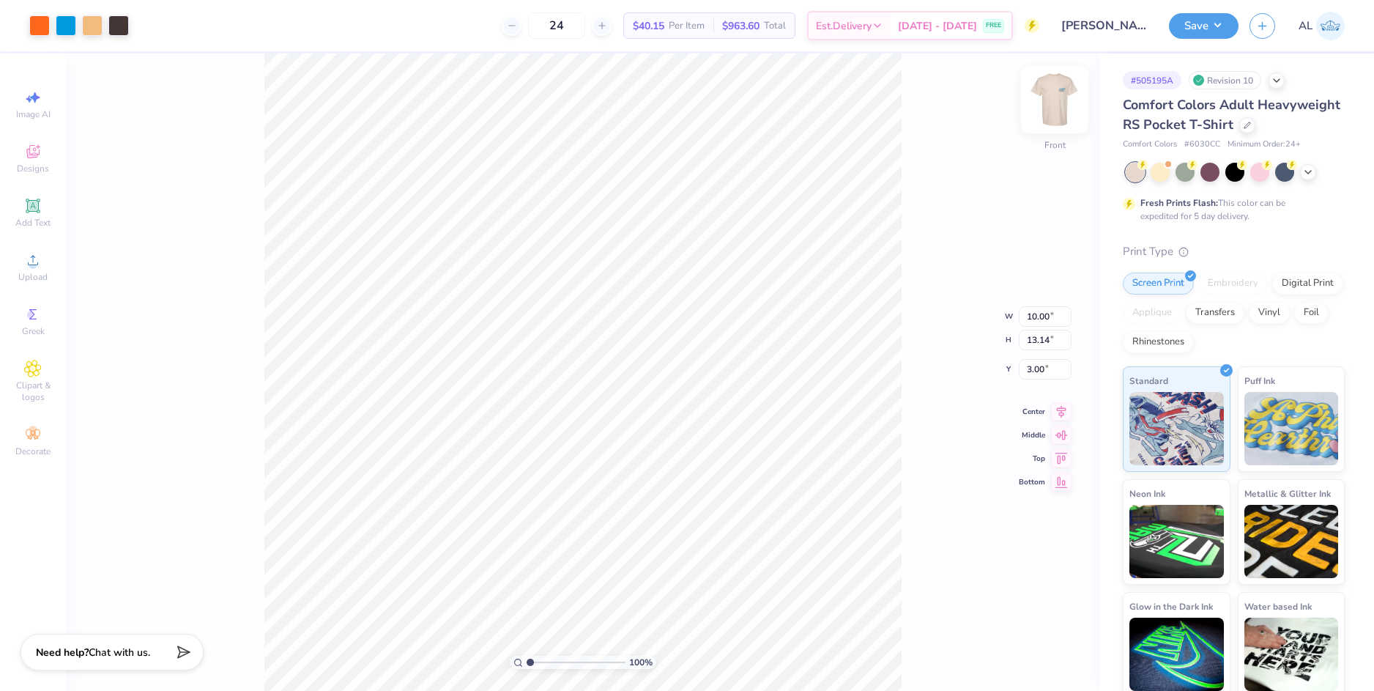
click at [1055, 104] on img at bounding box center [1054, 99] width 59 height 59
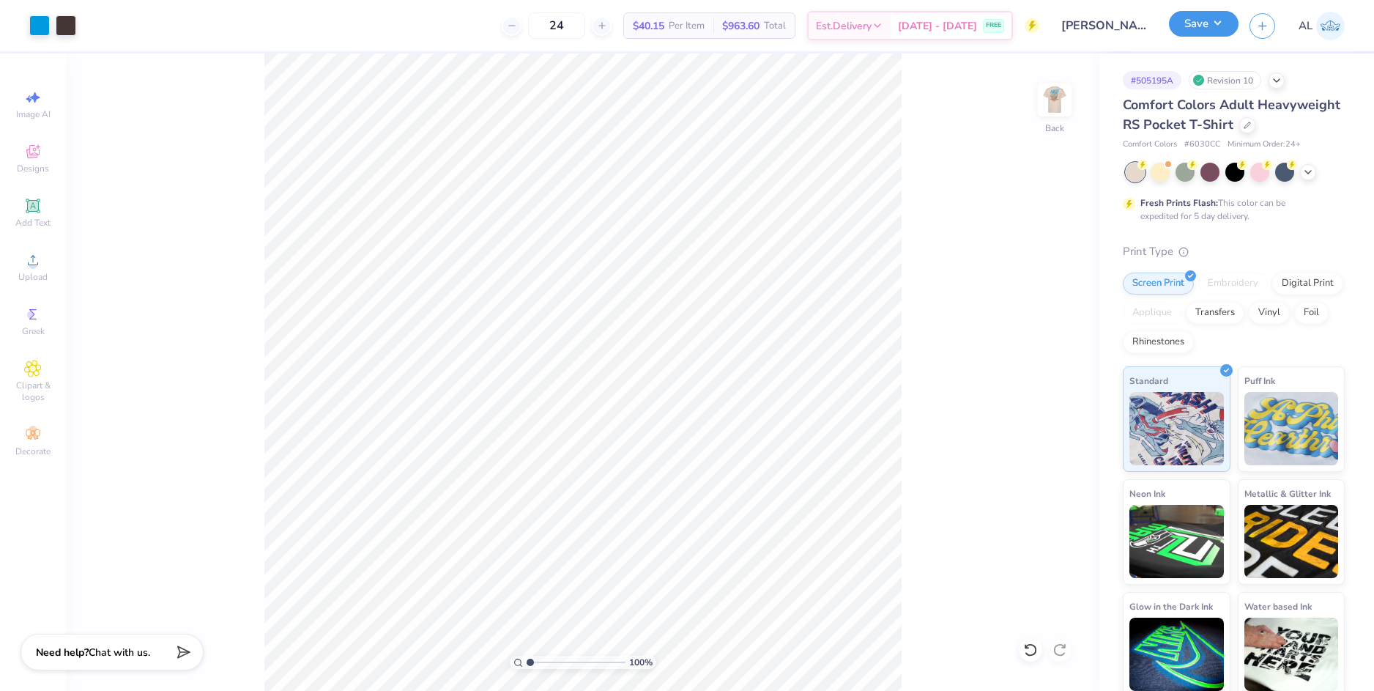
click at [1200, 24] on button "Save" at bounding box center [1204, 24] width 70 height 26
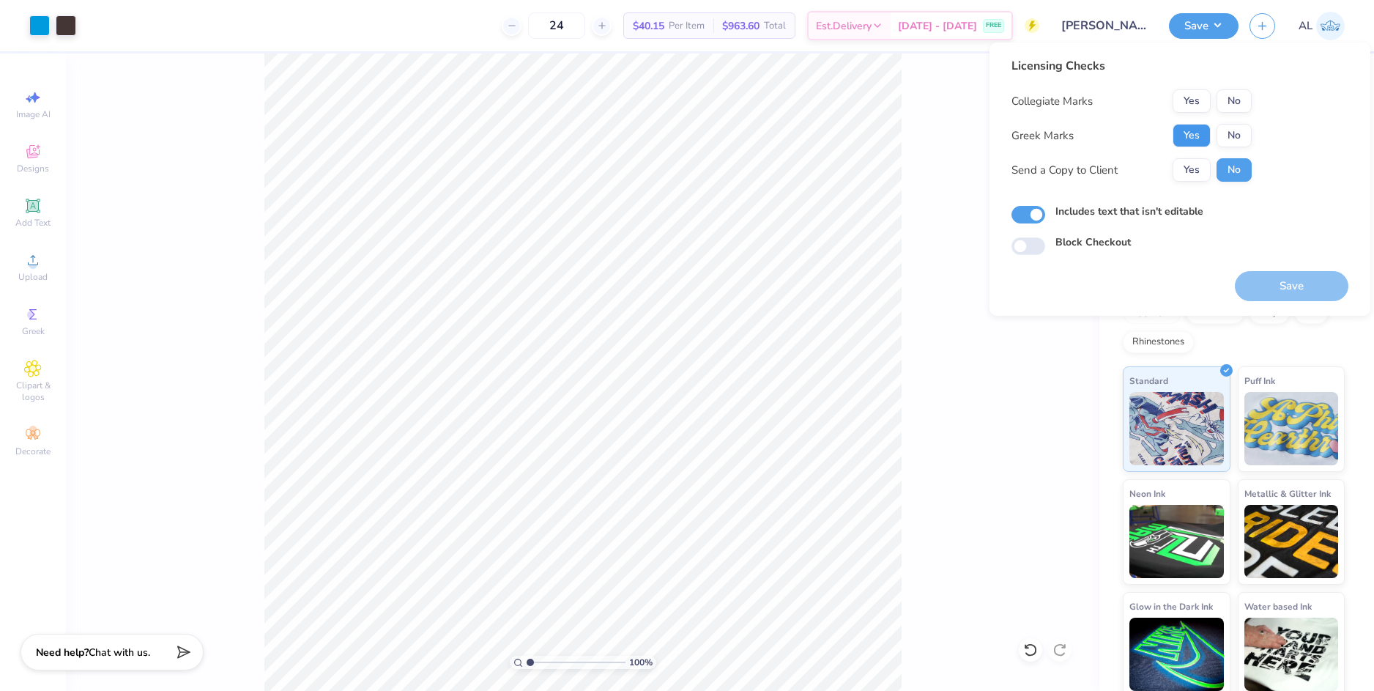
click at [1196, 145] on button "Yes" at bounding box center [1192, 135] width 38 height 23
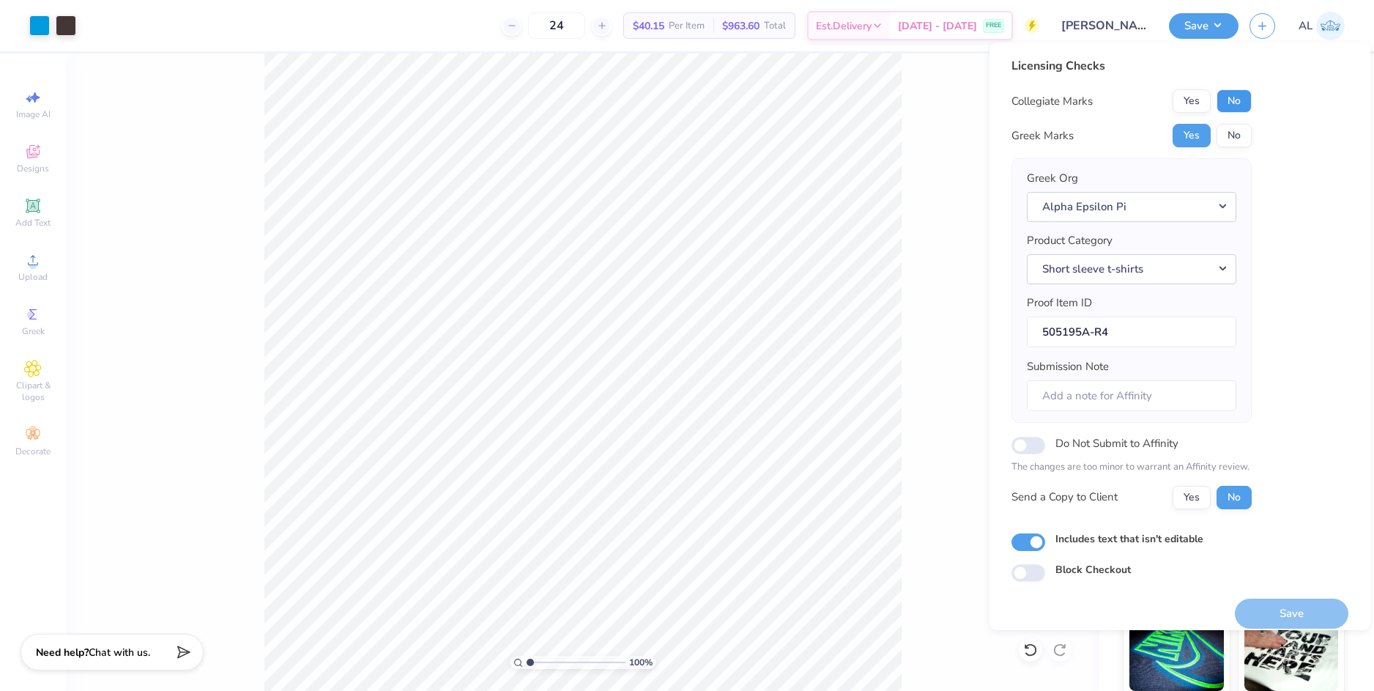
click at [1241, 102] on button "No" at bounding box center [1234, 100] width 35 height 23
drag, startPoint x: 1203, startPoint y: 496, endPoint x: 1213, endPoint y: 480, distance: 18.5
click at [1203, 497] on button "Yes" at bounding box center [1192, 497] width 38 height 23
click at [1270, 613] on button "Save" at bounding box center [1292, 613] width 114 height 30
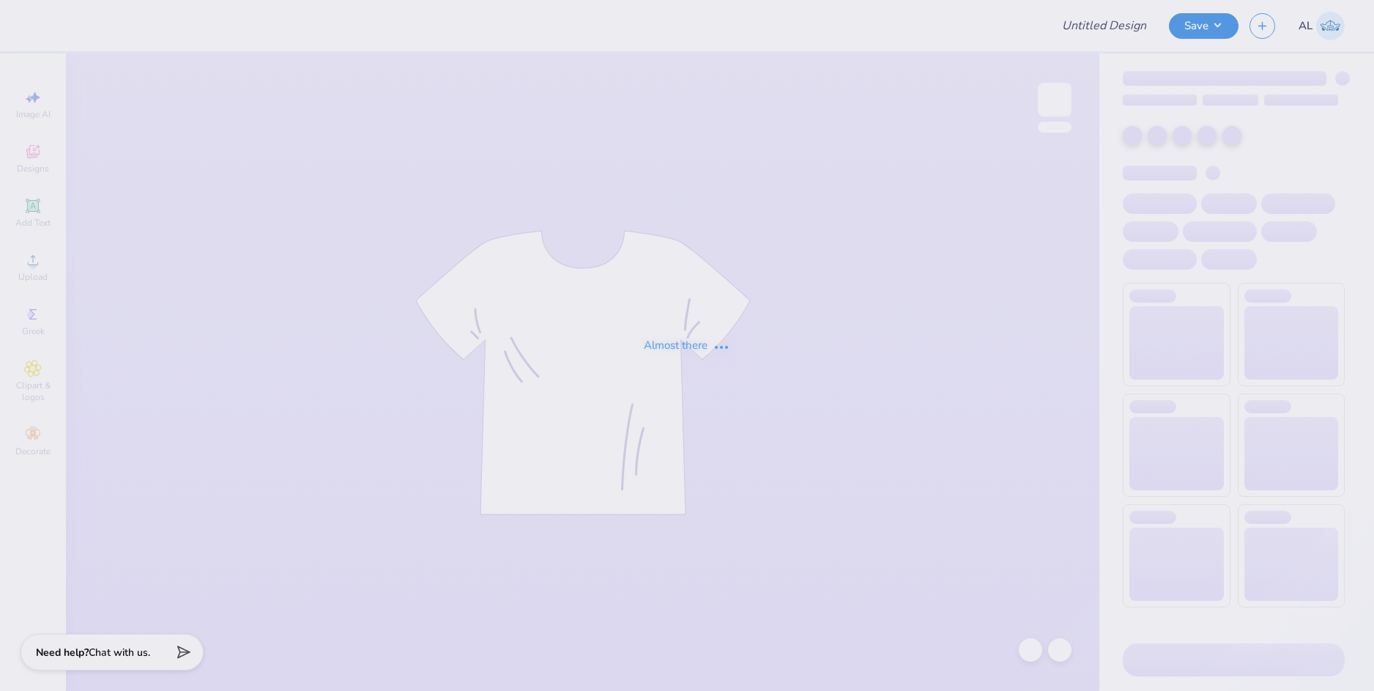
type input "Bucknell FIJI Rush Shirts 25"
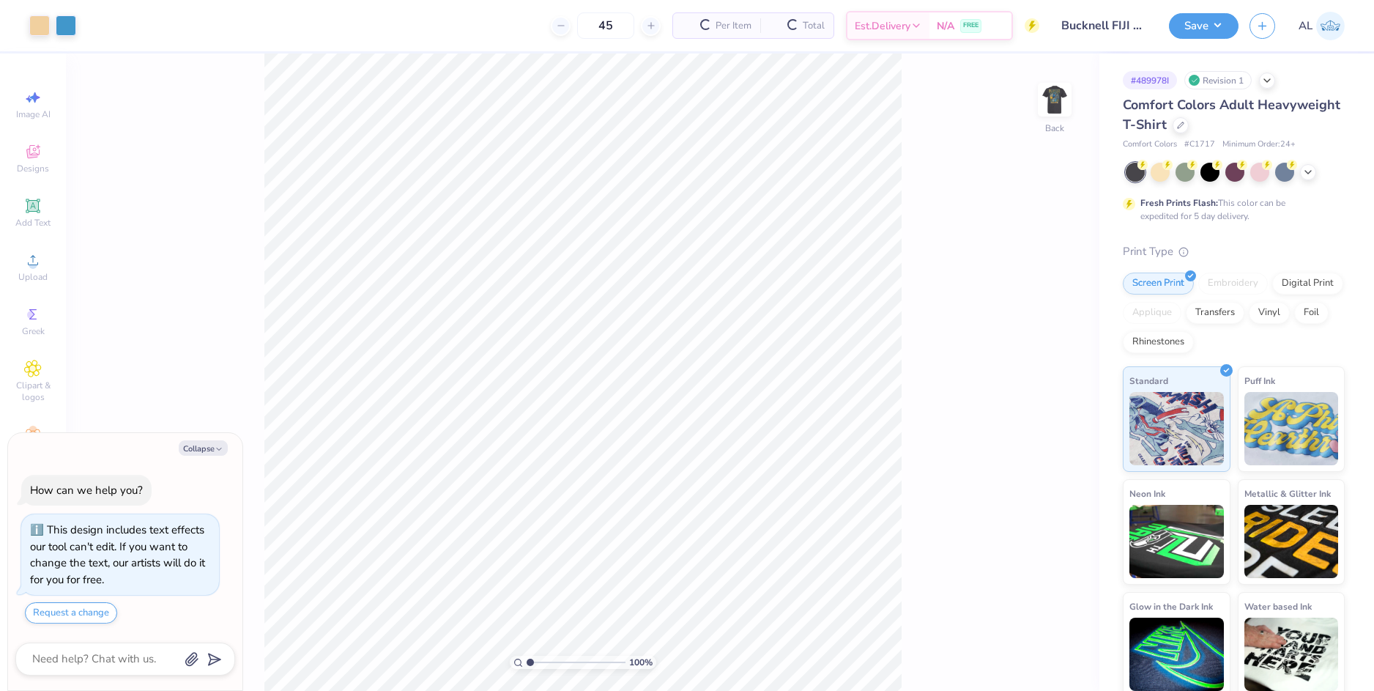
click at [207, 448] on button "Collapse" at bounding box center [203, 447] width 49 height 15
type textarea "x"
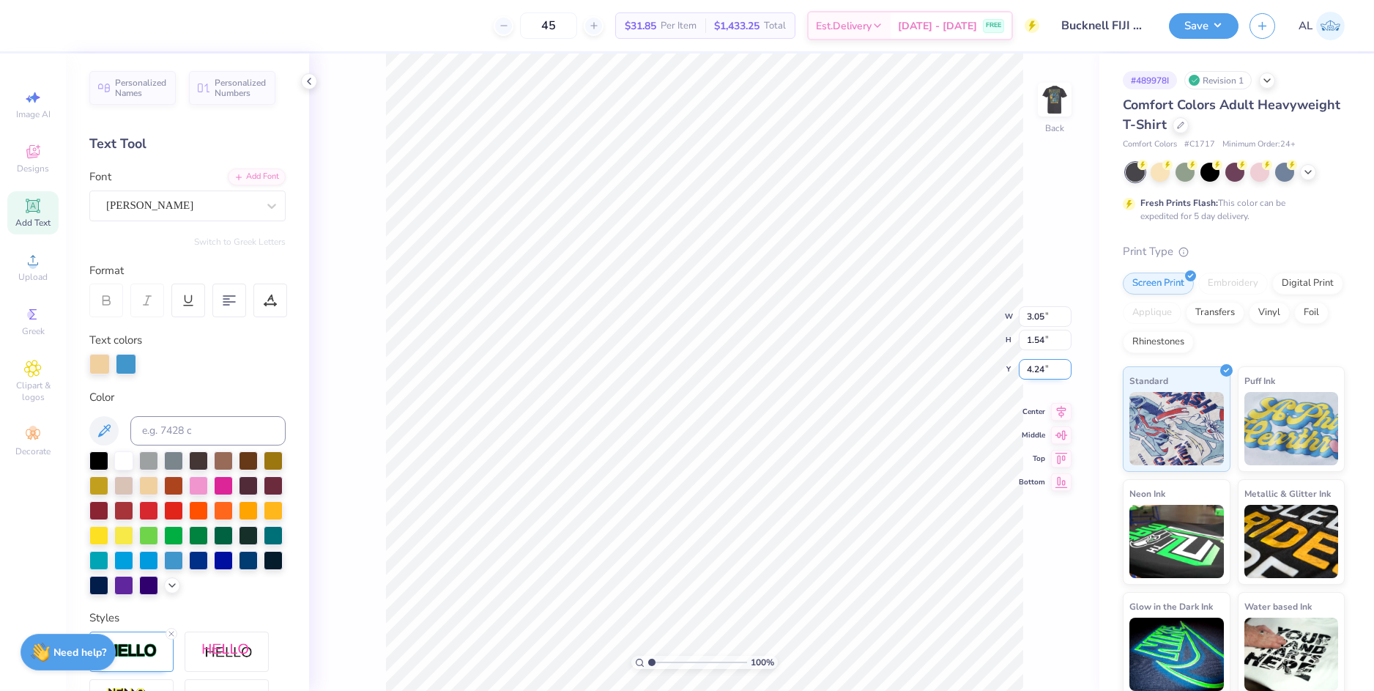
click at [1040, 371] on input "4.24" at bounding box center [1045, 369] width 53 height 21
click at [1039, 342] on div "100 % Back W 3.05 3.05 " H 1.54 1.54 " Y 3 3 " Center Middle Top Bottom" at bounding box center [704, 371] width 790 height 637
type input "3.00"
click at [1054, 116] on img at bounding box center [1054, 99] width 59 height 59
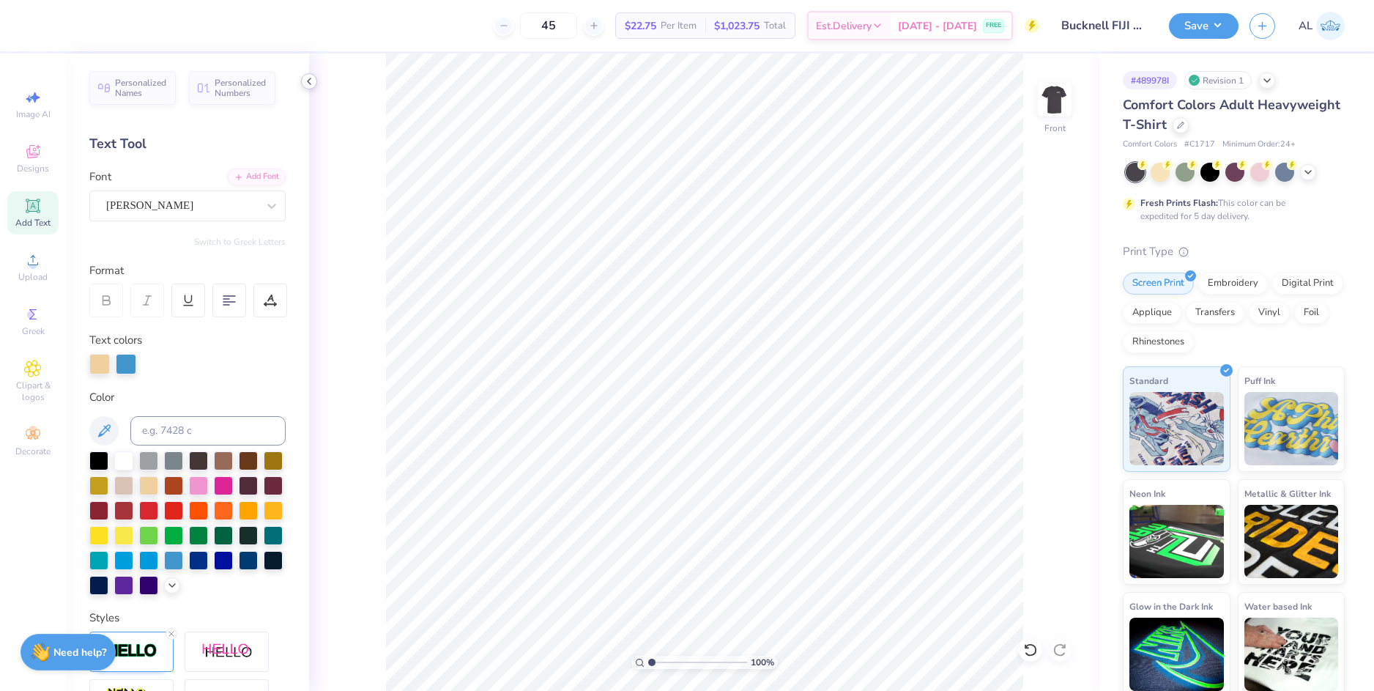
click at [310, 84] on icon at bounding box center [309, 81] width 12 height 12
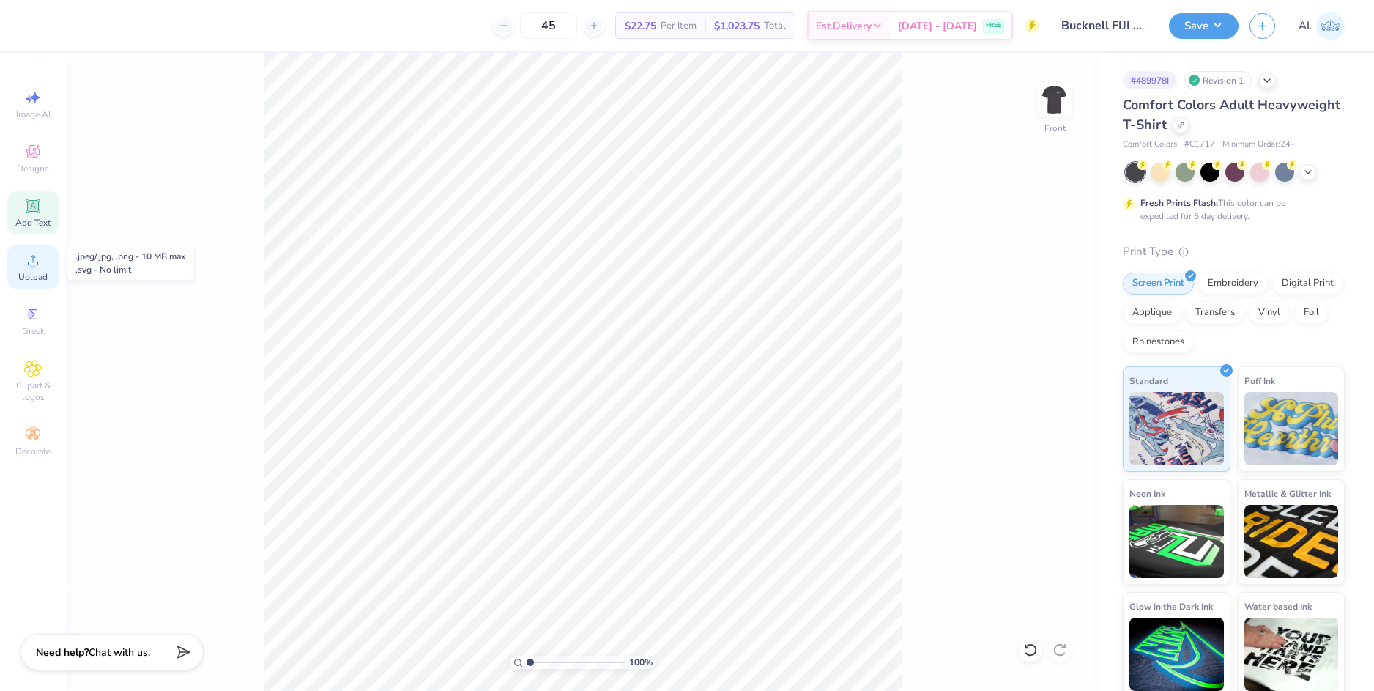
click at [34, 264] on circle at bounding box center [33, 265] width 8 height 8
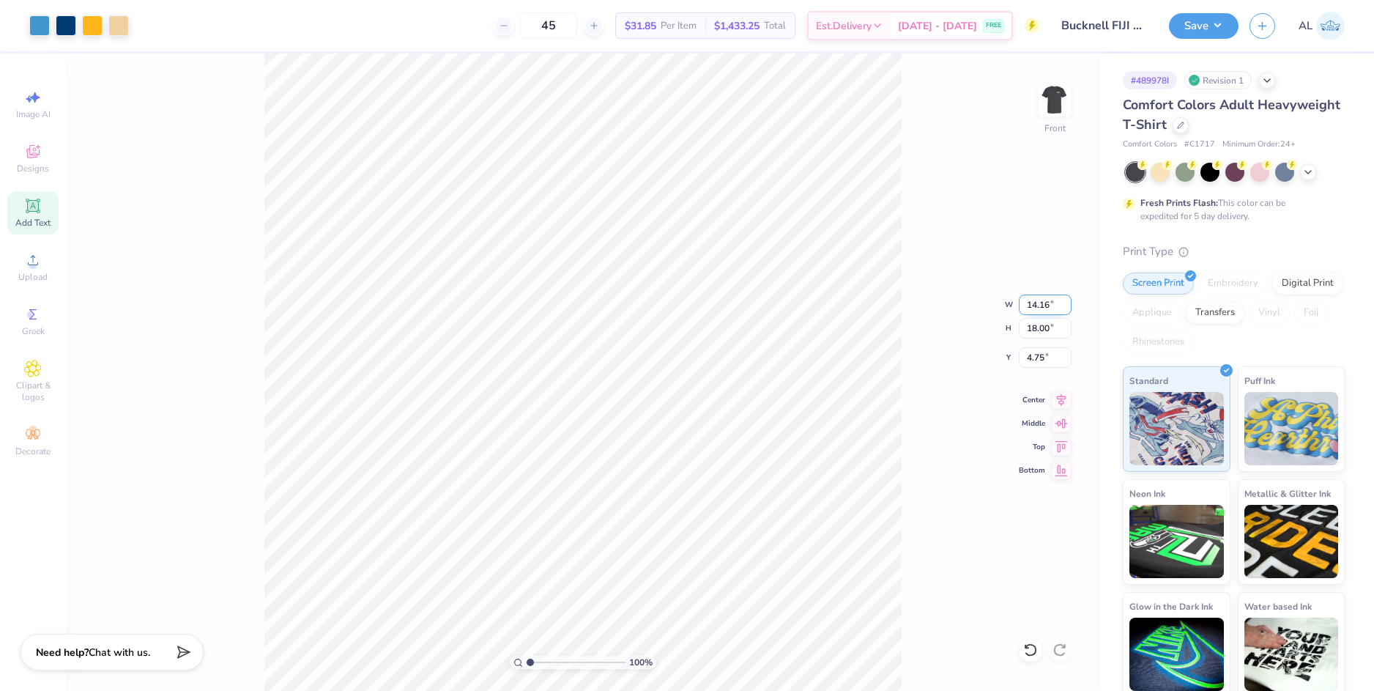
click at [1034, 302] on input "14.16" at bounding box center [1045, 304] width 53 height 21
click at [1040, 331] on input "18.00" at bounding box center [1045, 328] width 53 height 21
type input "15"
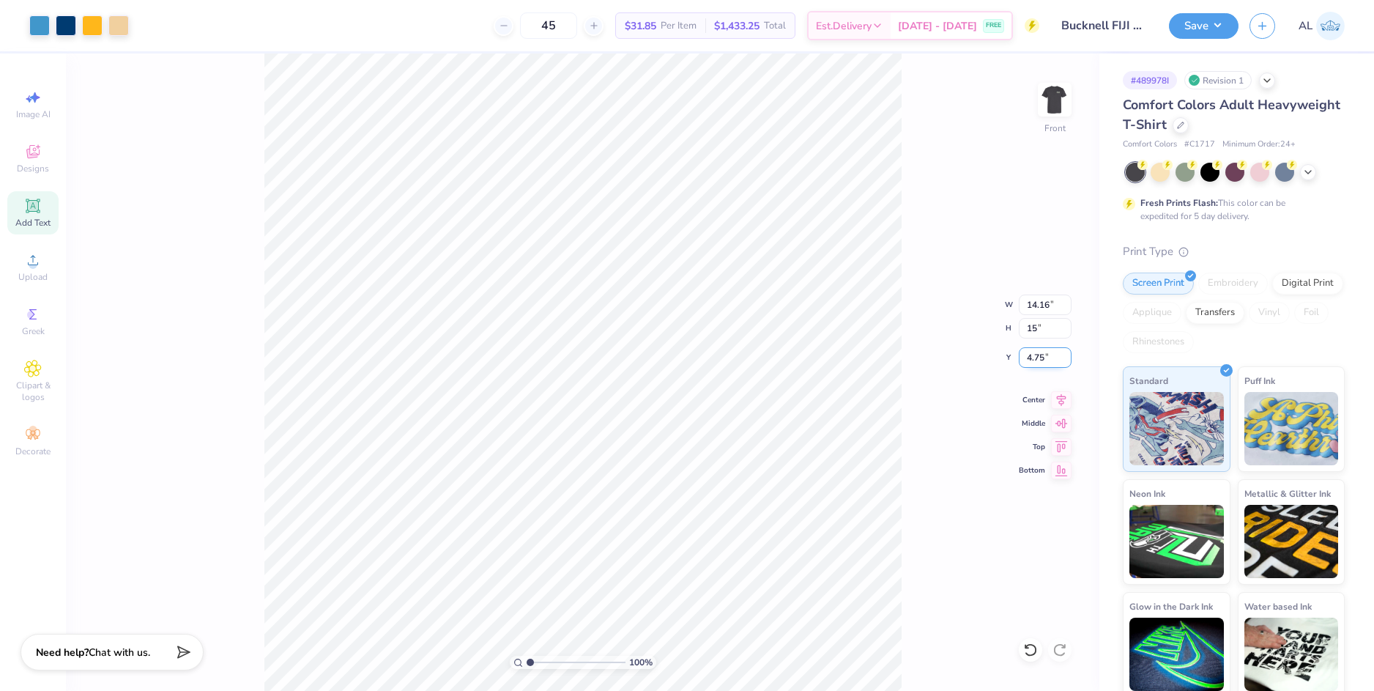
click at [1036, 355] on input "4.75" at bounding box center [1045, 357] width 53 height 21
click at [1036, 357] on input "4.75" at bounding box center [1045, 357] width 53 height 21
type input "11.80"
type input "15.00"
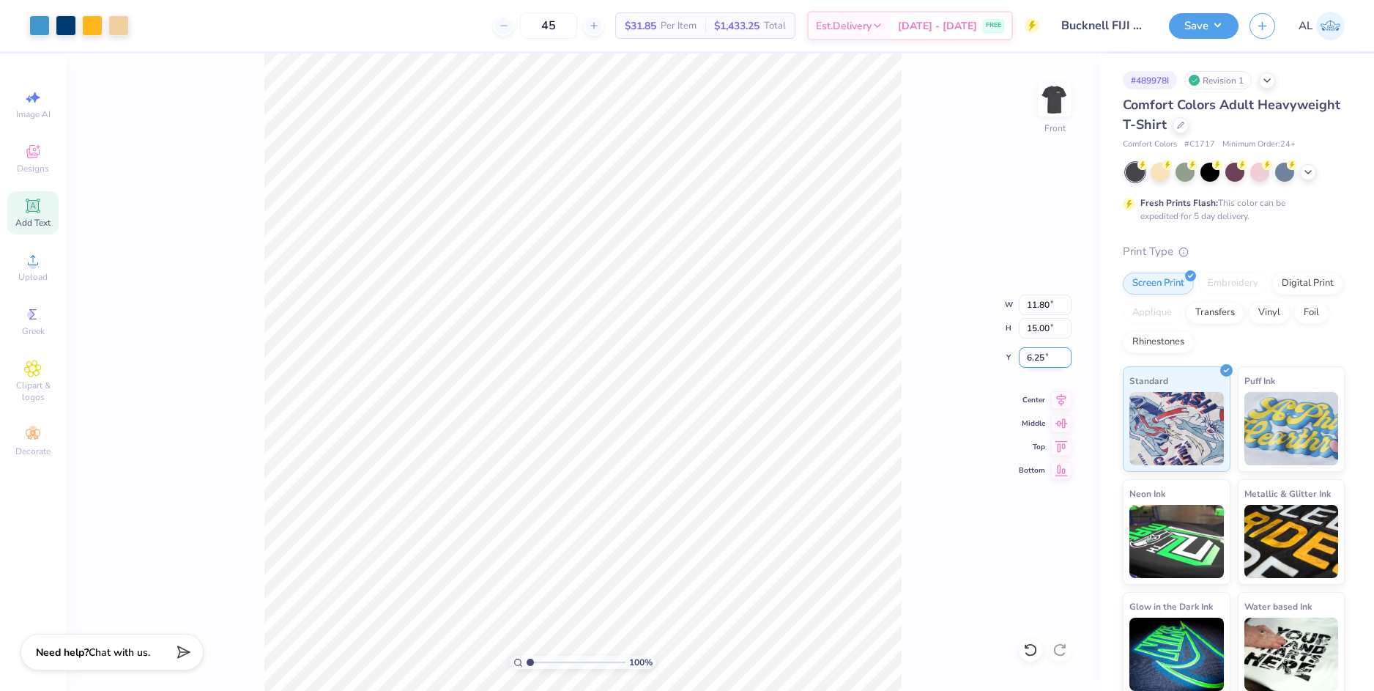
click at [1036, 357] on input "6.25" at bounding box center [1045, 357] width 53 height 21
click at [1041, 327] on input "15.00" at bounding box center [1045, 328] width 53 height 21
type input "3.00"
click at [1195, 25] on button "Save" at bounding box center [1204, 24] width 70 height 26
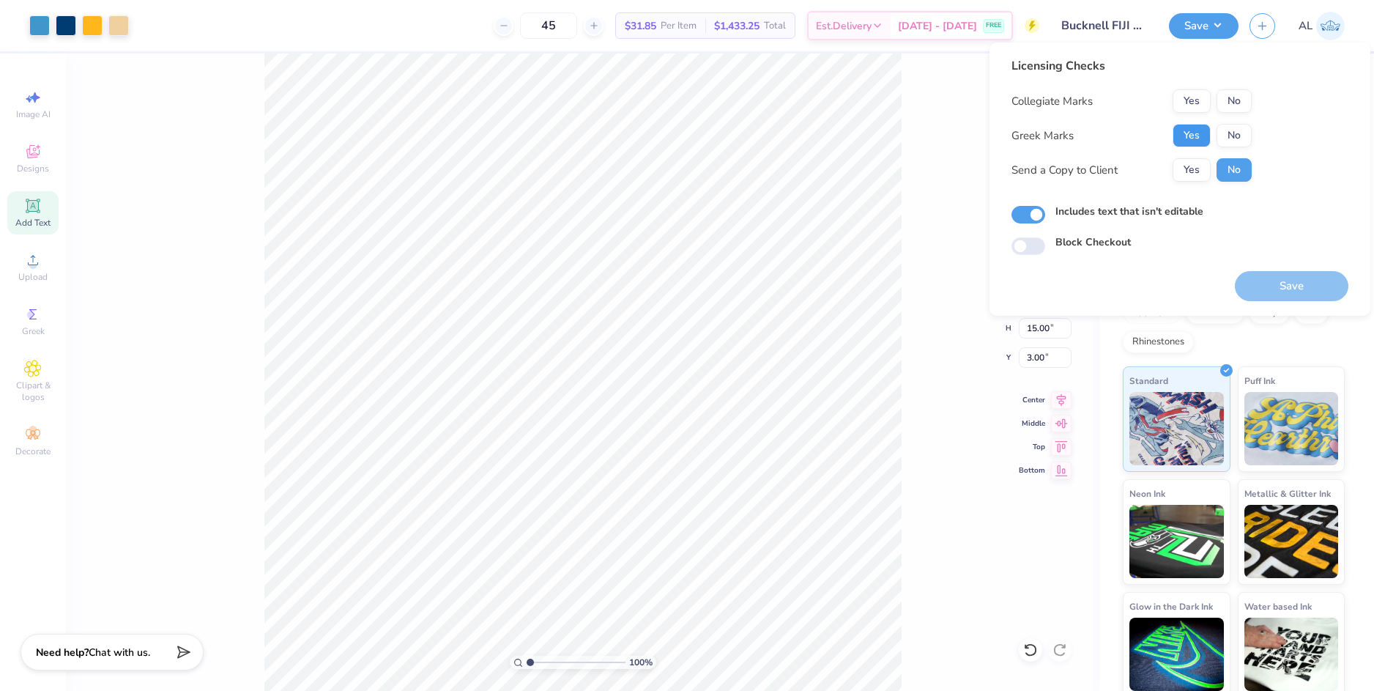
click at [1201, 135] on button "Yes" at bounding box center [1192, 135] width 38 height 23
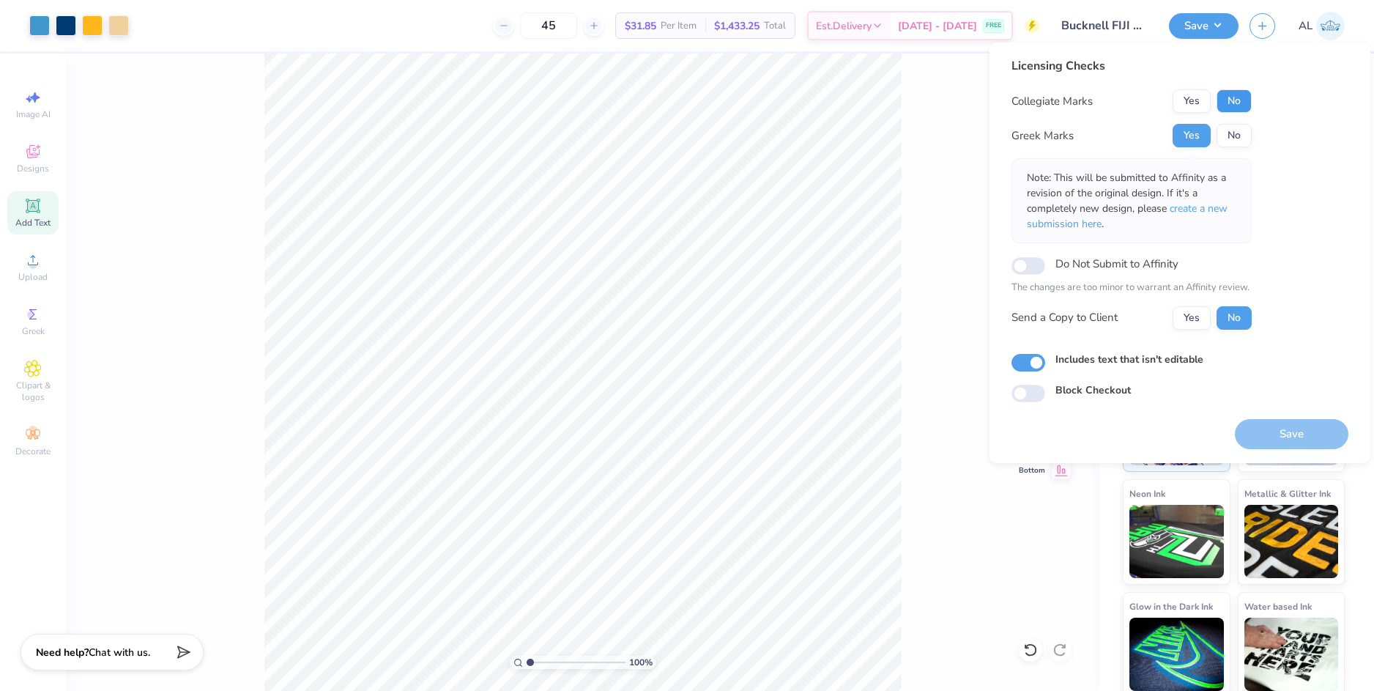
click at [1238, 105] on button "No" at bounding box center [1234, 100] width 35 height 23
click at [1187, 312] on button "Yes" at bounding box center [1192, 317] width 38 height 23
click at [1288, 443] on button "Save" at bounding box center [1292, 434] width 114 height 30
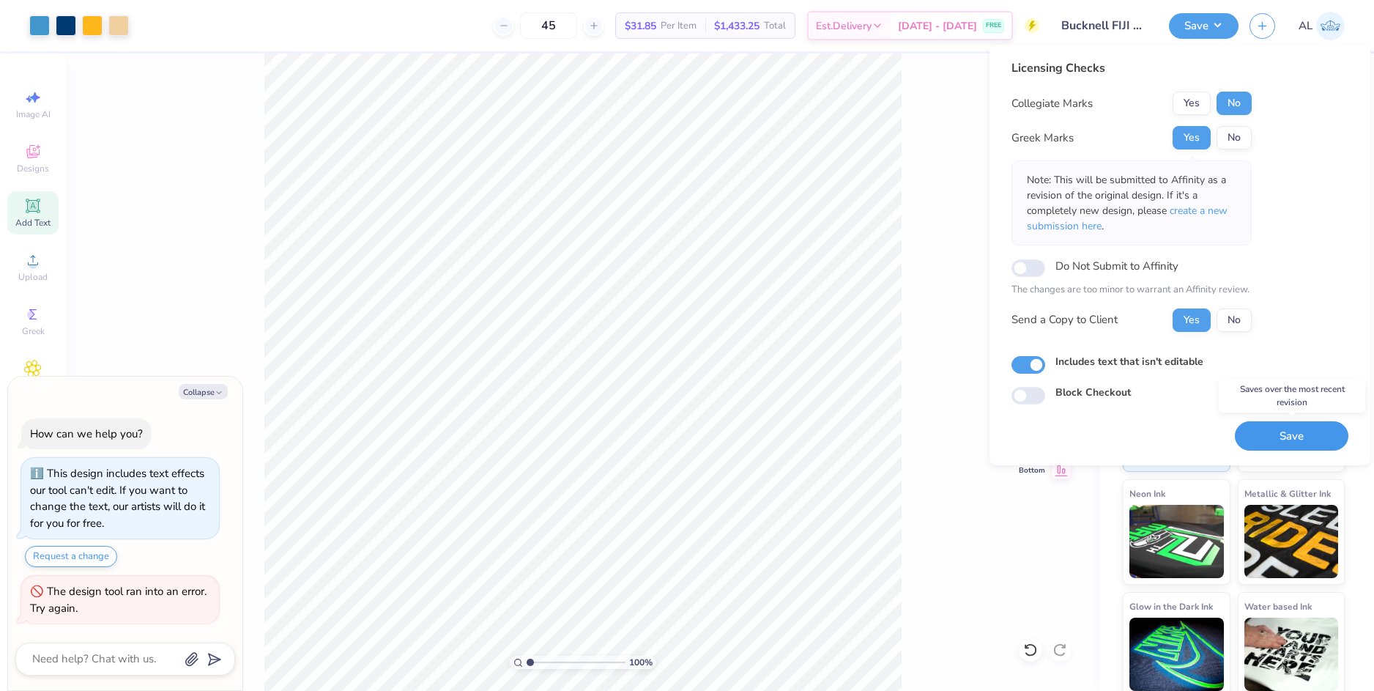
click at [1271, 434] on button "Save" at bounding box center [1292, 436] width 114 height 30
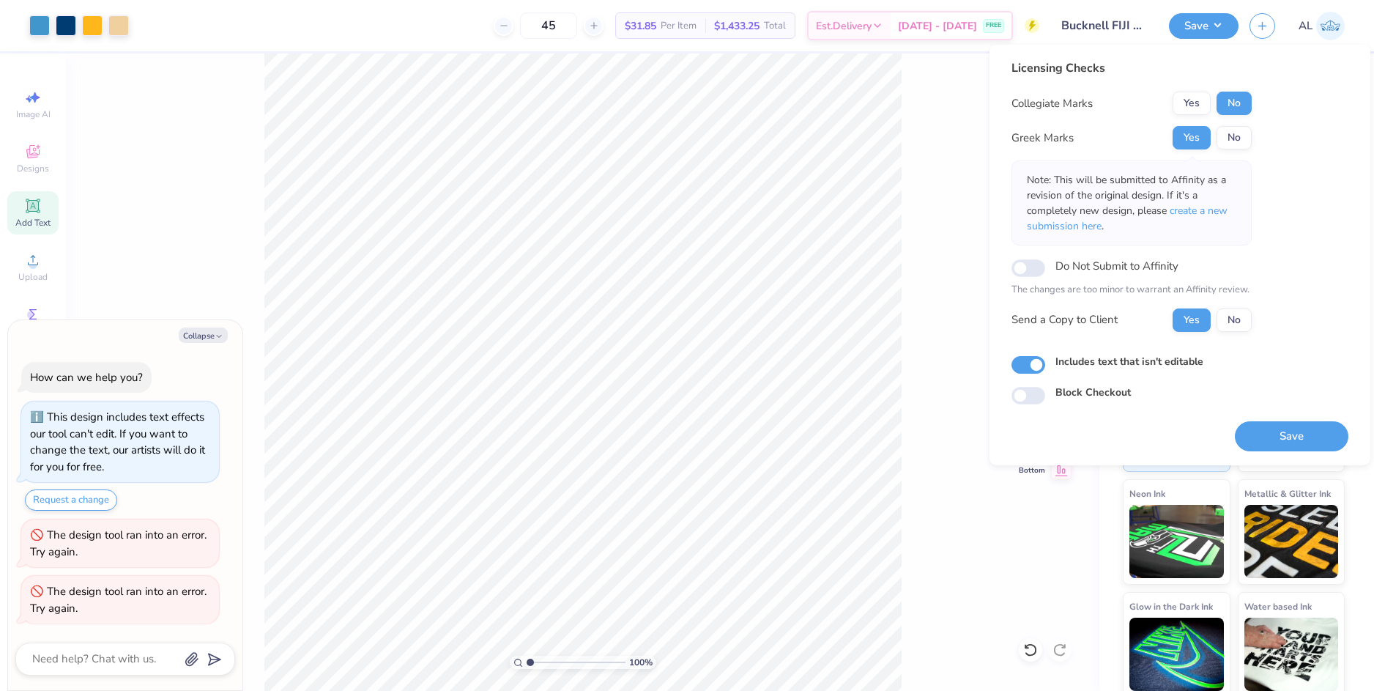
type textarea "x"
